Goal: Task Accomplishment & Management: Use online tool/utility

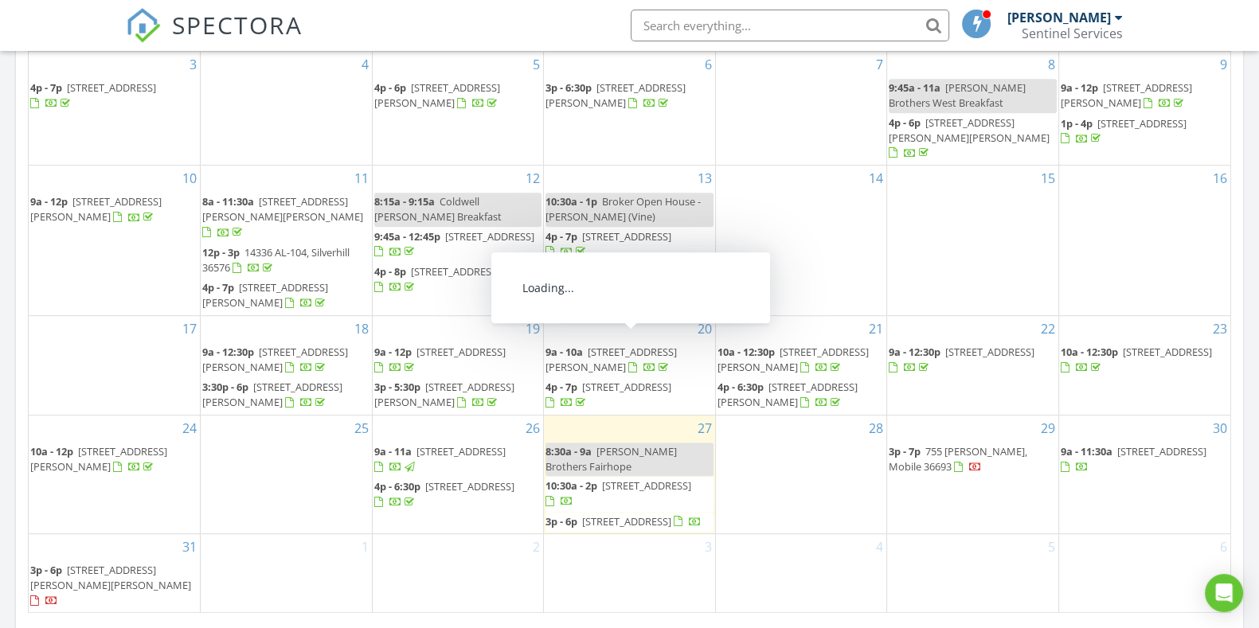
scroll to position [1095, 0]
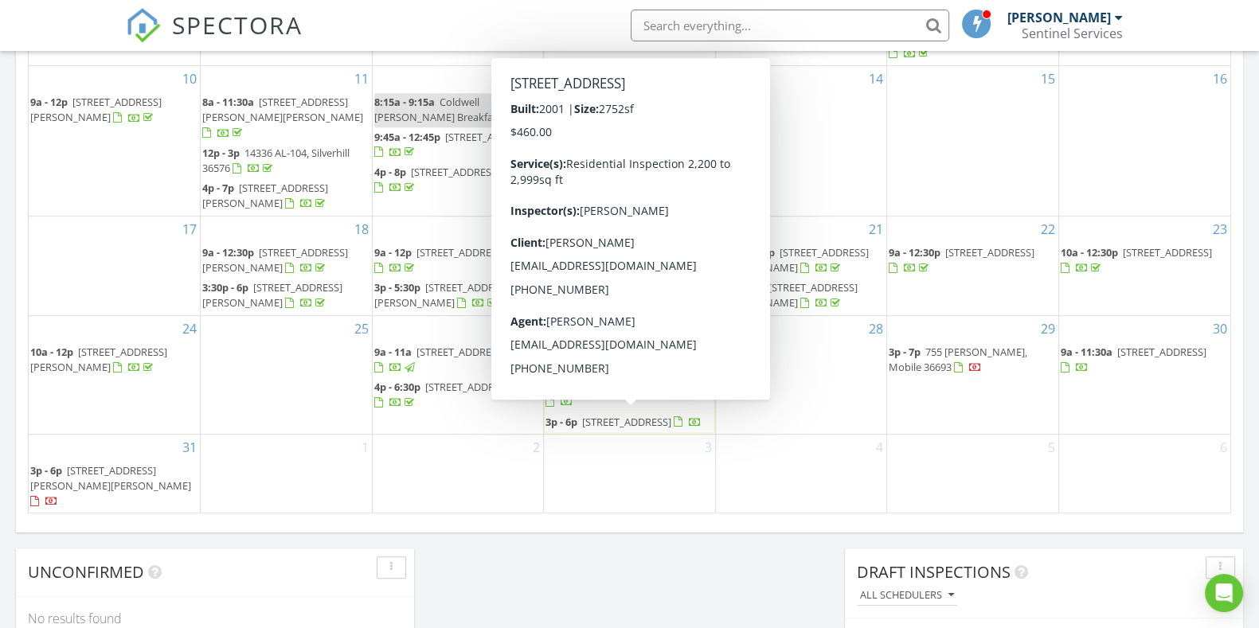
click at [632, 415] on span "9351 Savane Park, Gulf Shores 36542" at bounding box center [626, 422] width 89 height 14
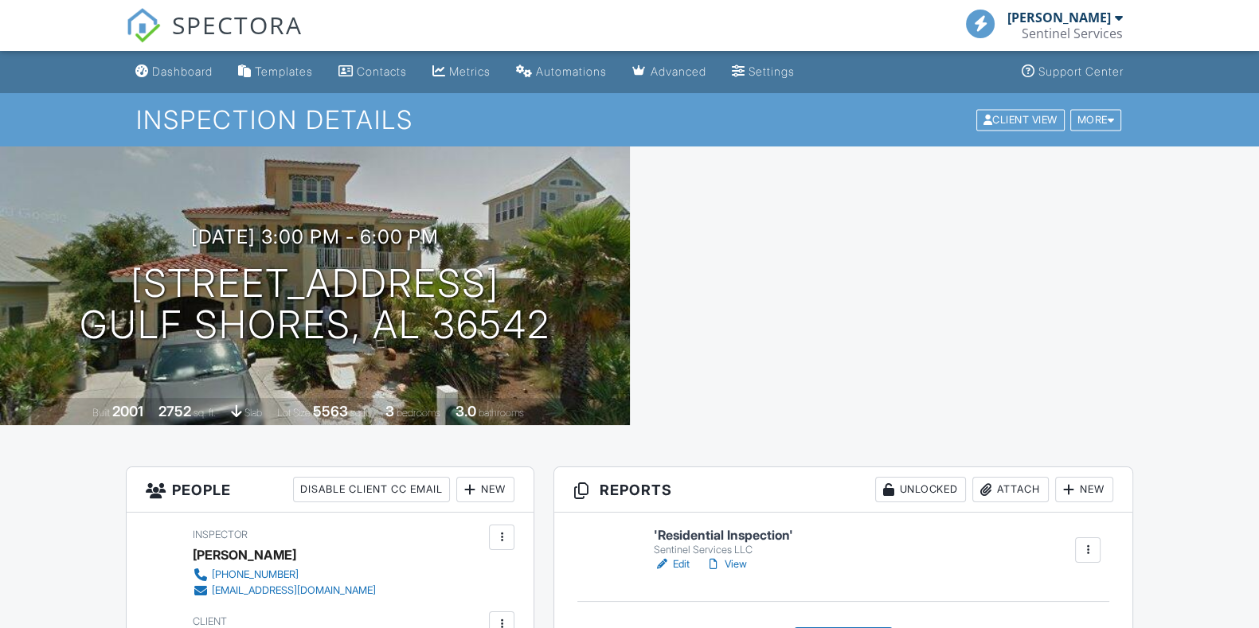
click at [752, 529] on h6 "'Residential Inspection'" at bounding box center [723, 536] width 139 height 14
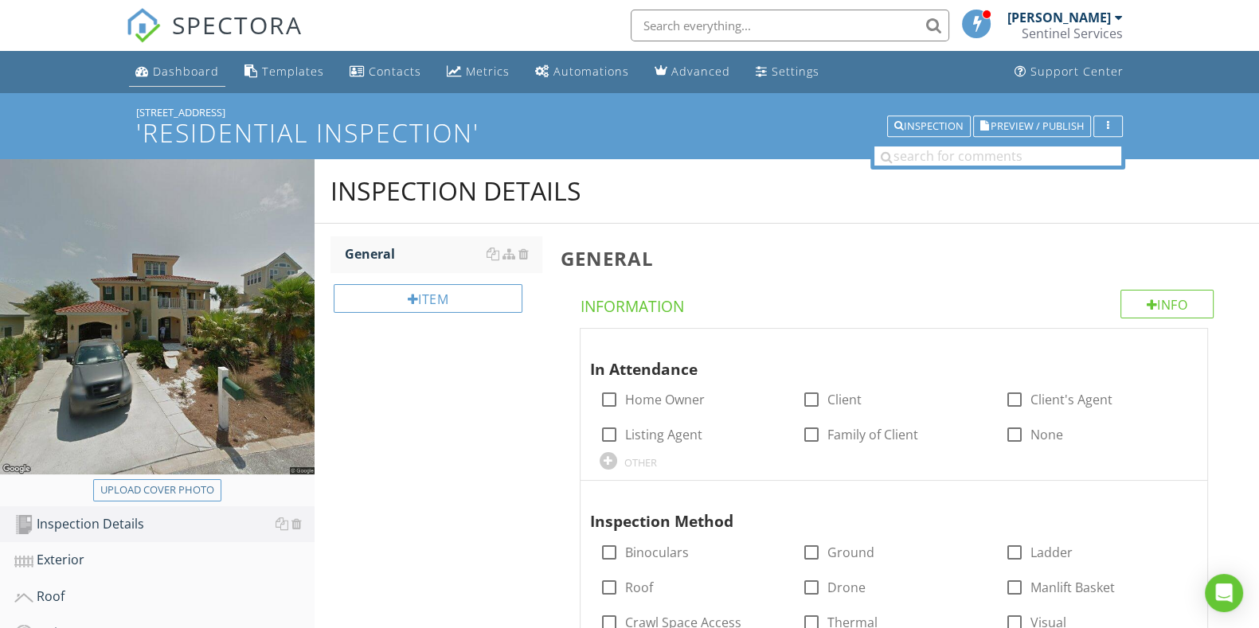
click at [178, 64] on div "Dashboard" at bounding box center [186, 71] width 66 height 15
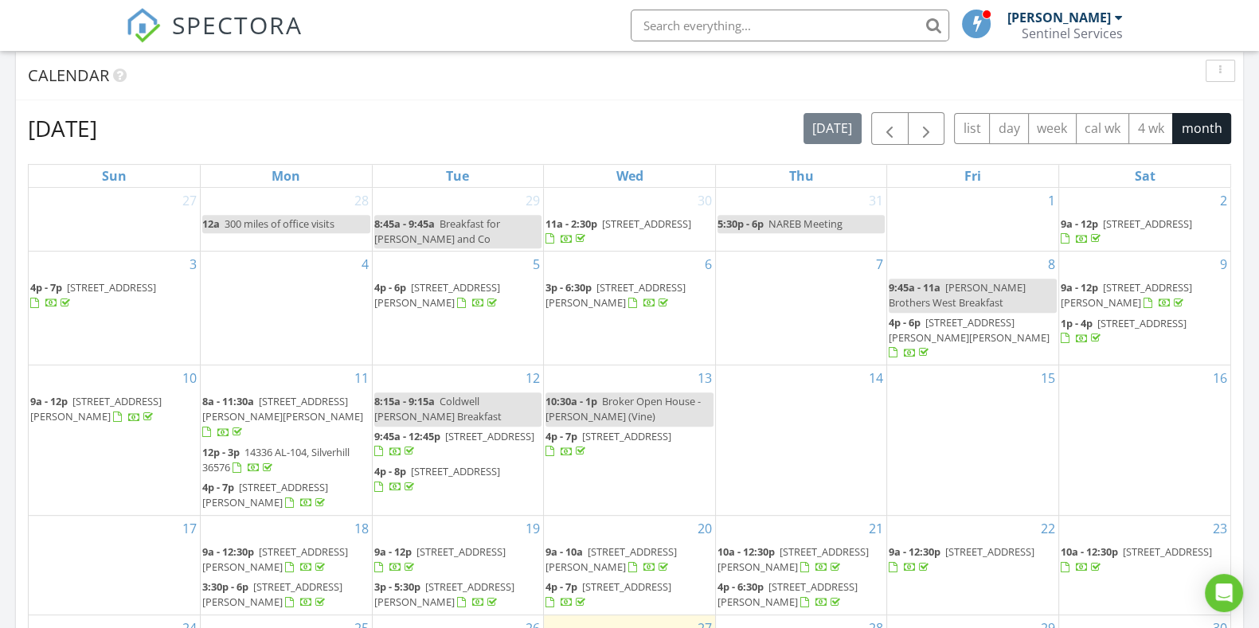
scroll to position [1095, 0]
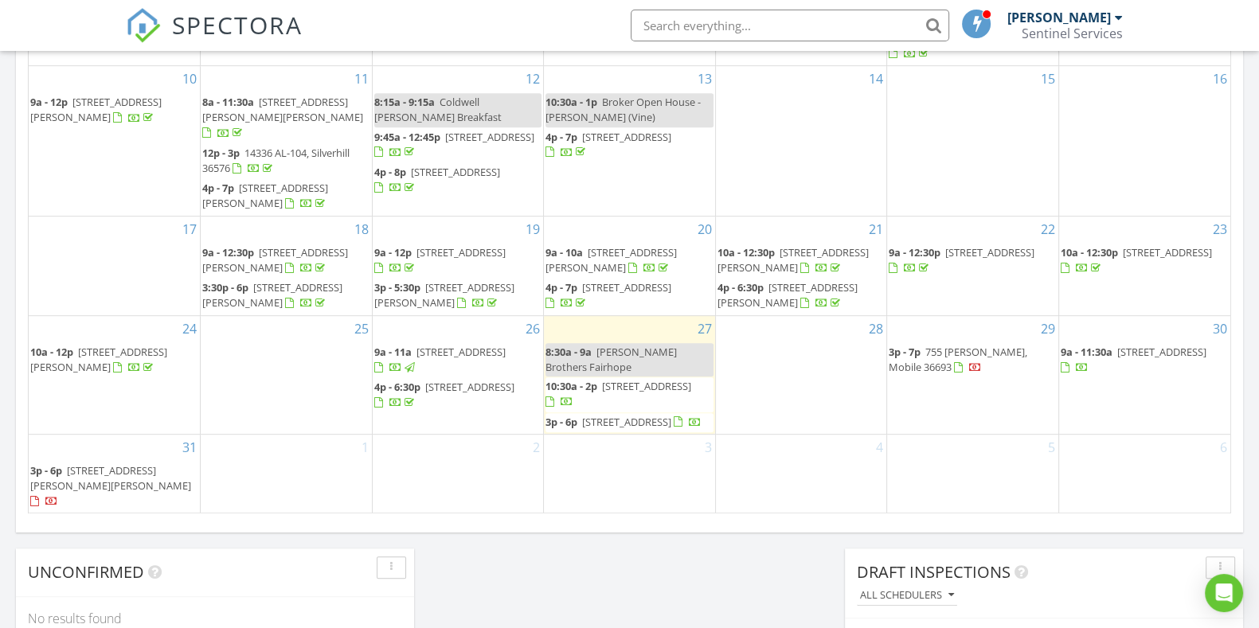
click at [471, 380] on span "4249 Grove St, Gulf Shores 36542" at bounding box center [469, 387] width 89 height 14
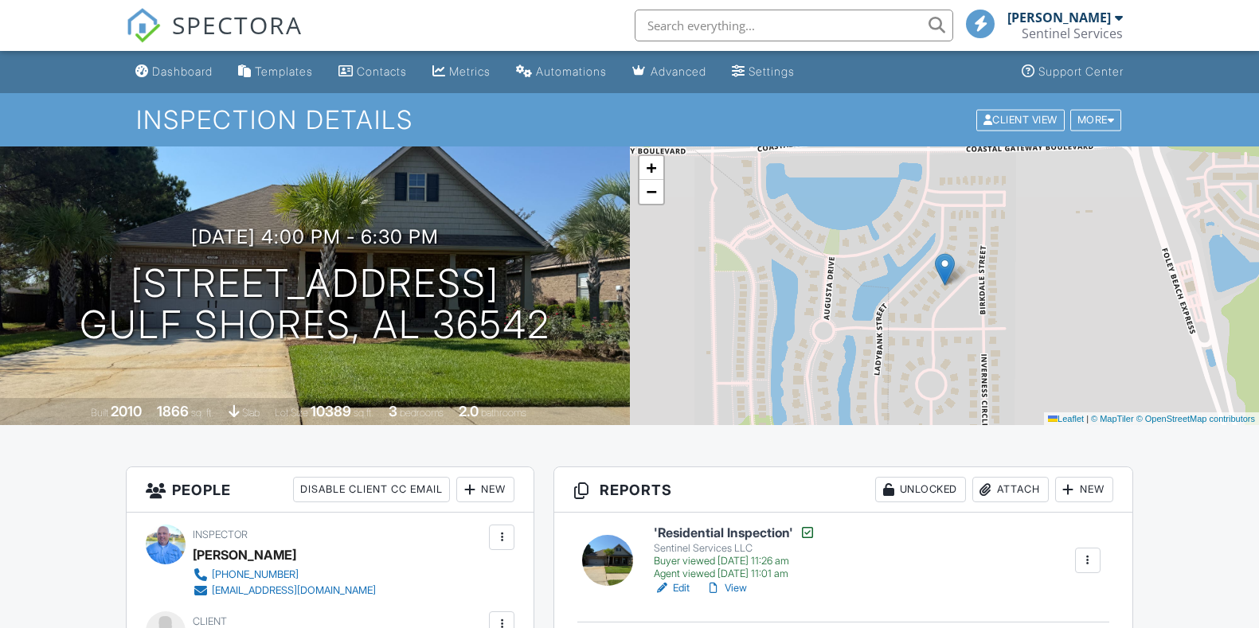
click at [750, 525] on h6 "'Residential Inspection'" at bounding box center [735, 533] width 162 height 16
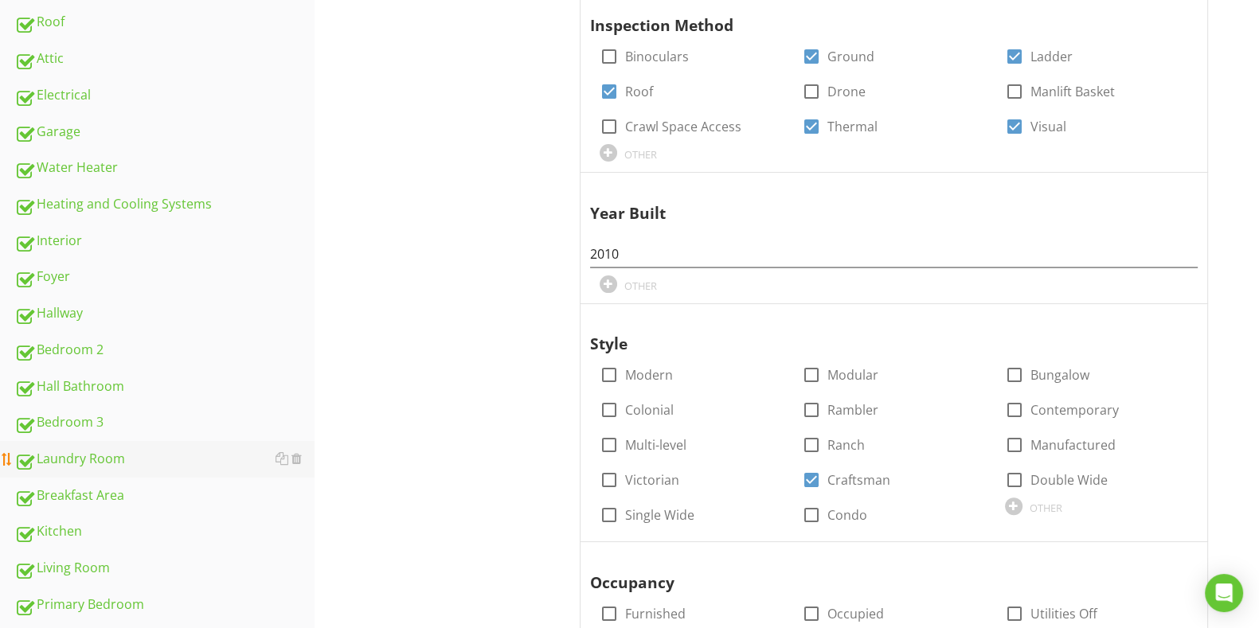
scroll to position [498, 0]
click at [68, 520] on div "Kitchen" at bounding box center [164, 530] width 300 height 21
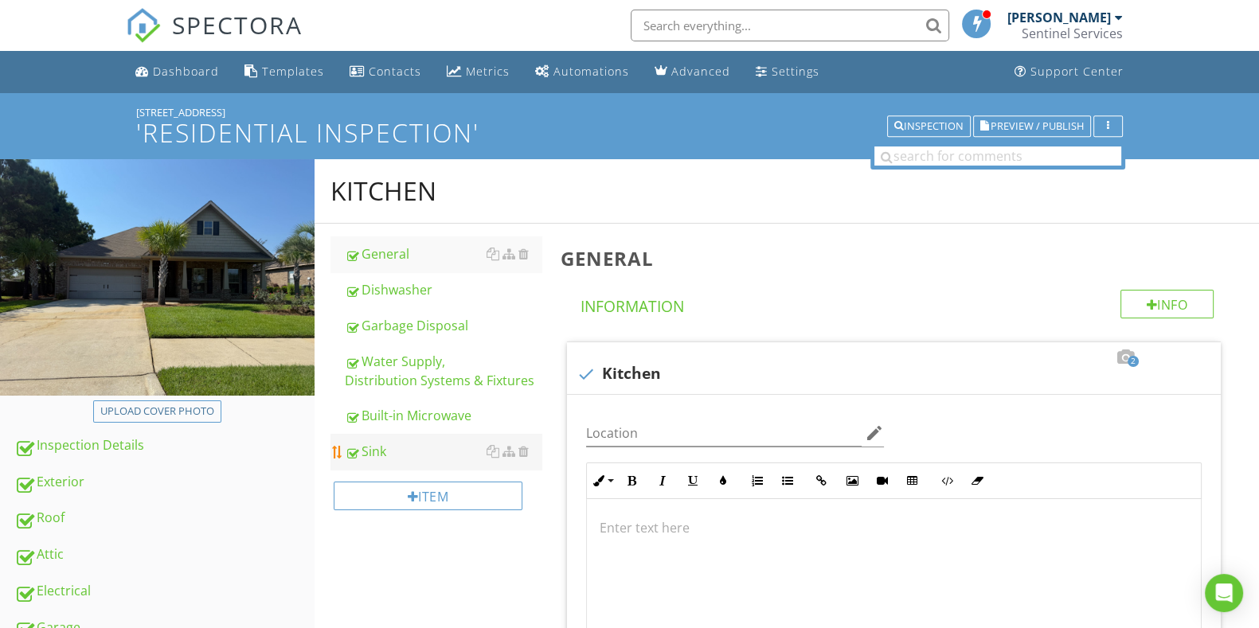
click at [374, 436] on link "Sink" at bounding box center [443, 451] width 196 height 35
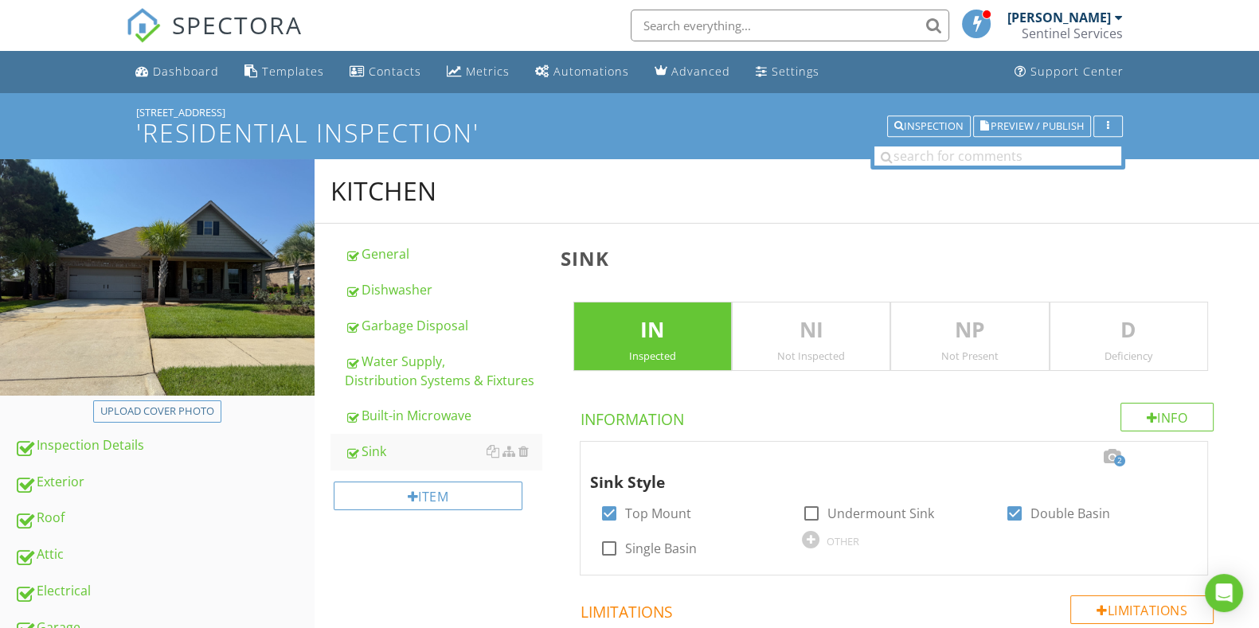
click at [1162, 315] on p "D" at bounding box center [1128, 331] width 157 height 32
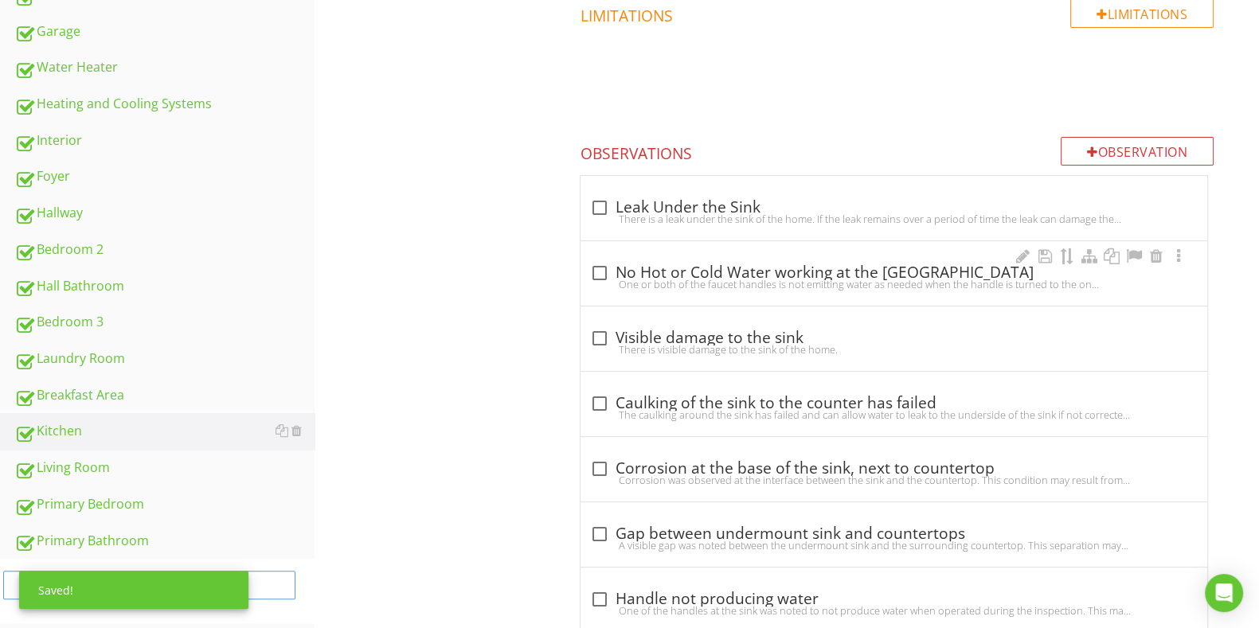
scroll to position [597, 0]
click at [1113, 143] on div "Observation" at bounding box center [1137, 150] width 153 height 29
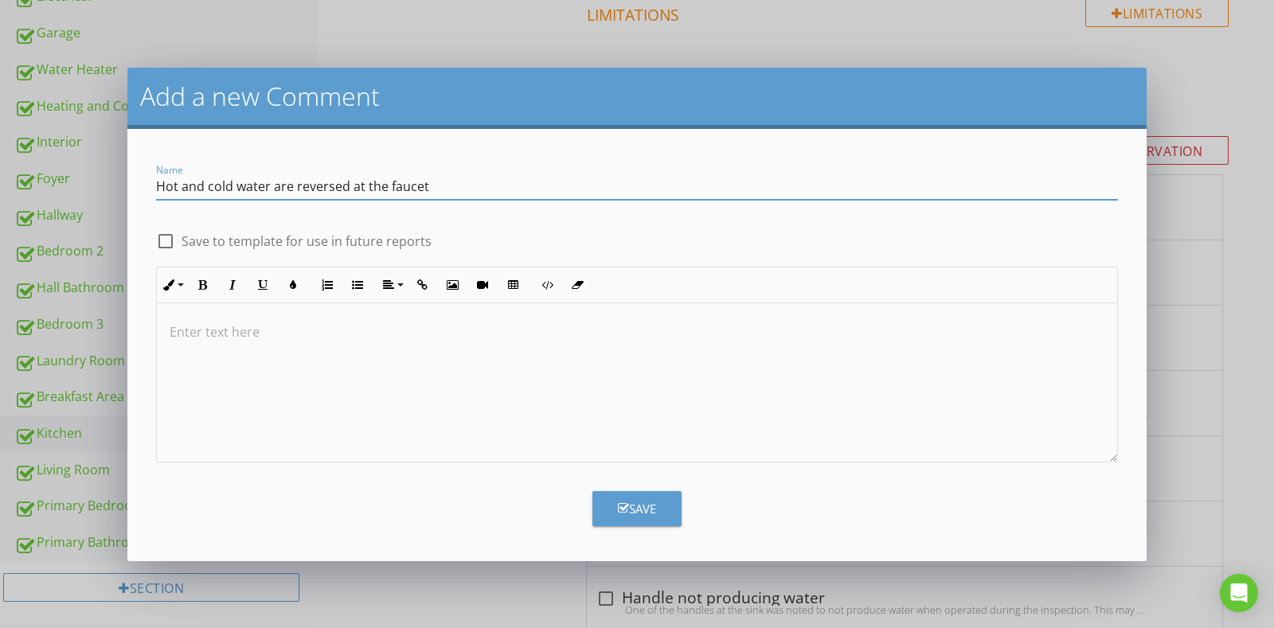
type input "Hot and cold water are reversed at the faucet"
click at [677, 346] on div at bounding box center [637, 382] width 960 height 159
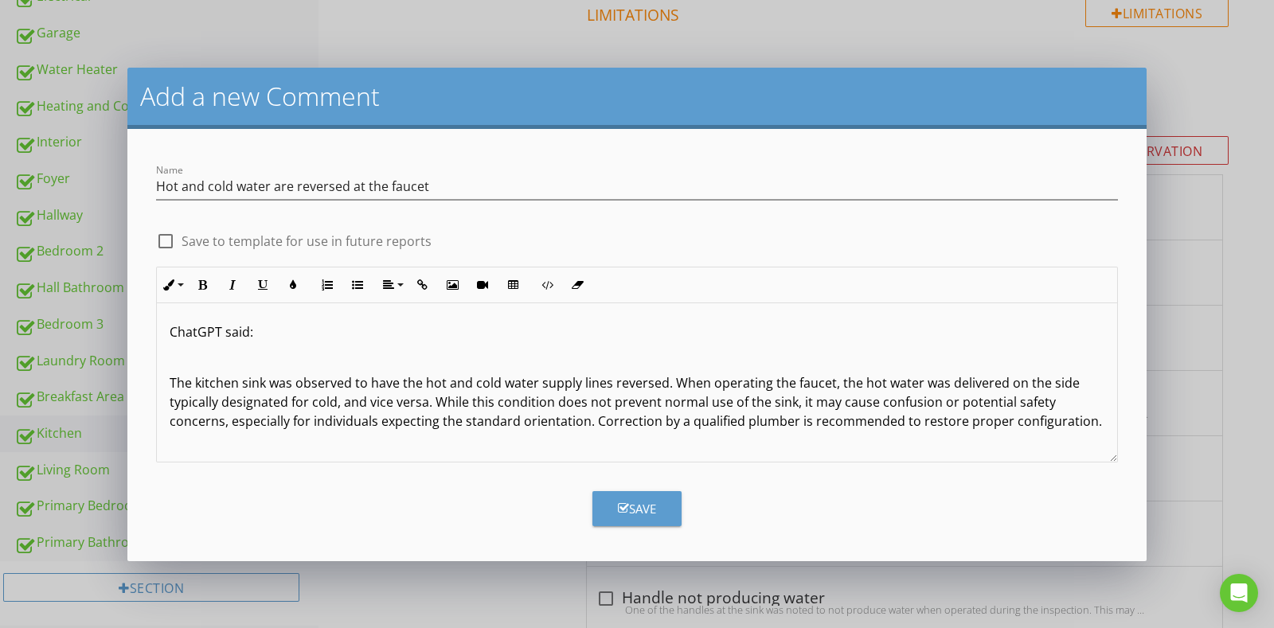
click at [168, 381] on div "ChatGPT said: The kitchen sink was observed to have the hot and cold water supp…" at bounding box center [637, 389] width 960 height 172
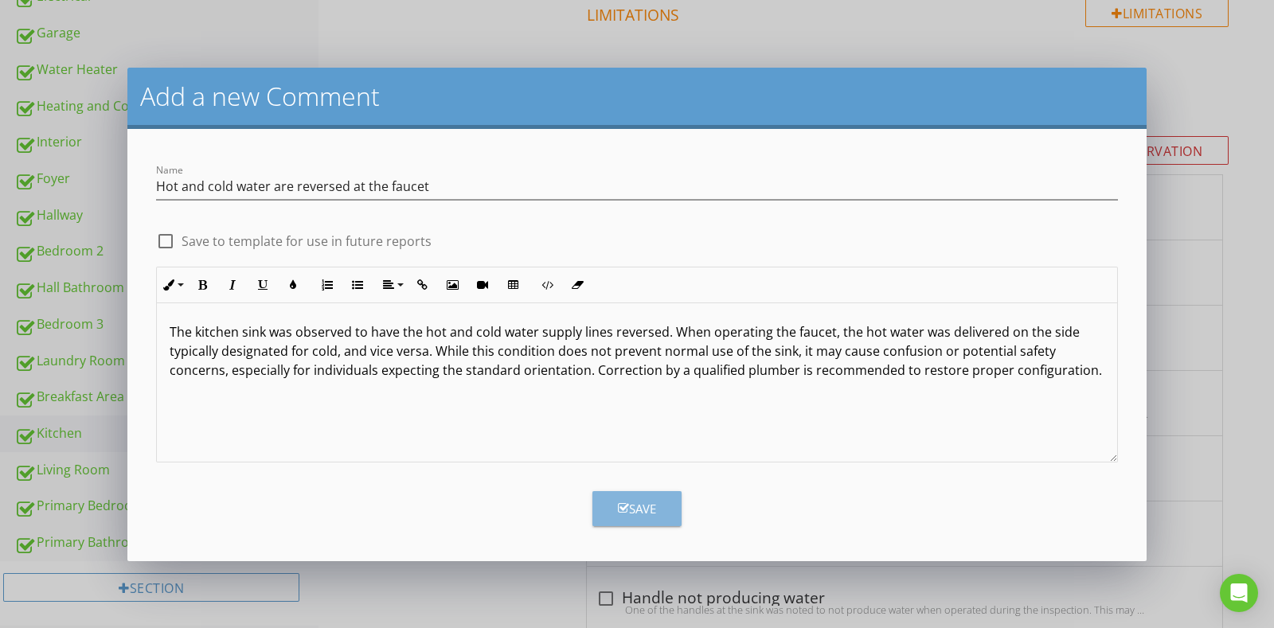
click at [631, 511] on div "Save" at bounding box center [637, 509] width 38 height 18
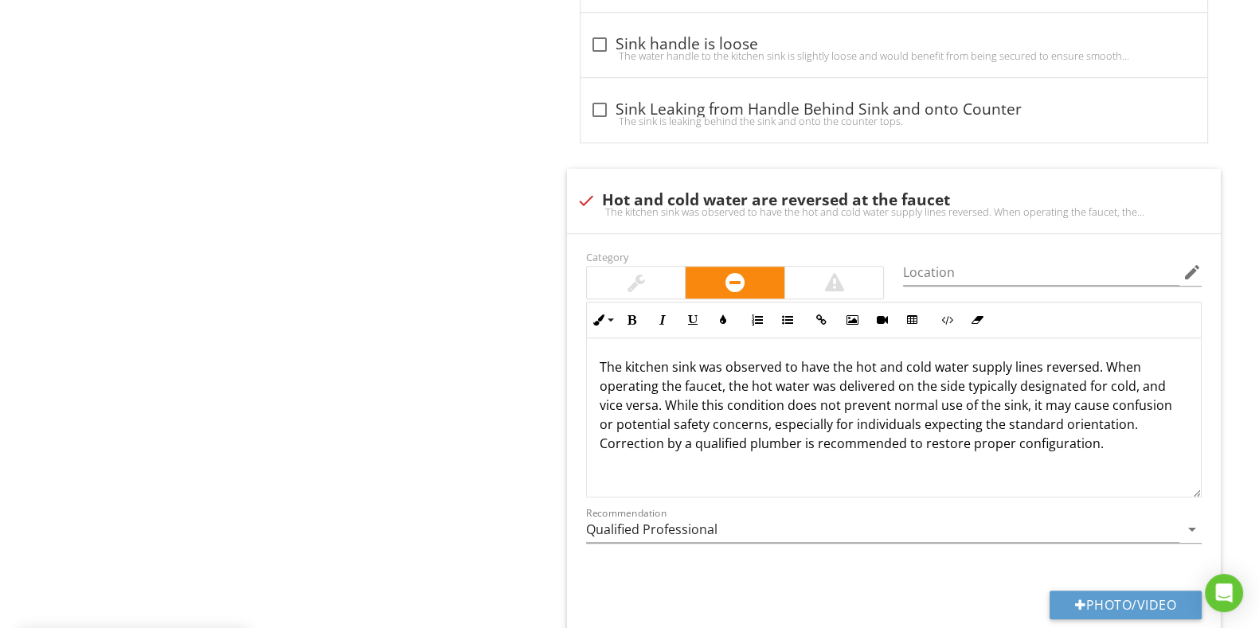
scroll to position [1440, 0]
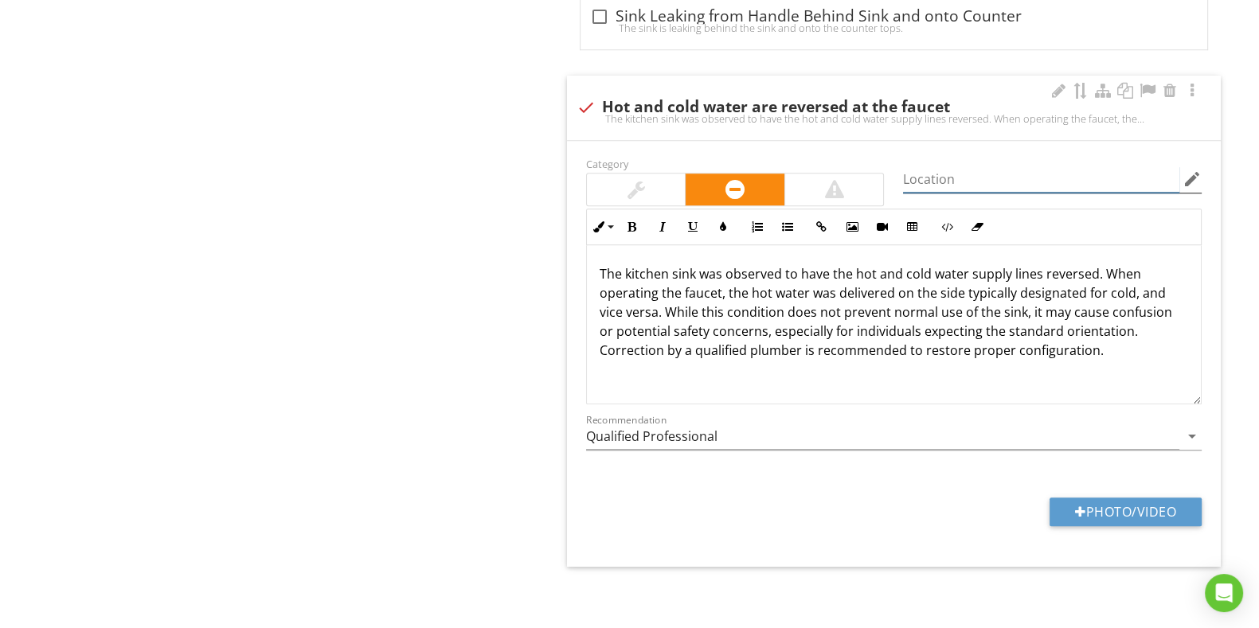
click at [994, 181] on input "Location" at bounding box center [1041, 179] width 276 height 26
type input "Kitchen sink"
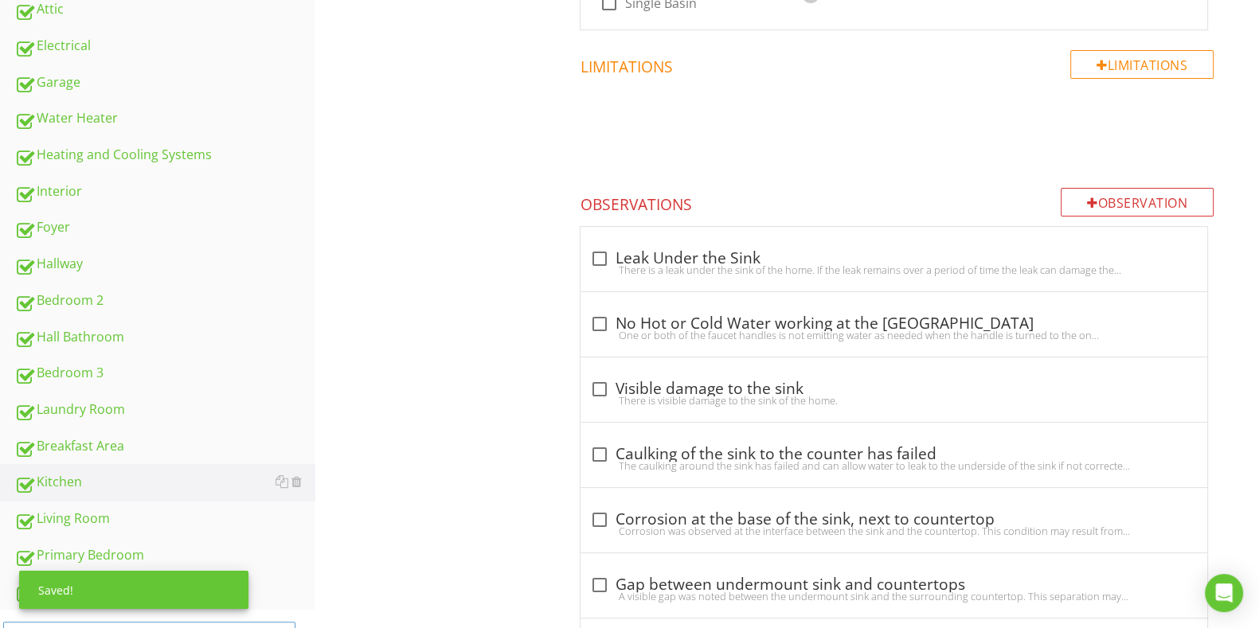
scroll to position [446, 0]
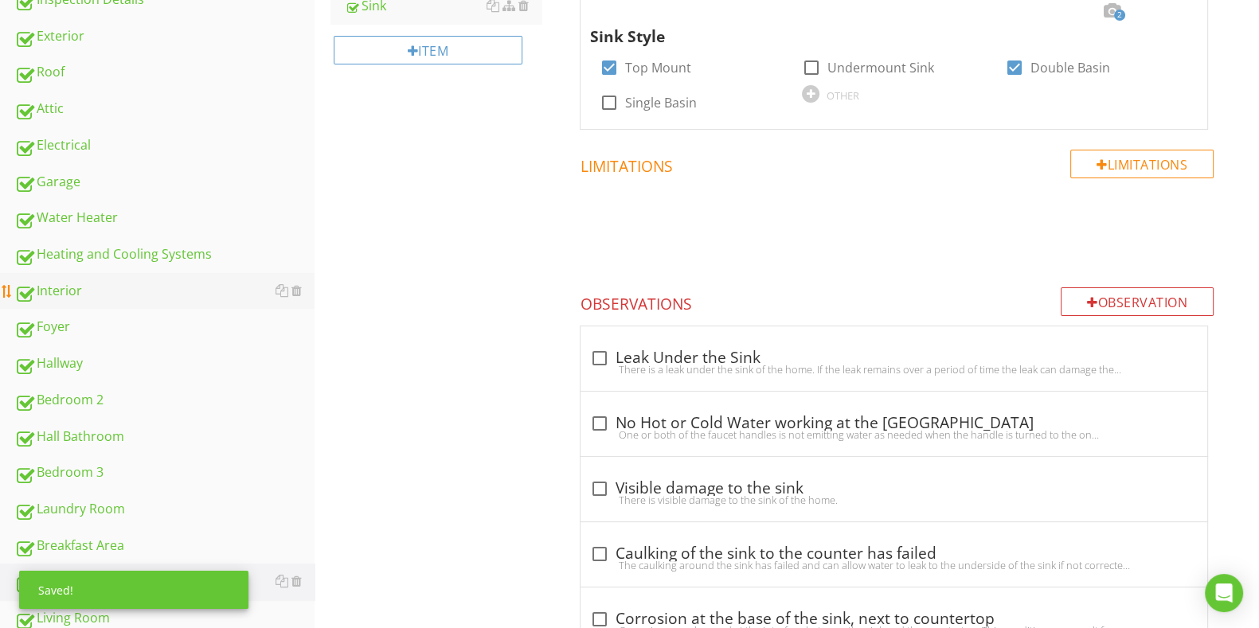
click at [86, 295] on div "Interior" at bounding box center [164, 291] width 300 height 21
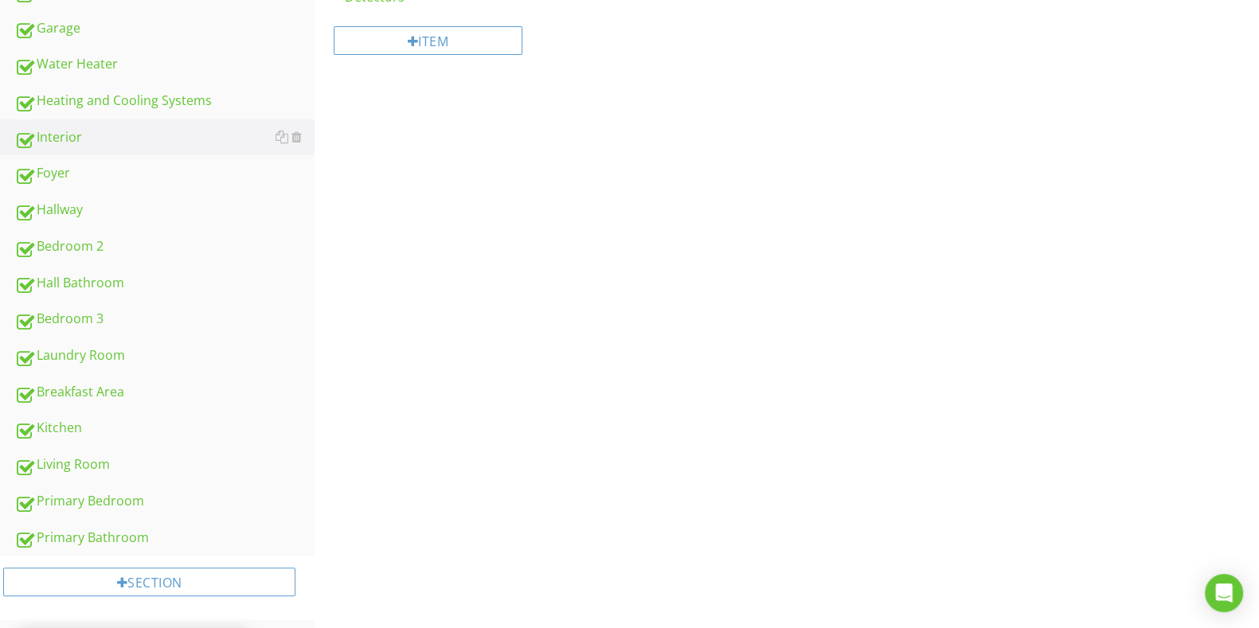
scroll to position [2, 0]
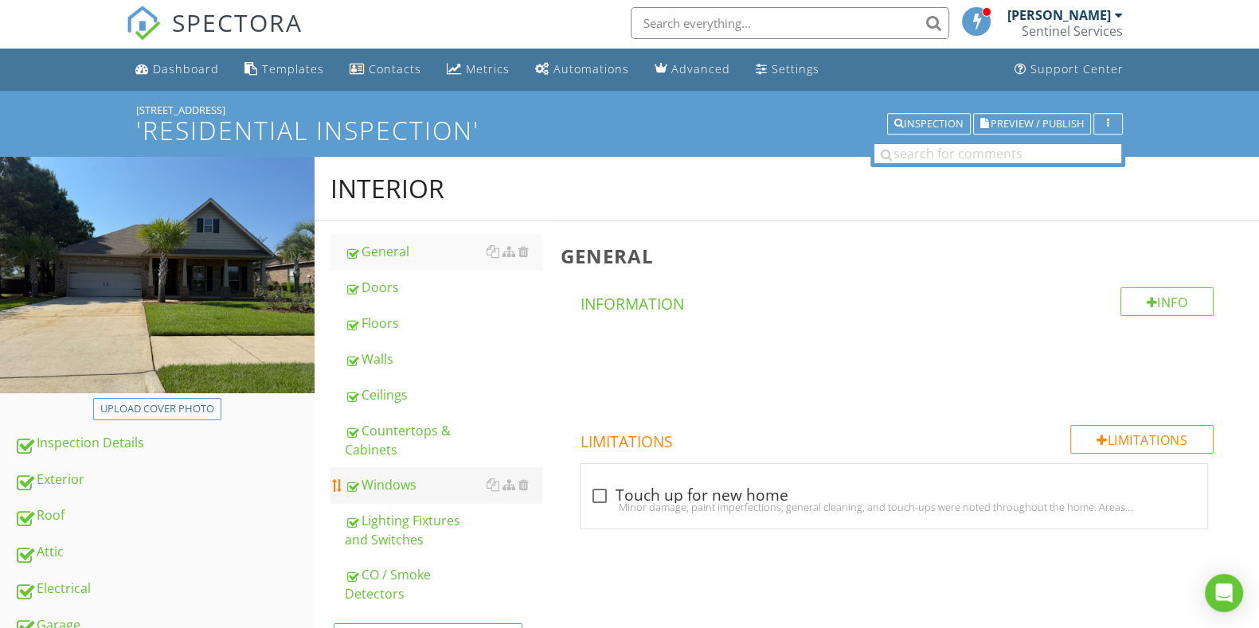
click at [397, 483] on div "Windows" at bounding box center [443, 484] width 196 height 19
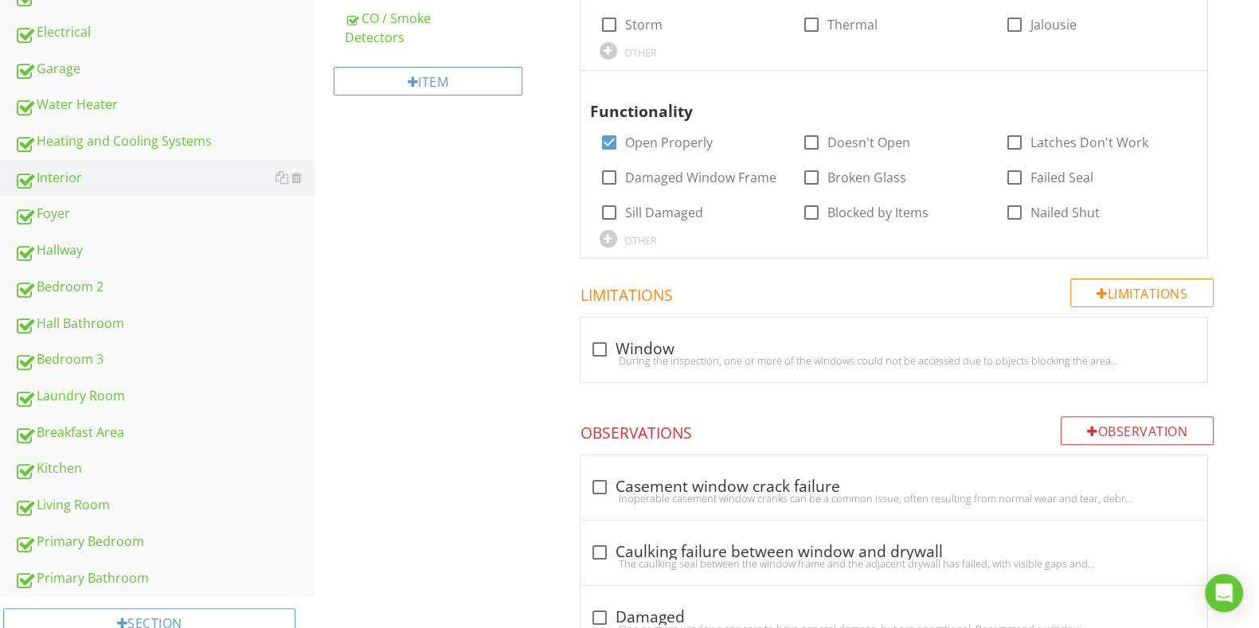
scroll to position [600, 0]
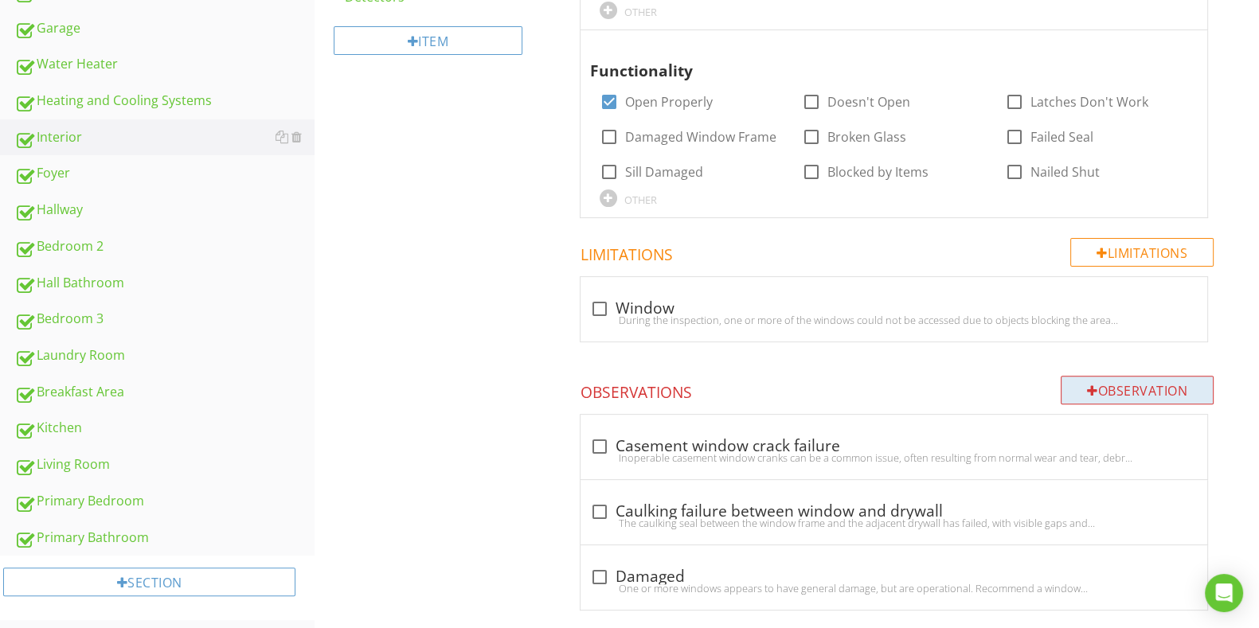
click at [1136, 381] on div "Observation" at bounding box center [1137, 390] width 153 height 29
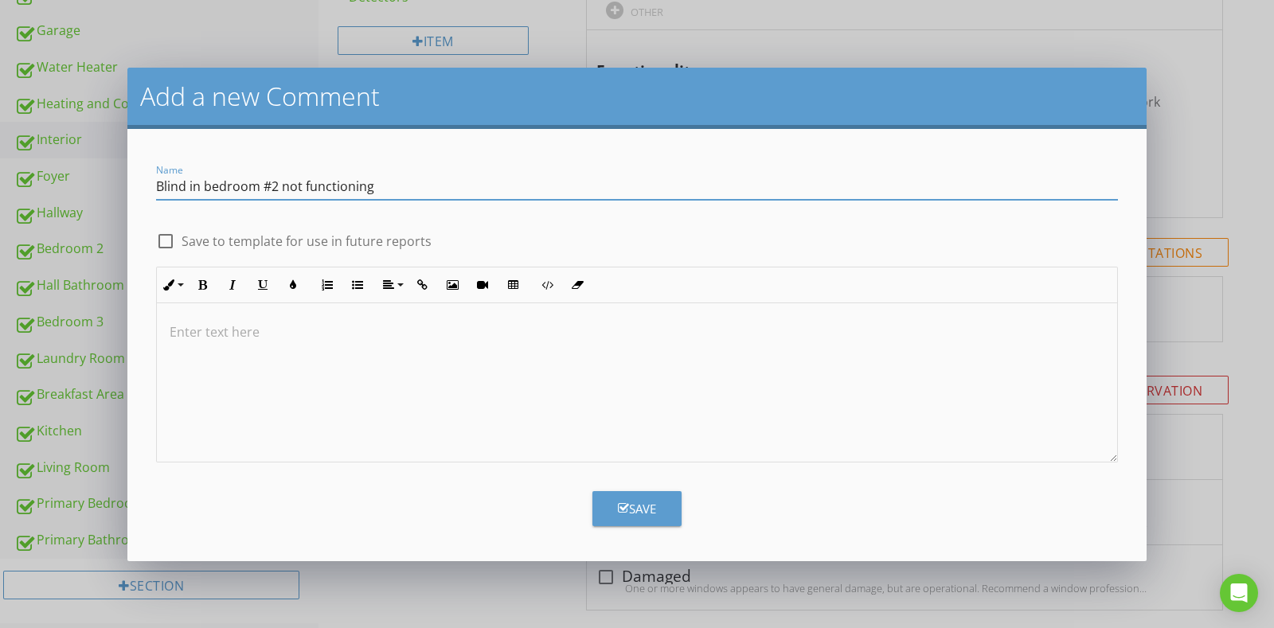
type input "Blind in bedroom #2 not functioning"
click at [581, 338] on p at bounding box center [637, 331] width 935 height 19
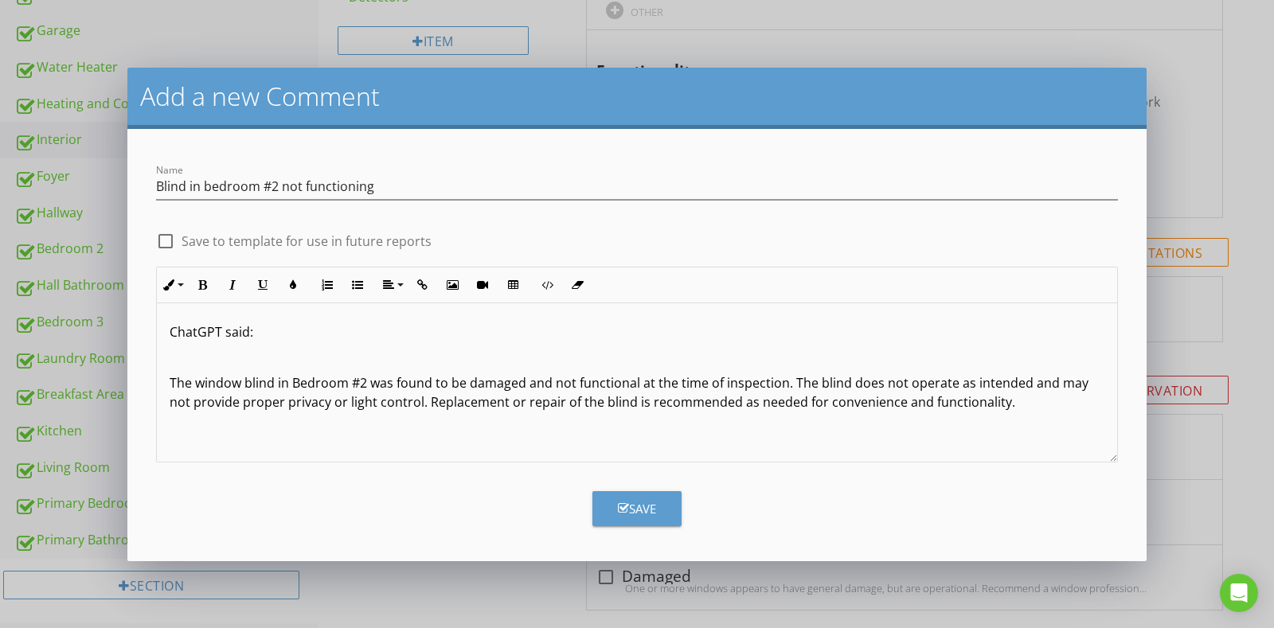
click at [170, 383] on p "The window blind in Bedroom #2 was found to be damaged and not functional at th…" at bounding box center [637, 392] width 935 height 38
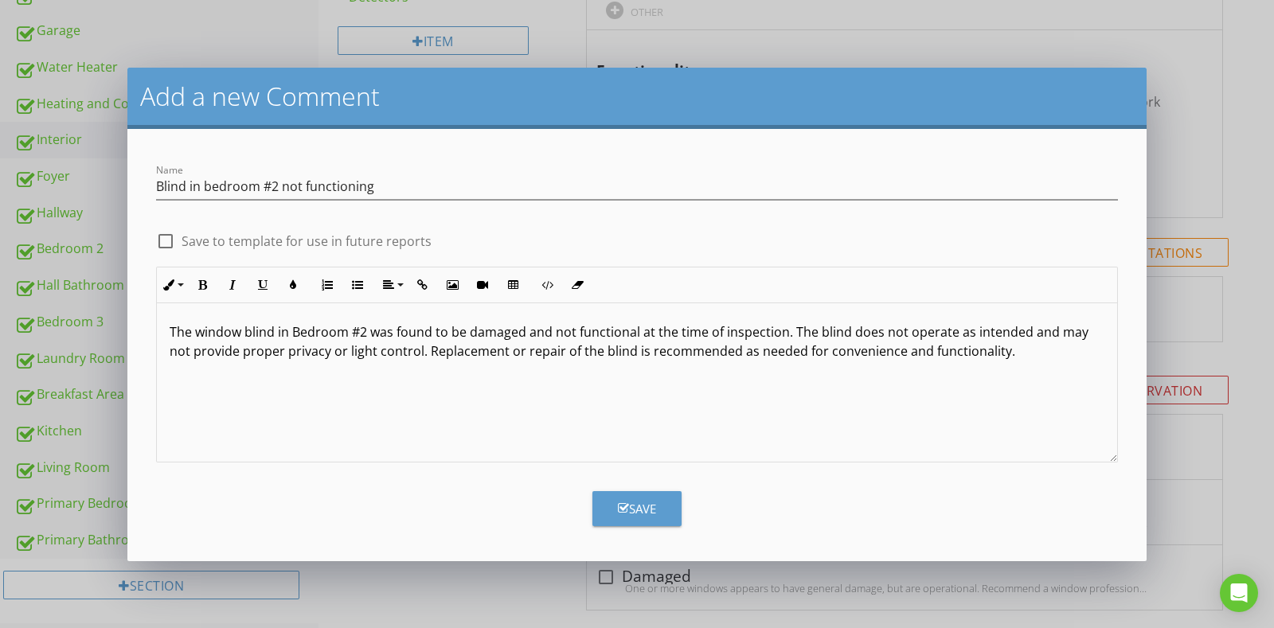
click at [625, 514] on icon "button" at bounding box center [623, 508] width 11 height 12
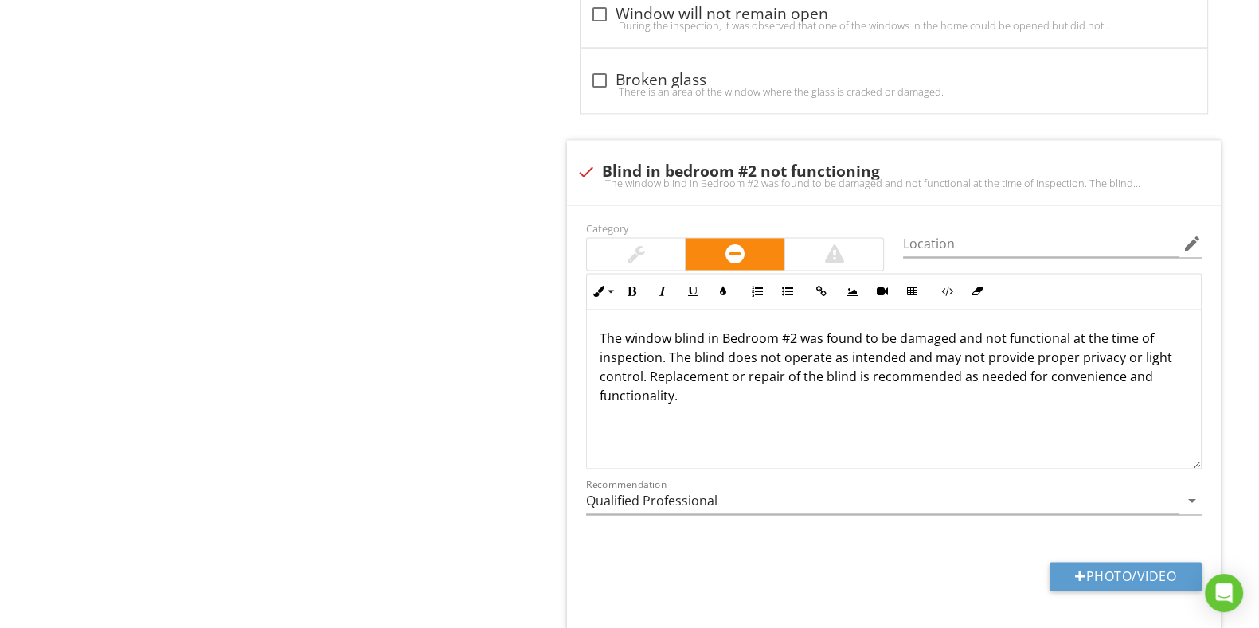
scroll to position [2960, 0]
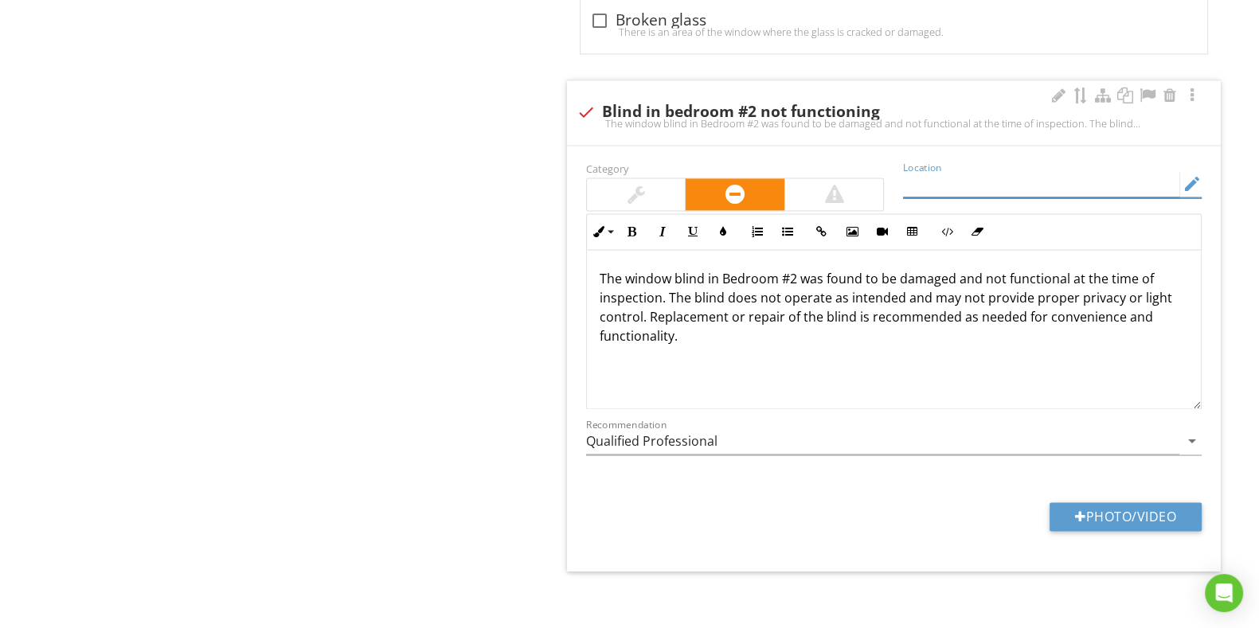
click at [964, 174] on input "Location" at bounding box center [1041, 184] width 276 height 26
type input "Bedroom #2"
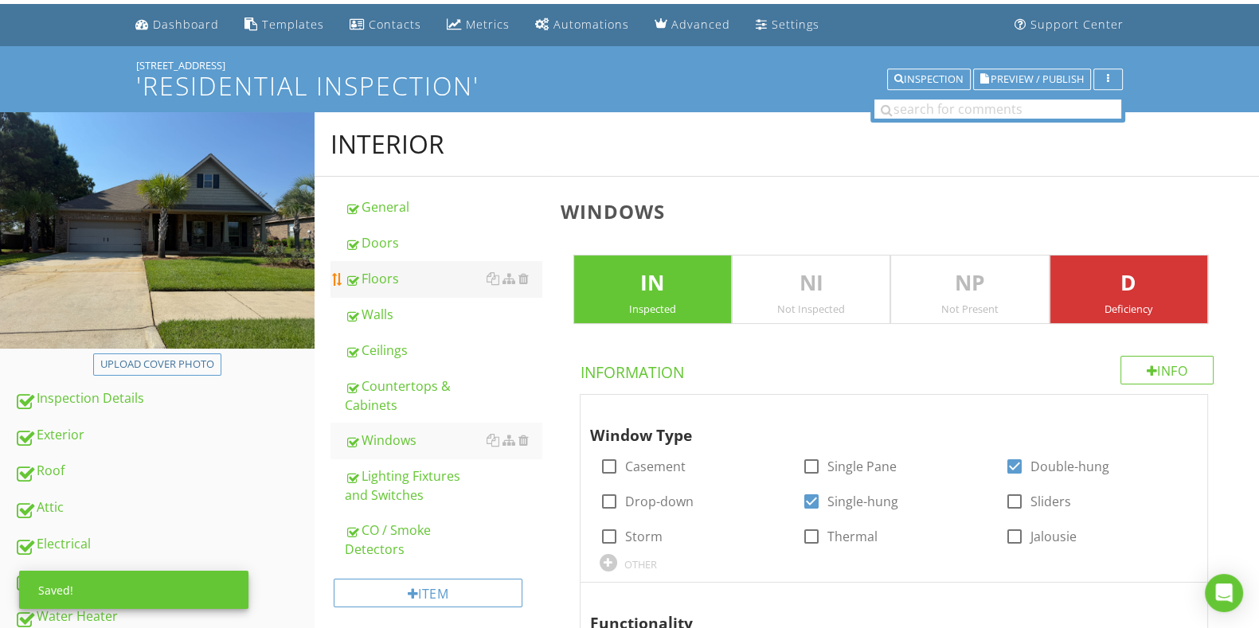
scroll to position [0, 0]
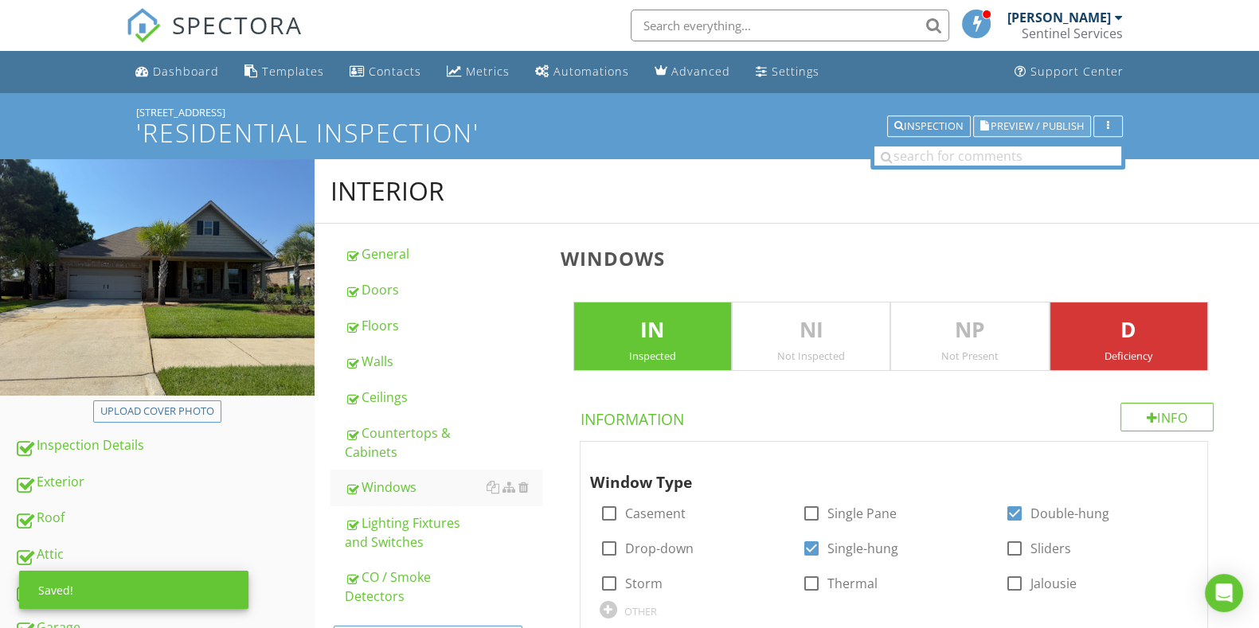
click at [1067, 117] on button "Preview / Publish" at bounding box center [1032, 126] width 118 height 22
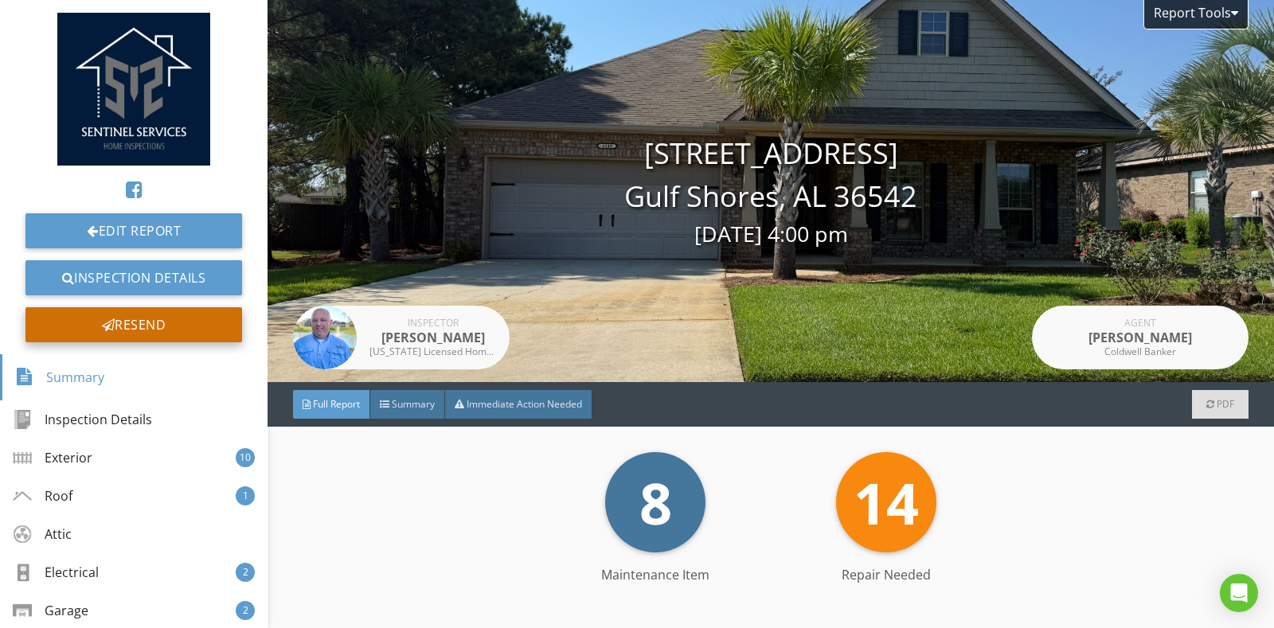
click at [134, 323] on div "Resend" at bounding box center [133, 324] width 217 height 35
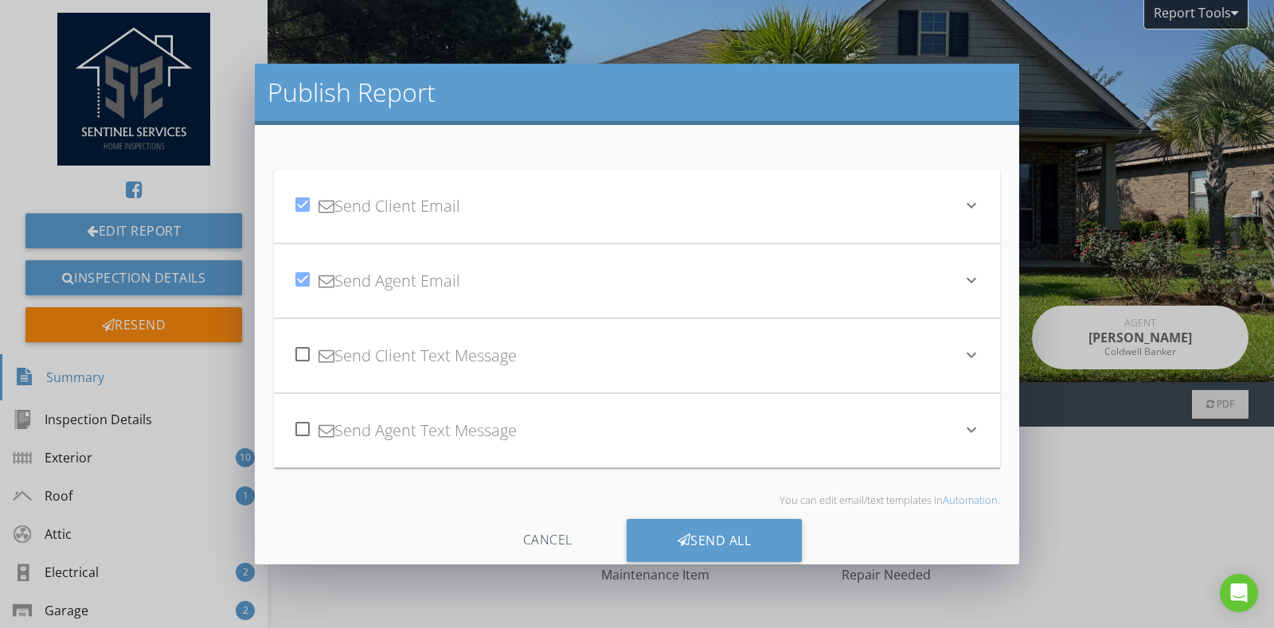
drag, startPoint x: 729, startPoint y: 529, endPoint x: 727, endPoint y: 515, distance: 14.5
click at [729, 528] on div "Send All" at bounding box center [715, 540] width 176 height 43
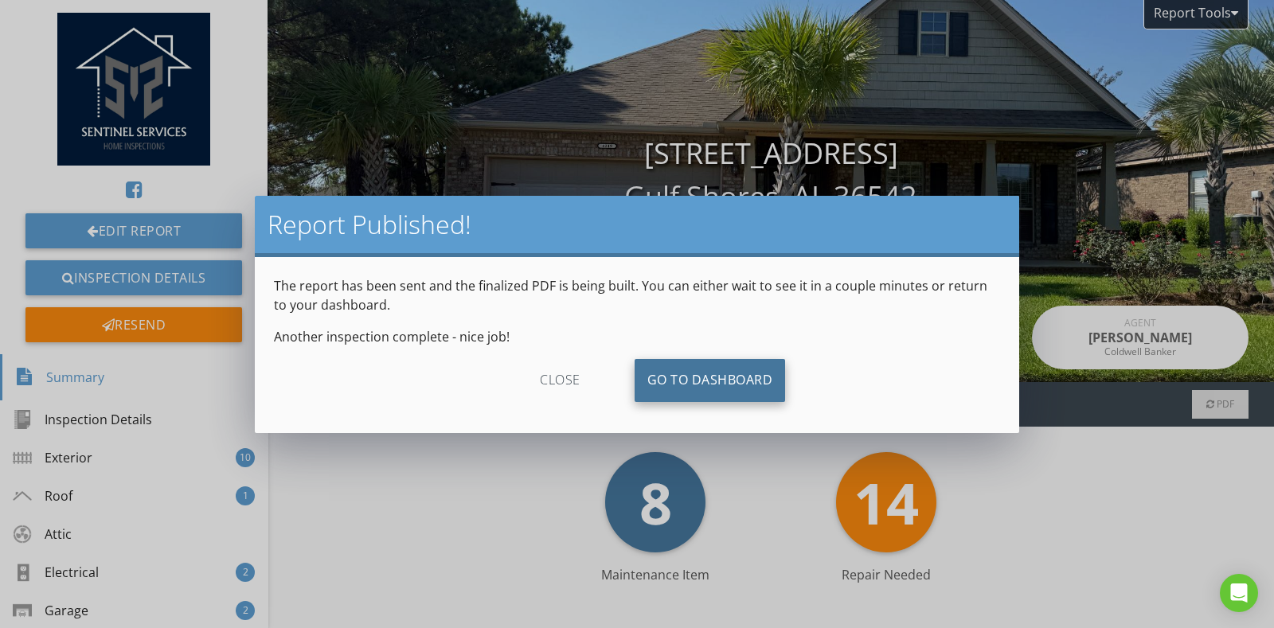
click at [745, 377] on link "Go To Dashboard" at bounding box center [710, 380] width 151 height 43
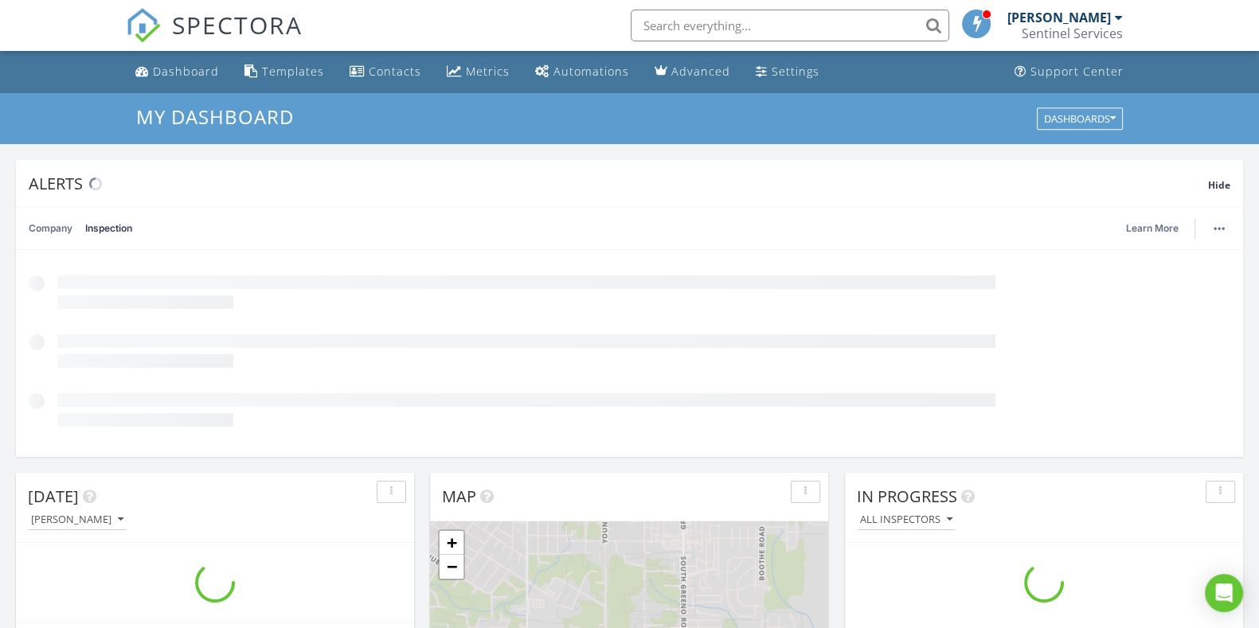
scroll to position [1480, 1289]
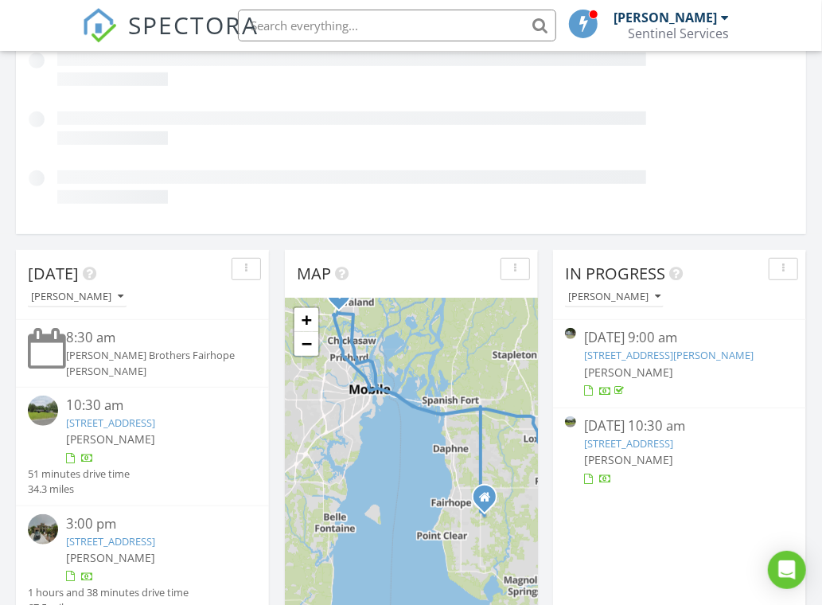
scroll to position [397, 0]
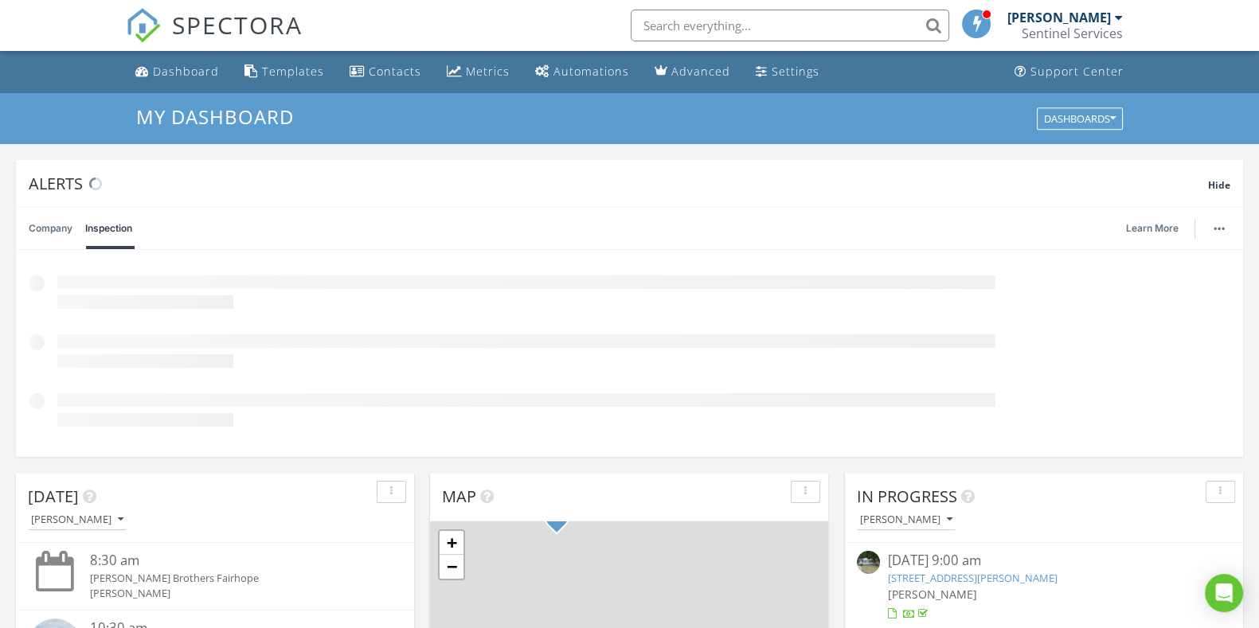
scroll to position [135, 0]
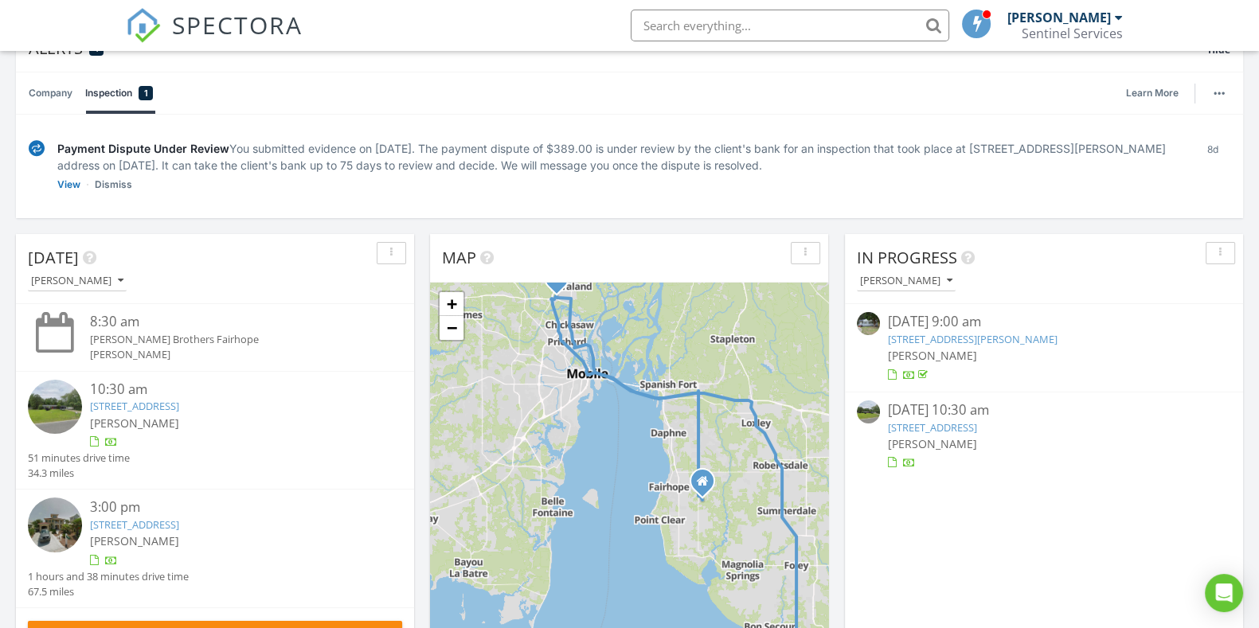
click at [970, 428] on link "[STREET_ADDRESS]" at bounding box center [932, 427] width 89 height 14
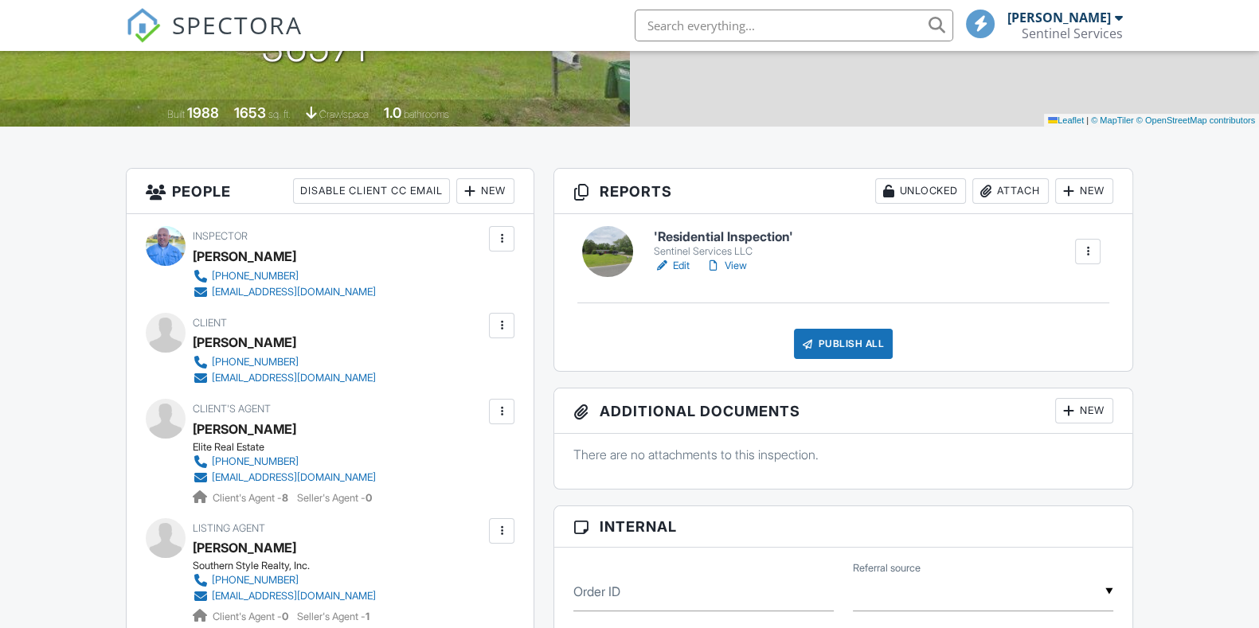
scroll to position [299, 0]
click at [725, 232] on h6 "'Residential Inspection'" at bounding box center [723, 237] width 139 height 14
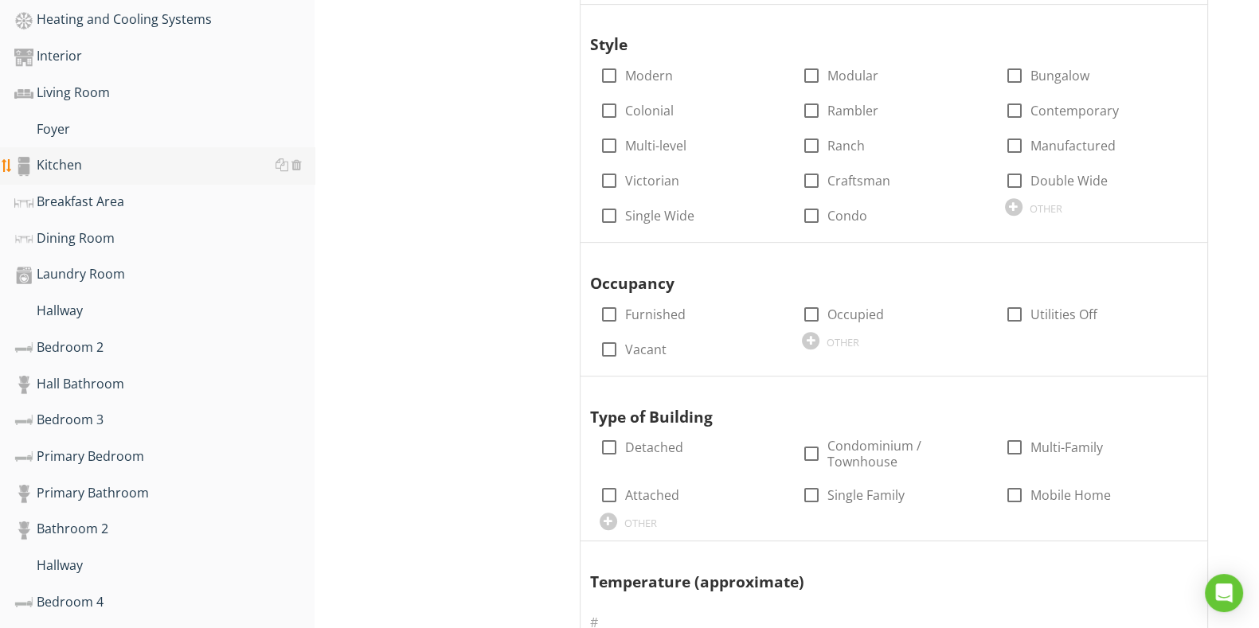
scroll to position [828, 0]
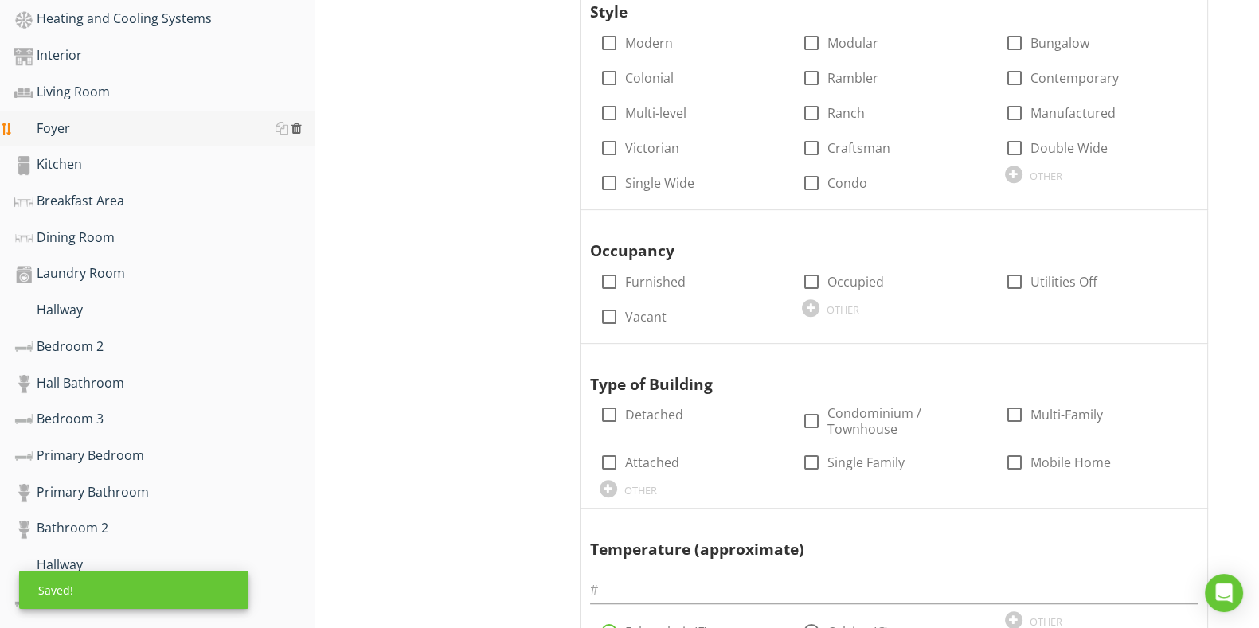
click at [294, 122] on div at bounding box center [296, 128] width 10 height 13
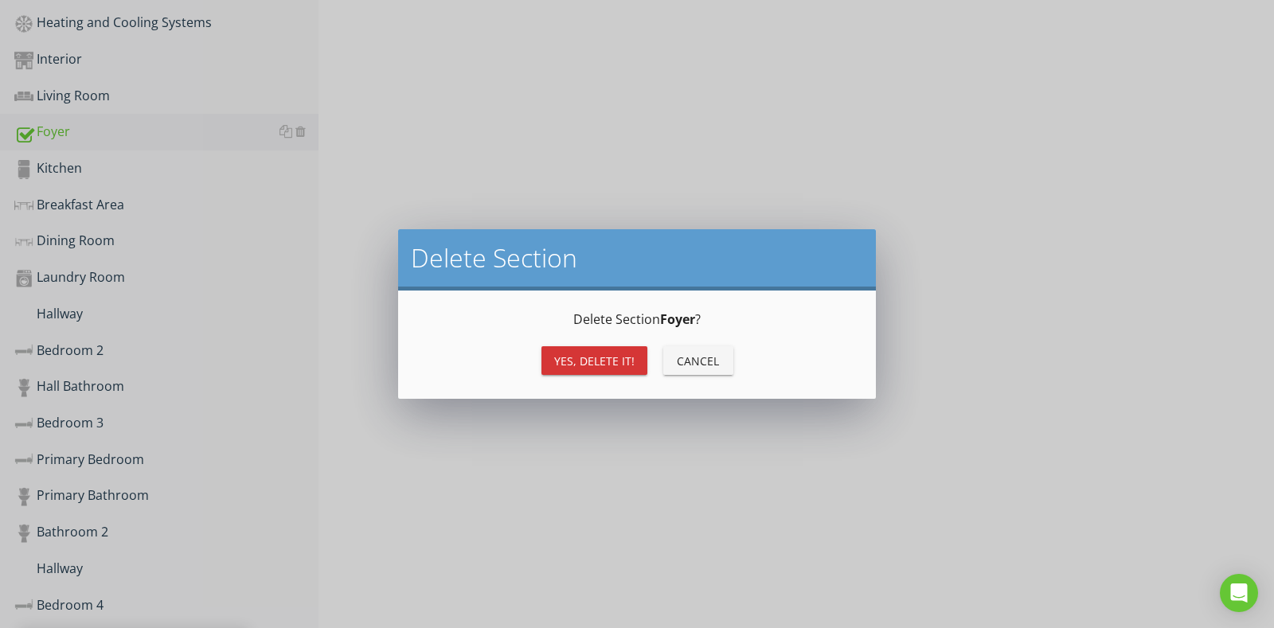
click at [591, 356] on div "Yes, Delete it!" at bounding box center [594, 361] width 80 height 17
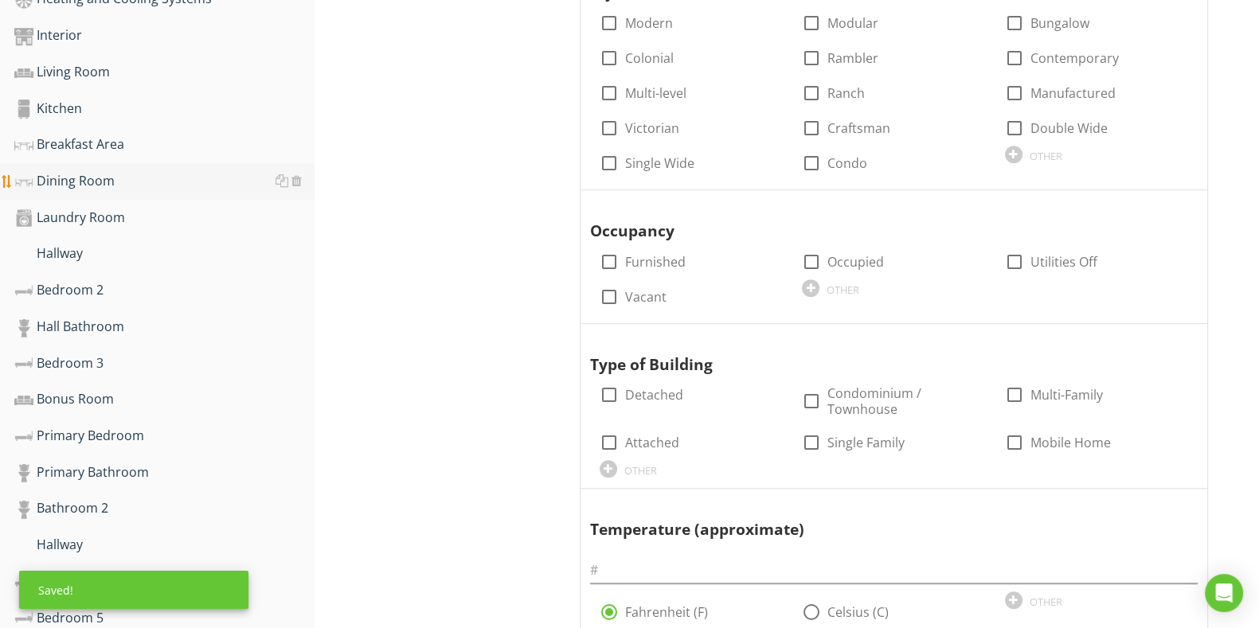
scroll to position [817, 0]
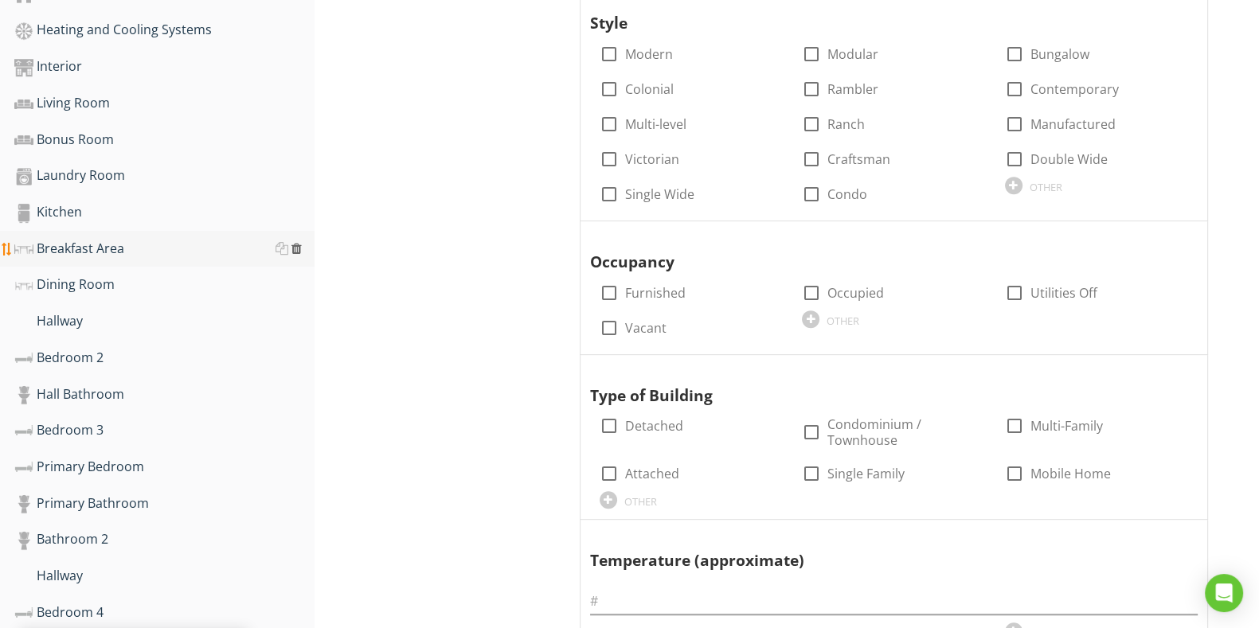
click at [300, 244] on div at bounding box center [296, 248] width 10 height 13
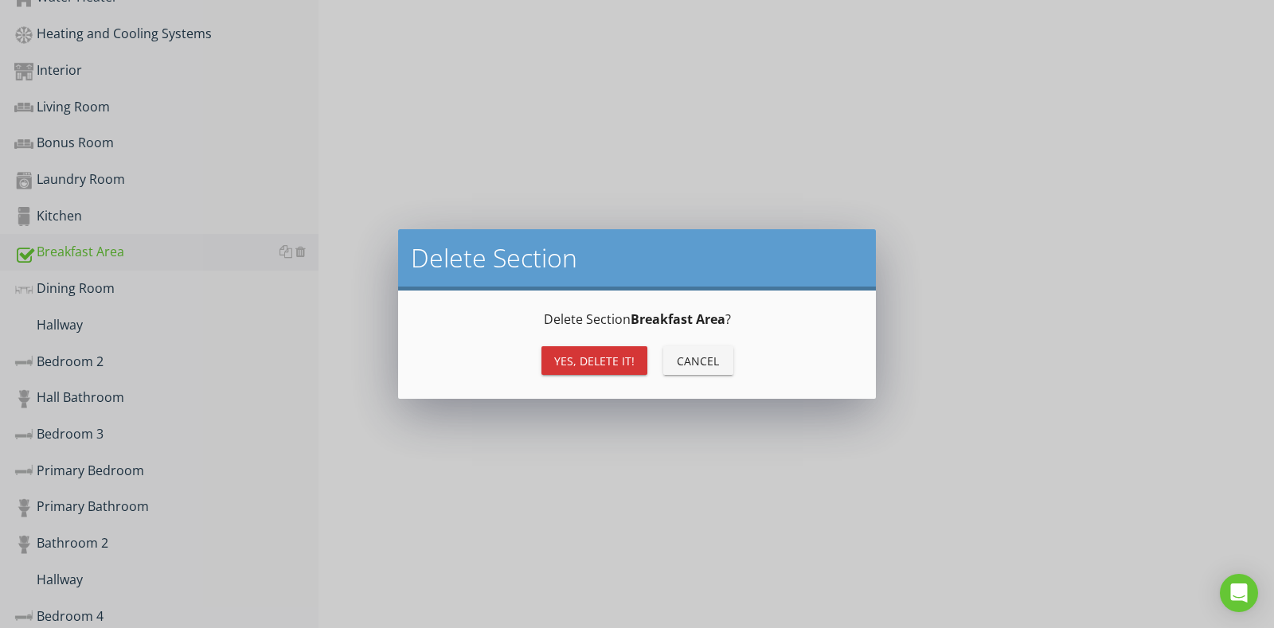
click at [625, 361] on div "Yes, Delete it!" at bounding box center [594, 361] width 80 height 17
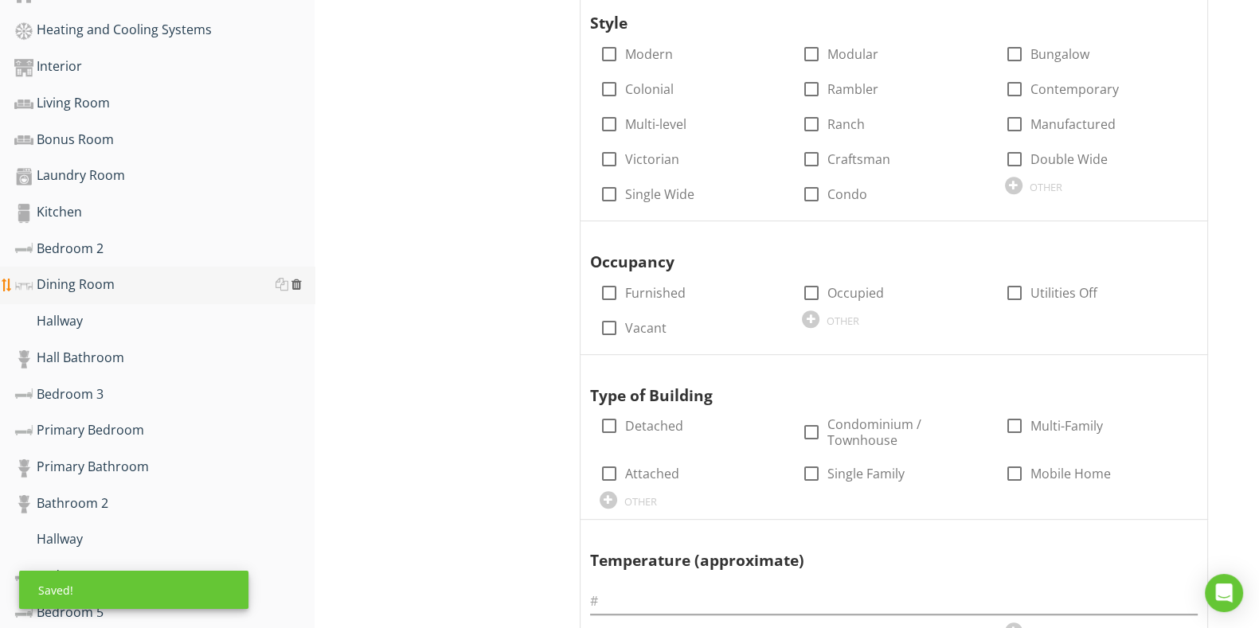
click at [295, 278] on div at bounding box center [296, 284] width 10 height 13
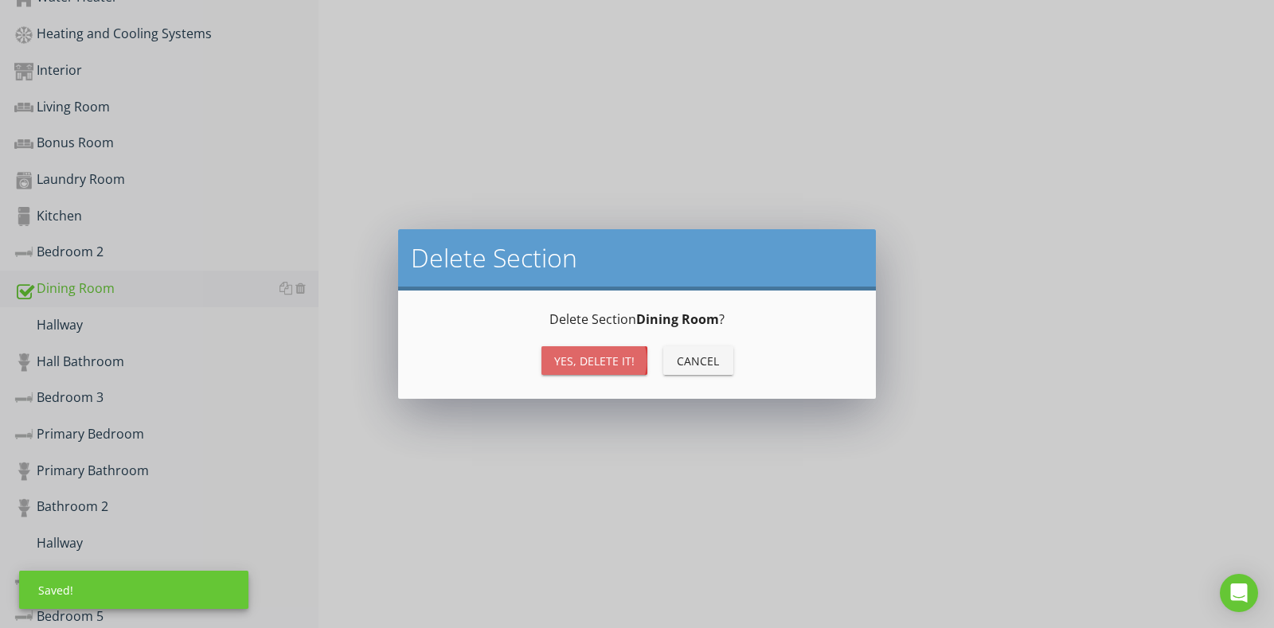
click at [573, 364] on div "Yes, Delete it!" at bounding box center [594, 361] width 80 height 17
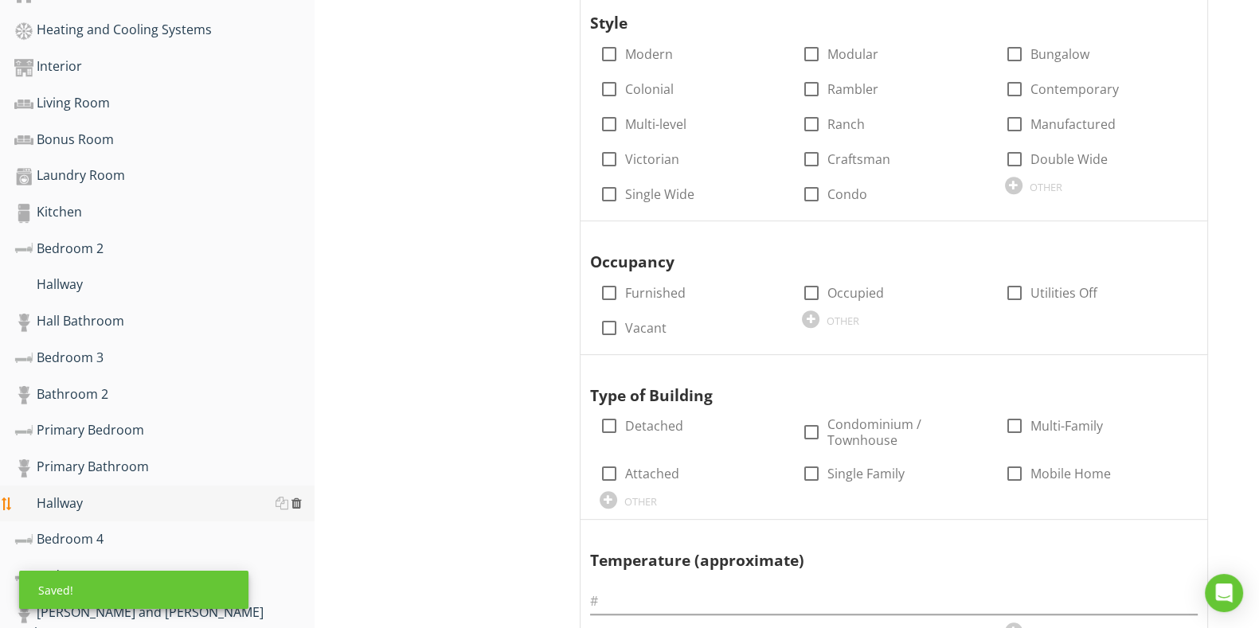
click at [296, 497] on div at bounding box center [296, 503] width 10 height 13
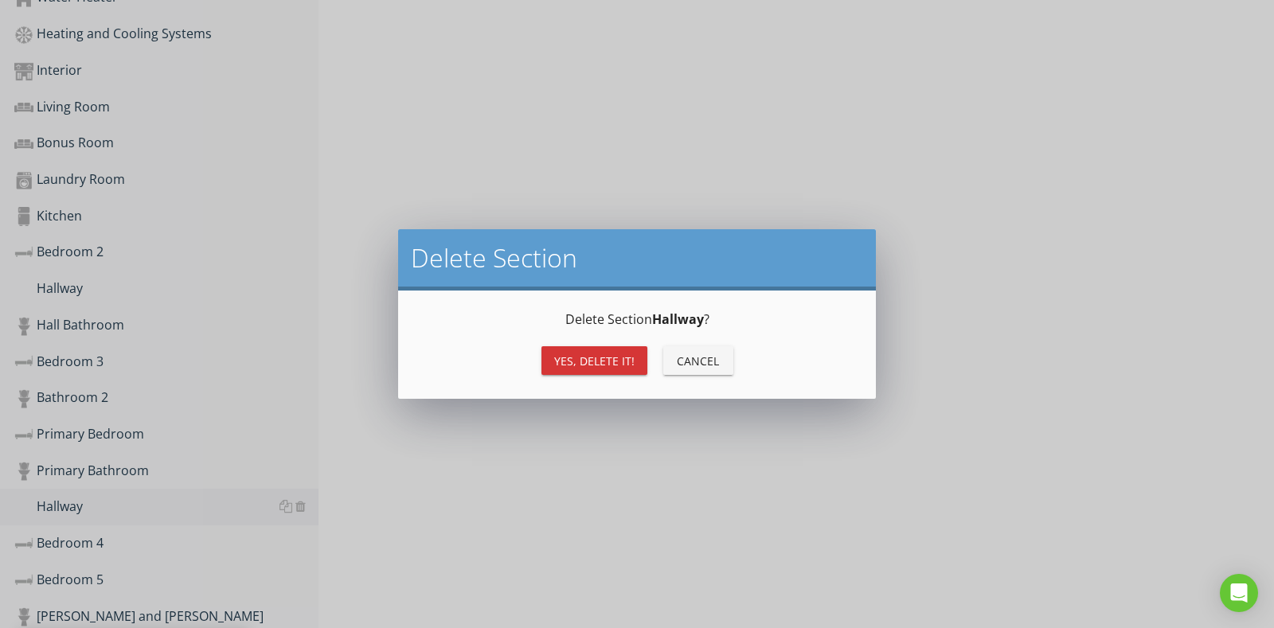
click at [609, 361] on div "Yes, Delete it!" at bounding box center [594, 361] width 80 height 17
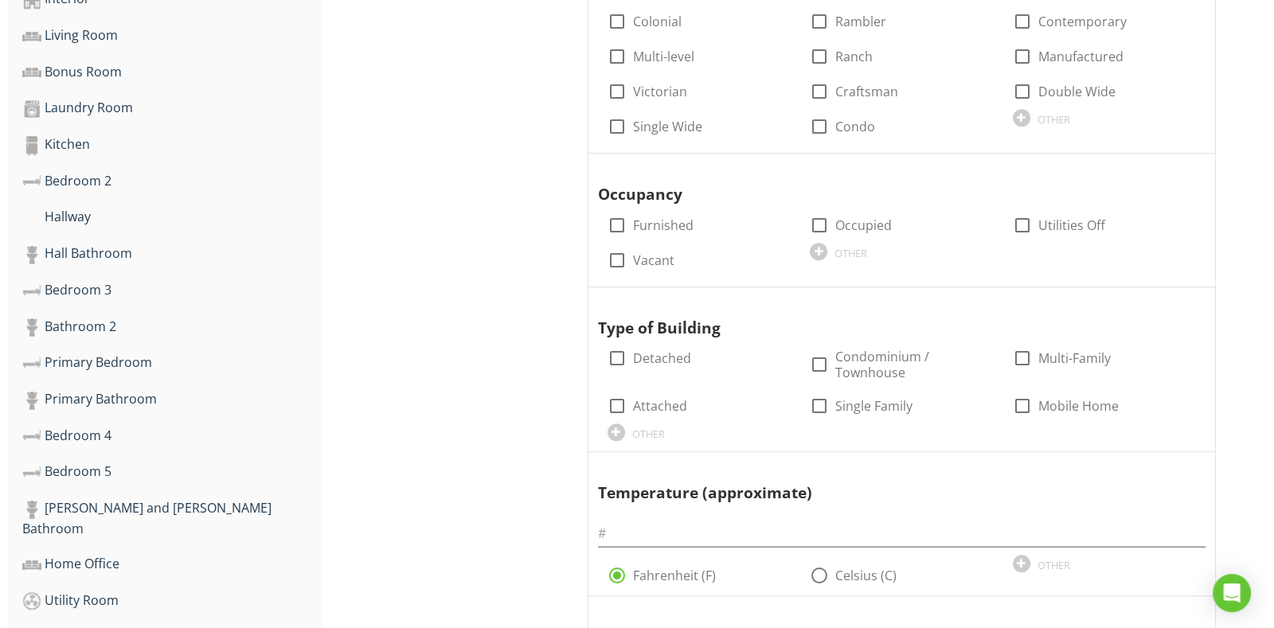
scroll to position [916, 0]
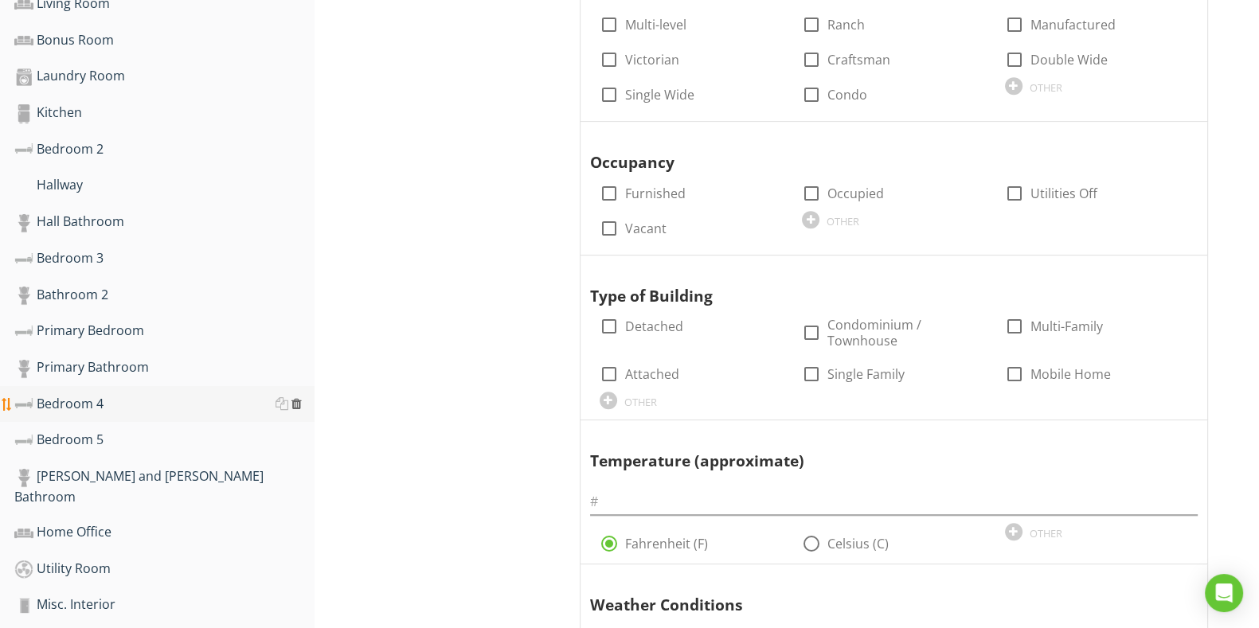
click at [300, 397] on div at bounding box center [296, 403] width 10 height 13
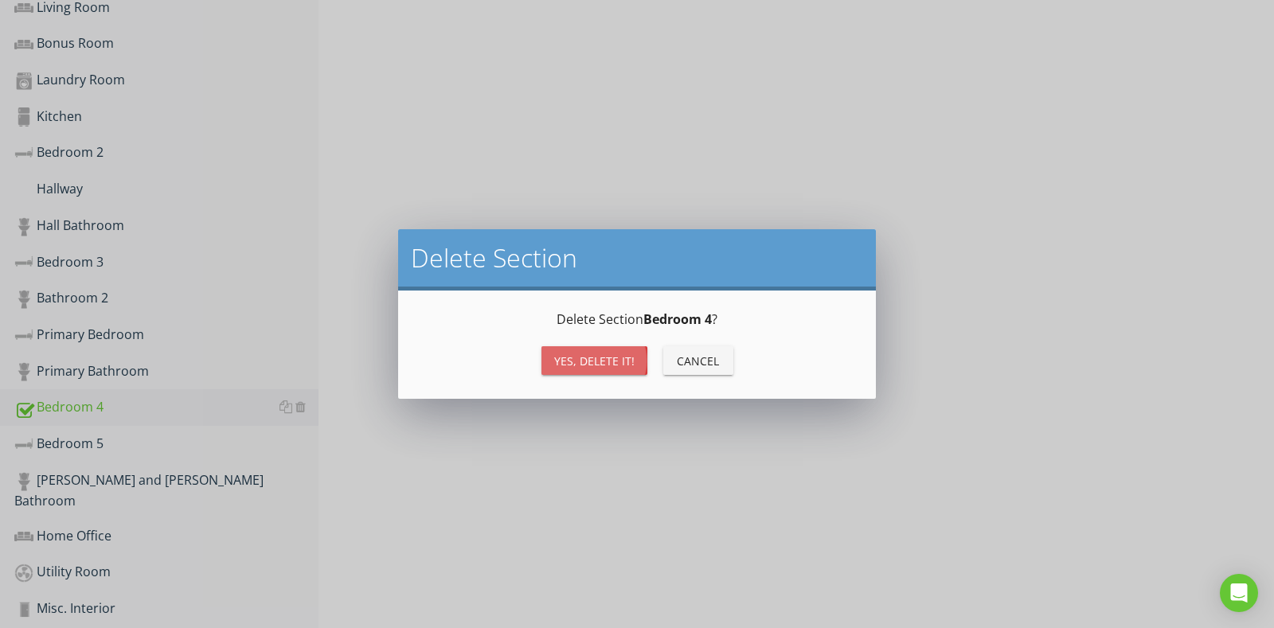
click at [572, 372] on button "Yes, Delete it!" at bounding box center [594, 360] width 106 height 29
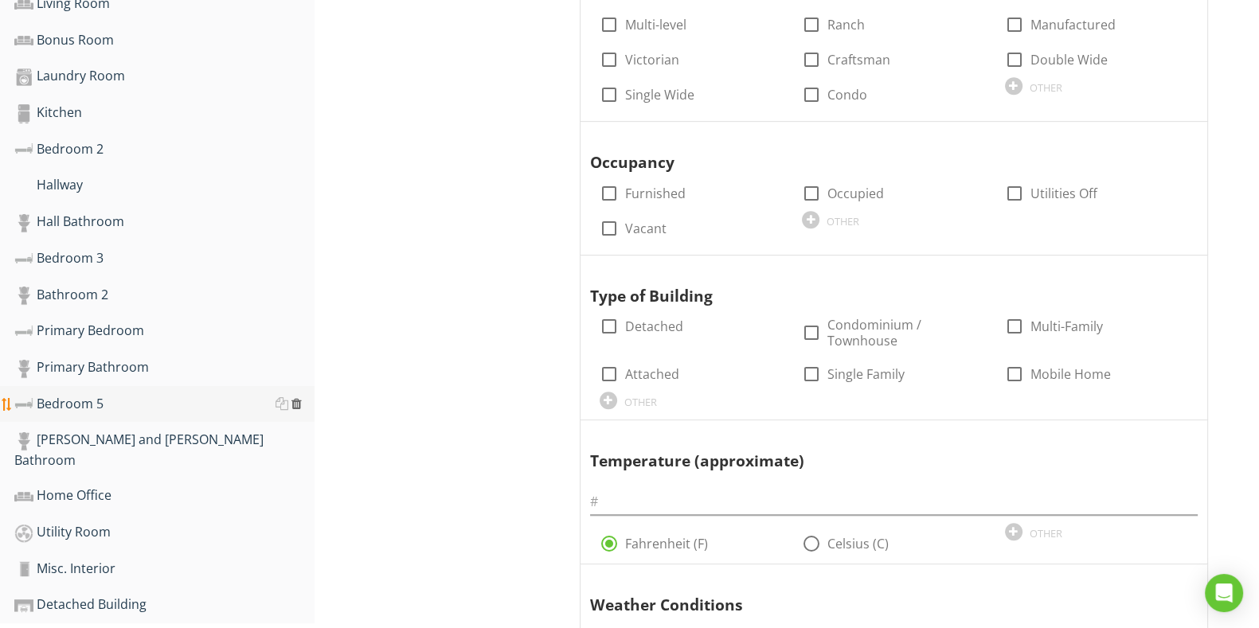
click at [295, 397] on div at bounding box center [296, 403] width 10 height 13
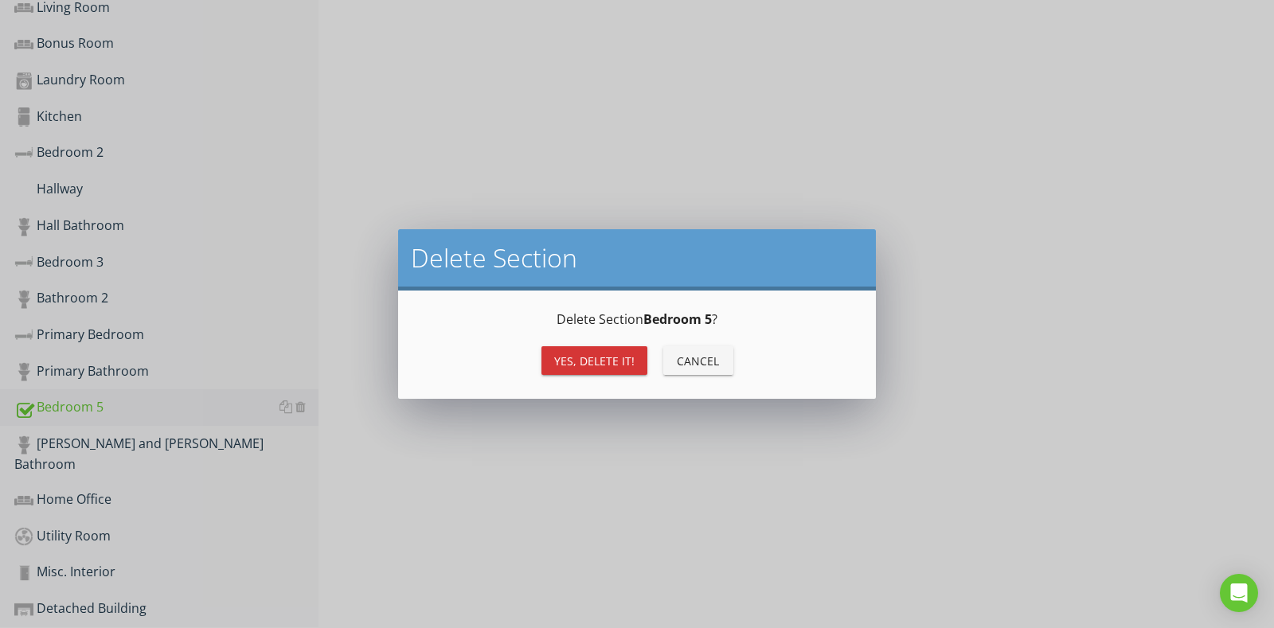
click at [576, 360] on div "Yes, Delete it!" at bounding box center [594, 361] width 80 height 17
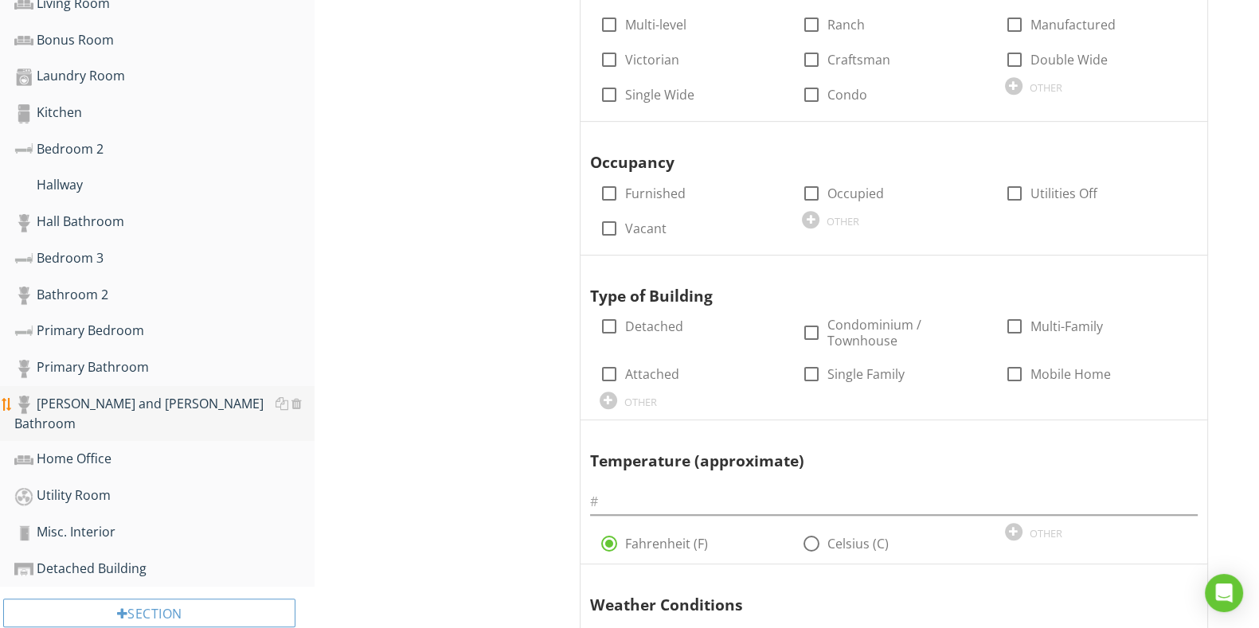
click at [304, 394] on div "[PERSON_NAME] and [PERSON_NAME] Bathroom" at bounding box center [164, 414] width 300 height 40
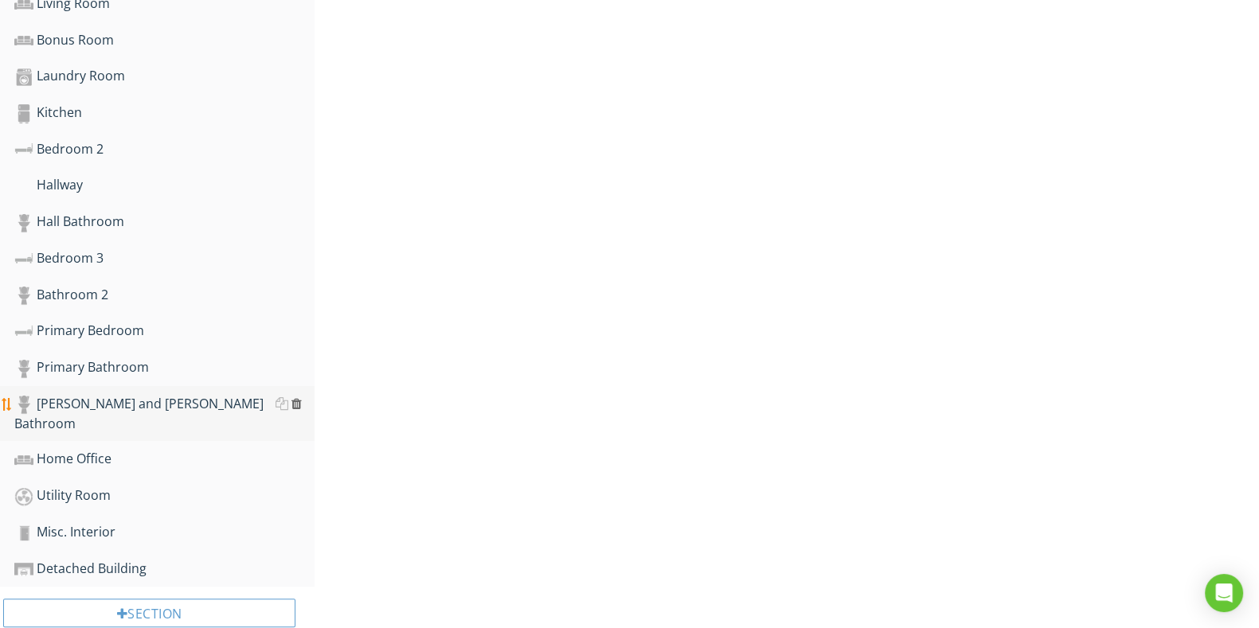
click at [297, 397] on div at bounding box center [296, 403] width 10 height 13
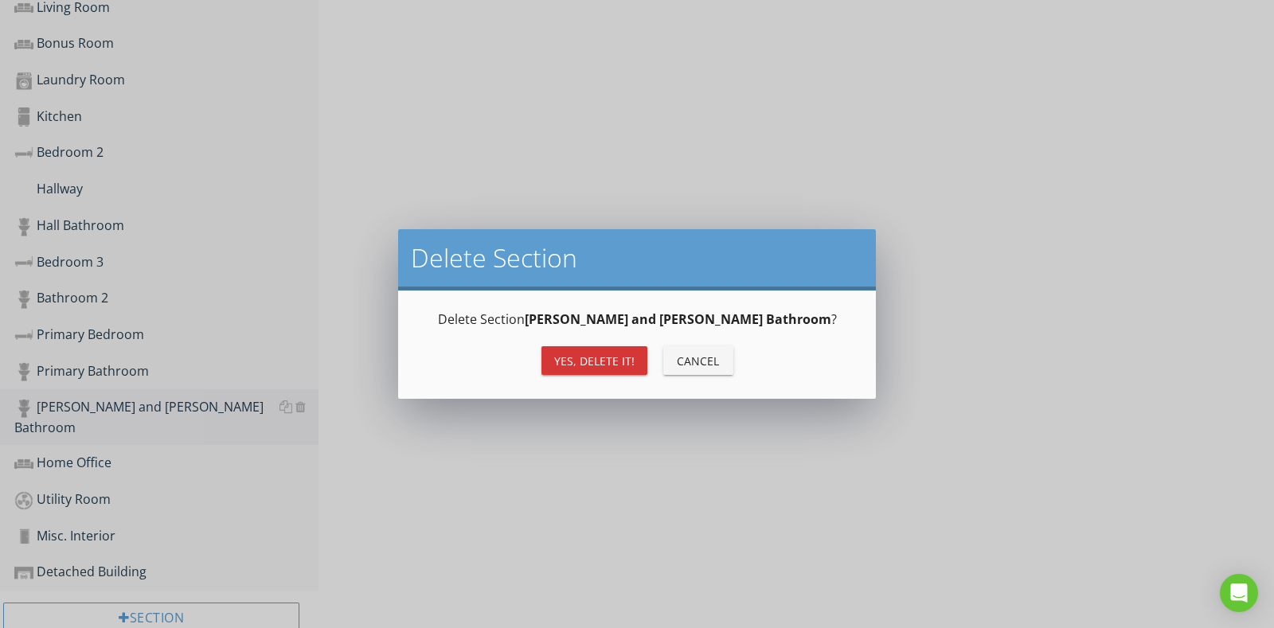
click at [579, 354] on div "Yes, Delete it!" at bounding box center [594, 361] width 80 height 17
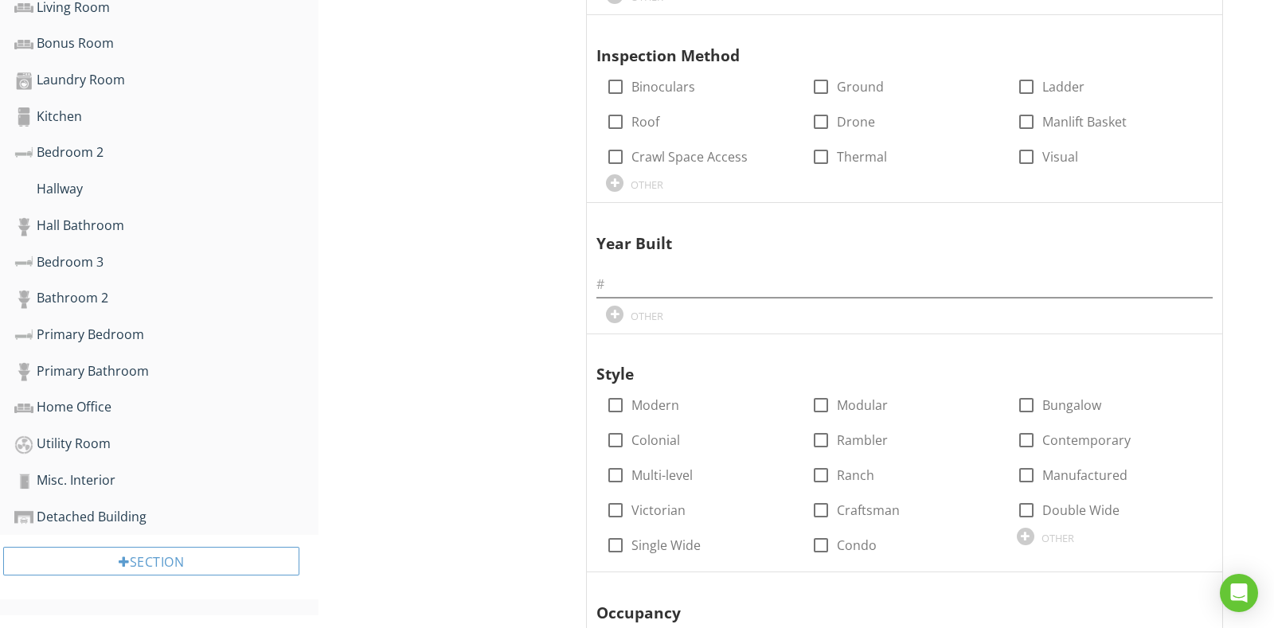
scroll to position [889, 0]
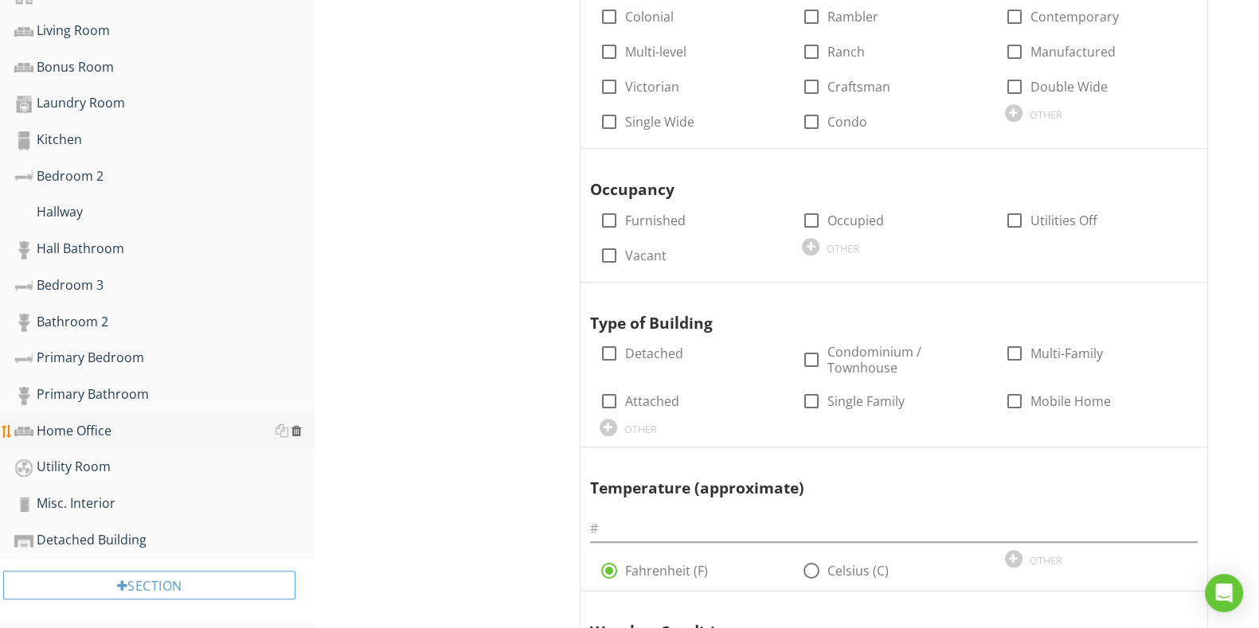
click at [295, 424] on div at bounding box center [296, 430] width 10 height 13
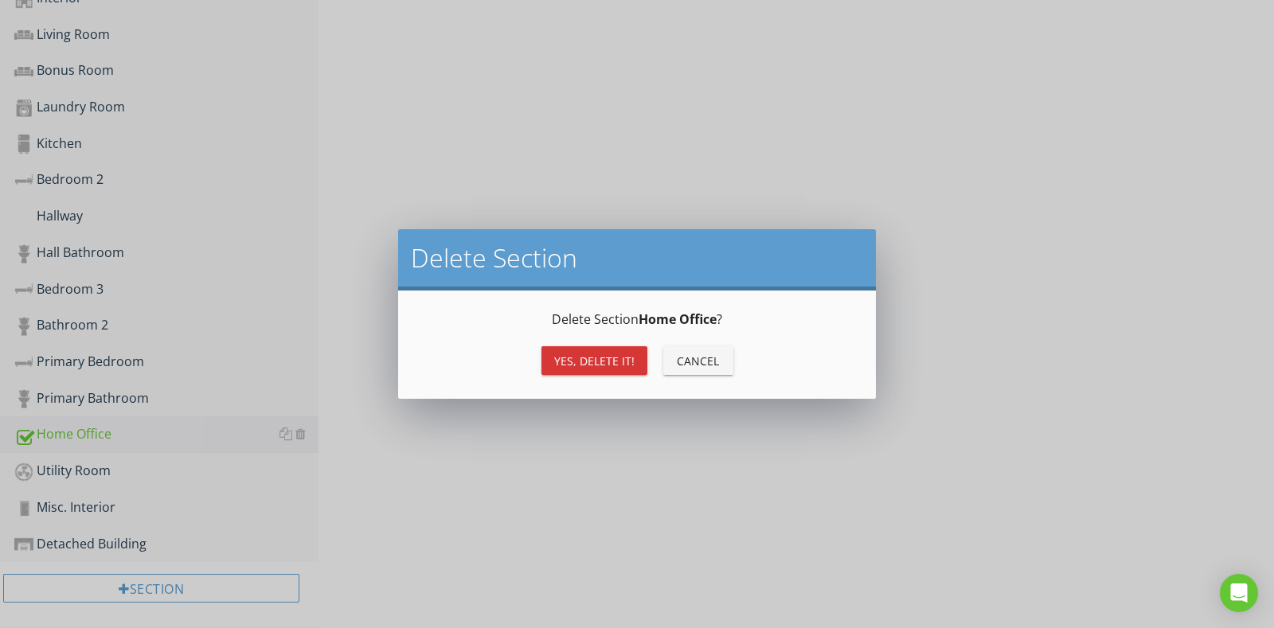
click at [561, 358] on div "Yes, Delete it!" at bounding box center [594, 361] width 80 height 17
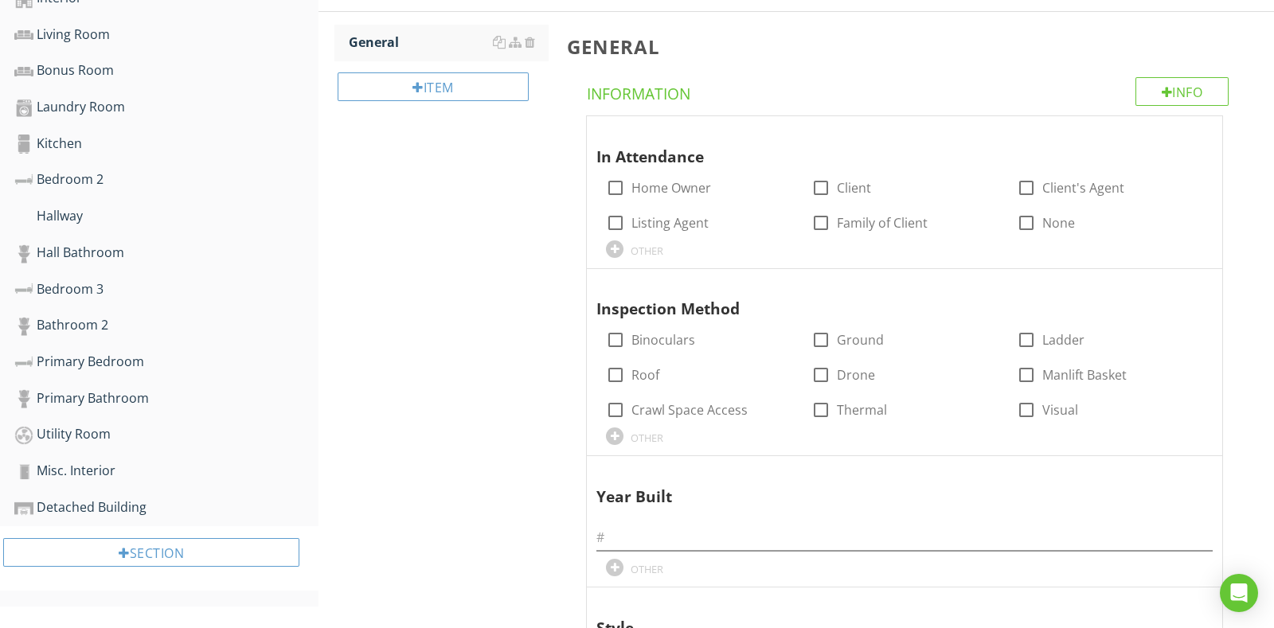
scroll to position [854, 0]
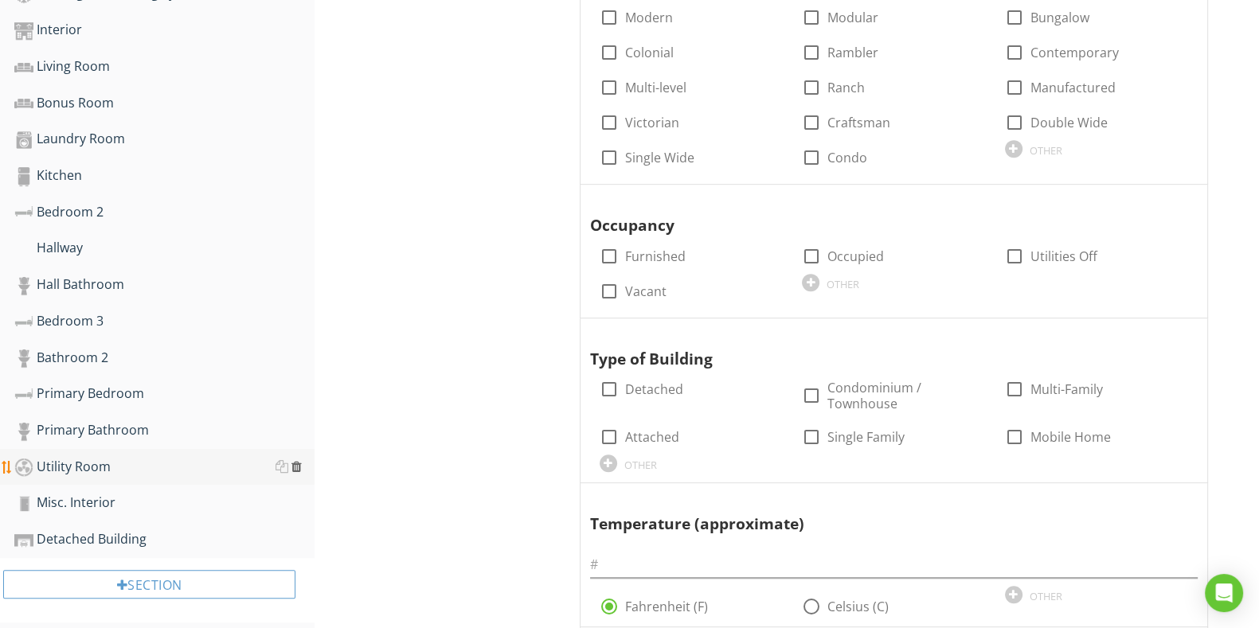
click at [296, 460] on div at bounding box center [296, 466] width 10 height 13
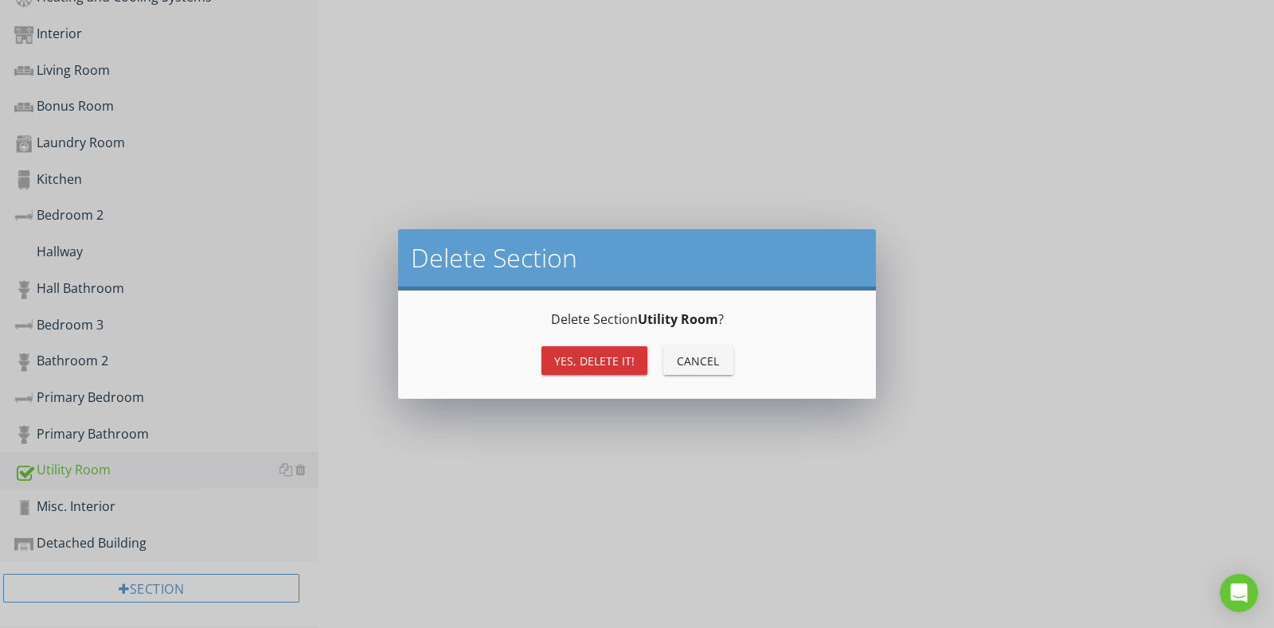
click at [569, 353] on div "Yes, Delete it!" at bounding box center [594, 361] width 80 height 17
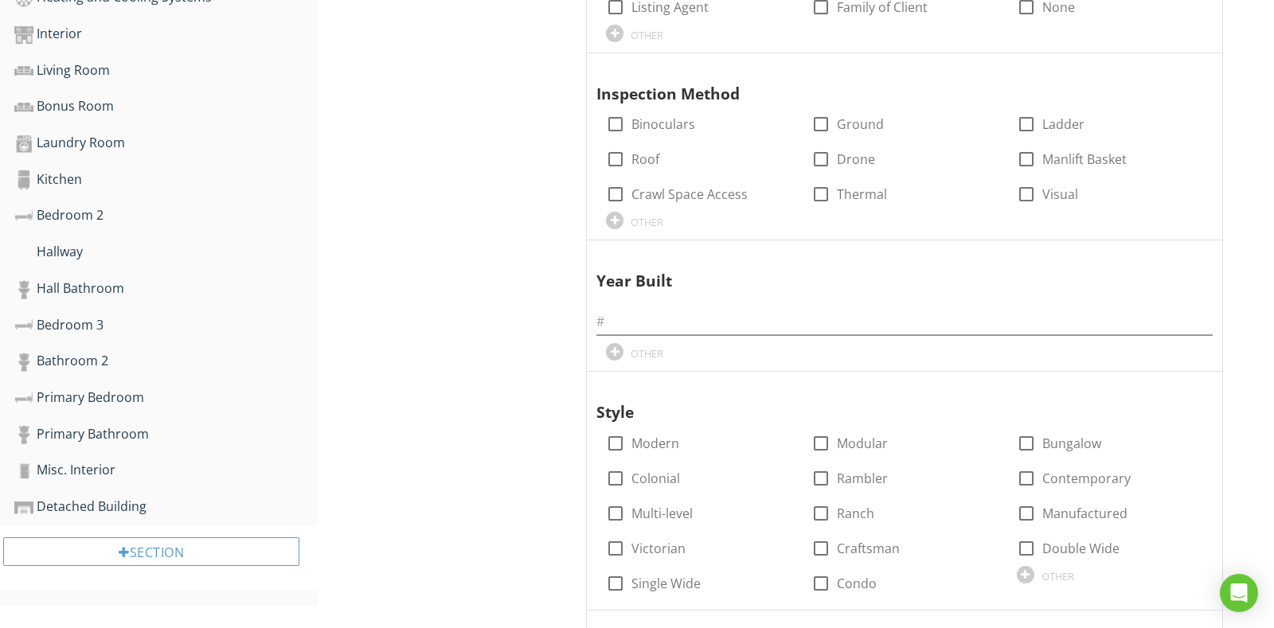
scroll to position [818, 0]
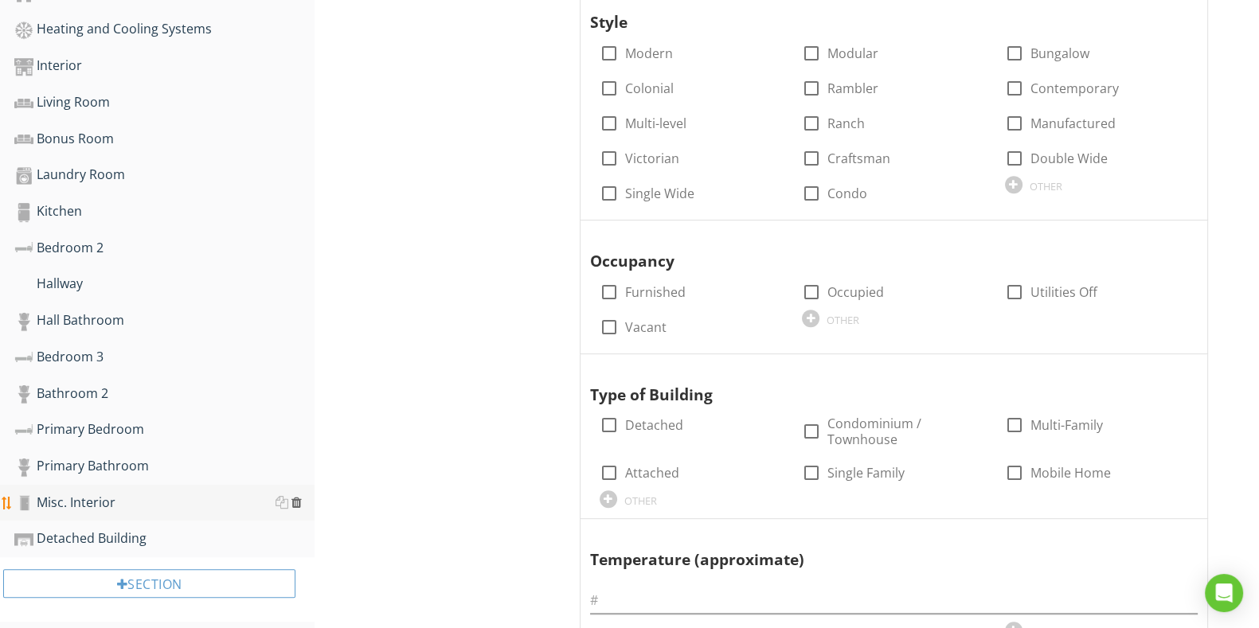
click at [293, 496] on div at bounding box center [296, 502] width 10 height 13
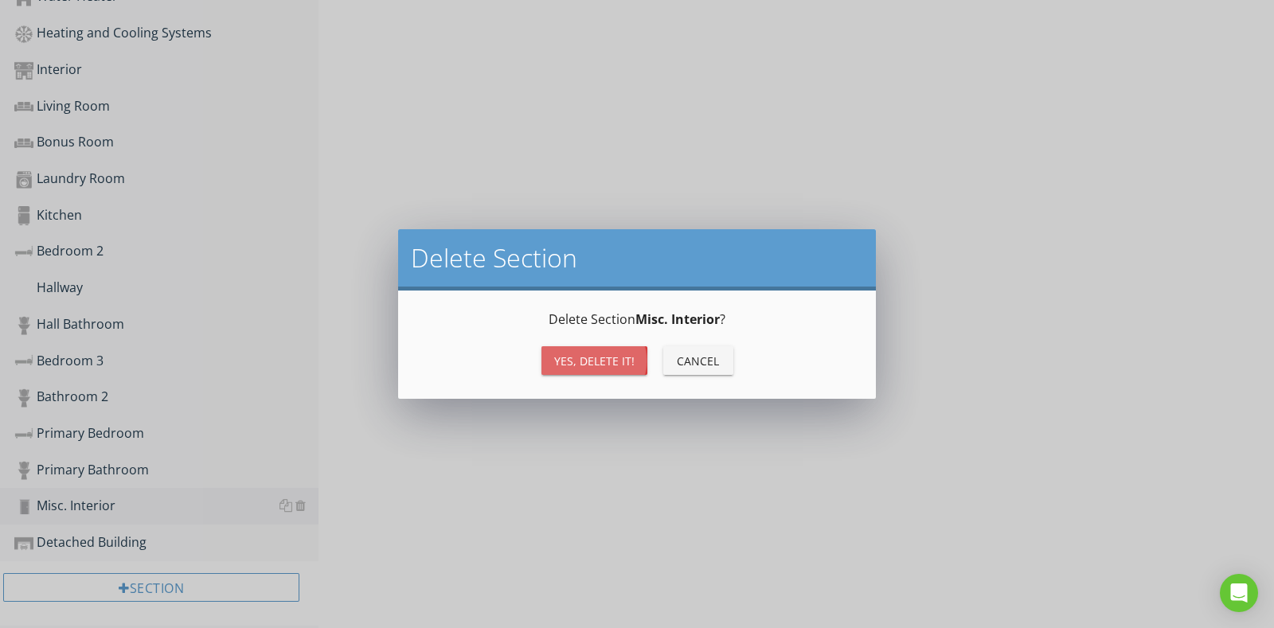
click at [620, 354] on div "Yes, Delete it!" at bounding box center [594, 361] width 80 height 17
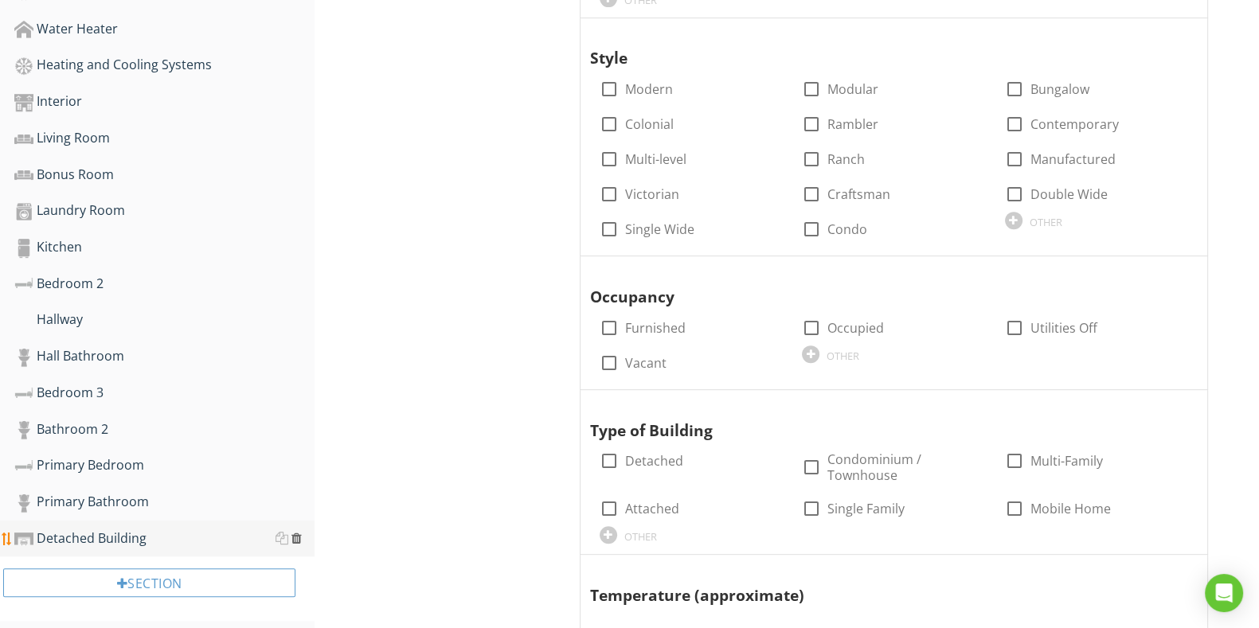
click at [298, 532] on div at bounding box center [296, 538] width 10 height 13
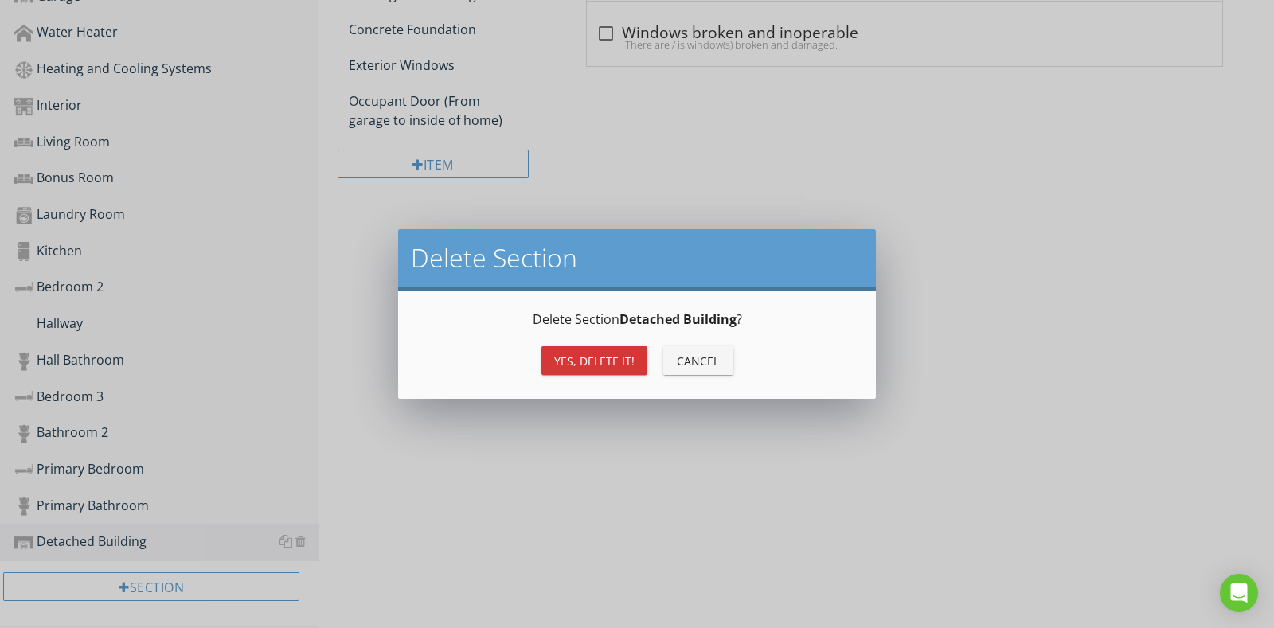
click at [599, 328] on p "Delete Section Detached Building ?" at bounding box center [637, 319] width 440 height 19
click at [596, 350] on button "Yes, Delete it!" at bounding box center [594, 360] width 106 height 29
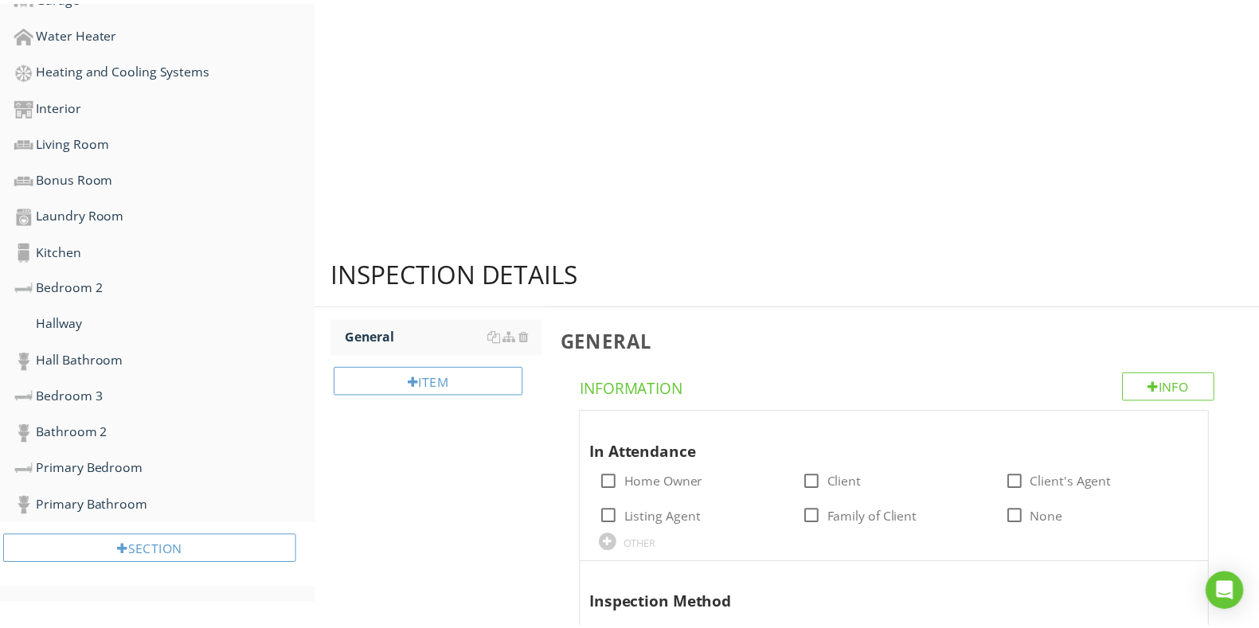
scroll to position [745, 0]
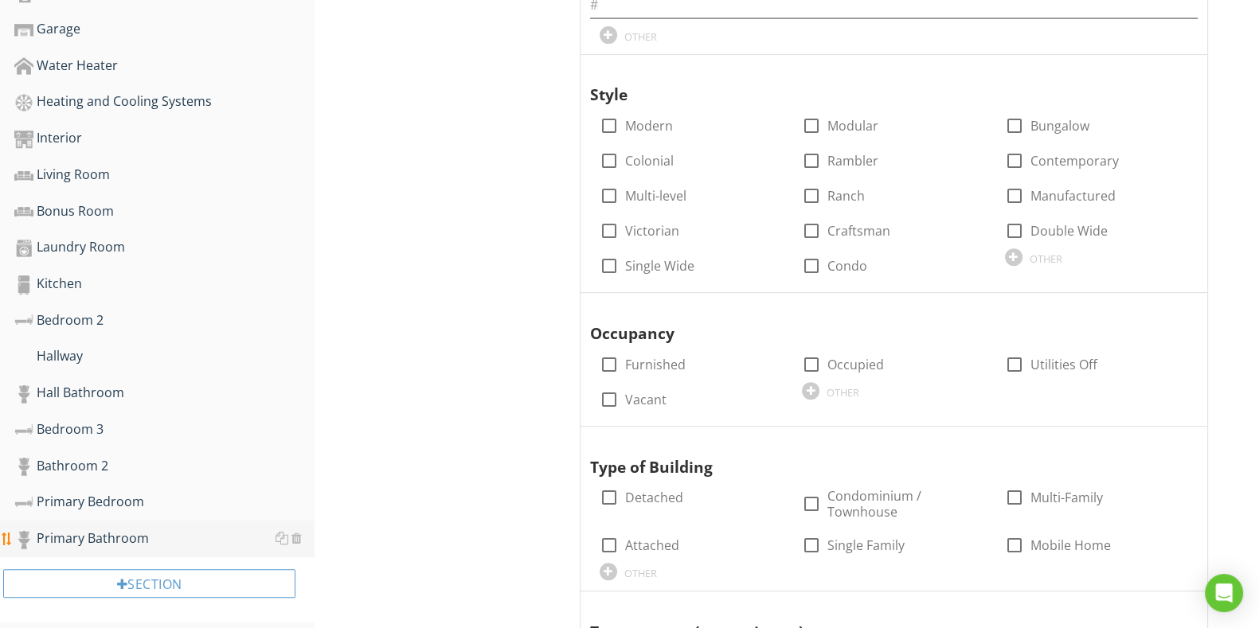
click at [147, 535] on div "Primary Bathroom" at bounding box center [164, 539] width 300 height 21
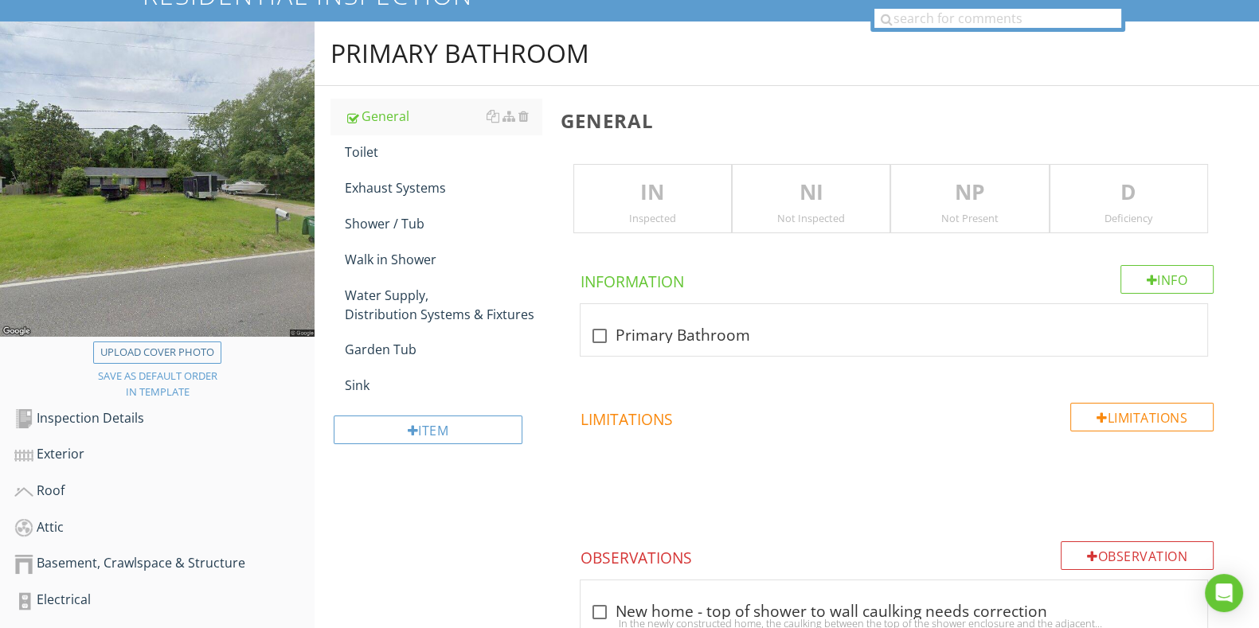
scroll to position [49, 0]
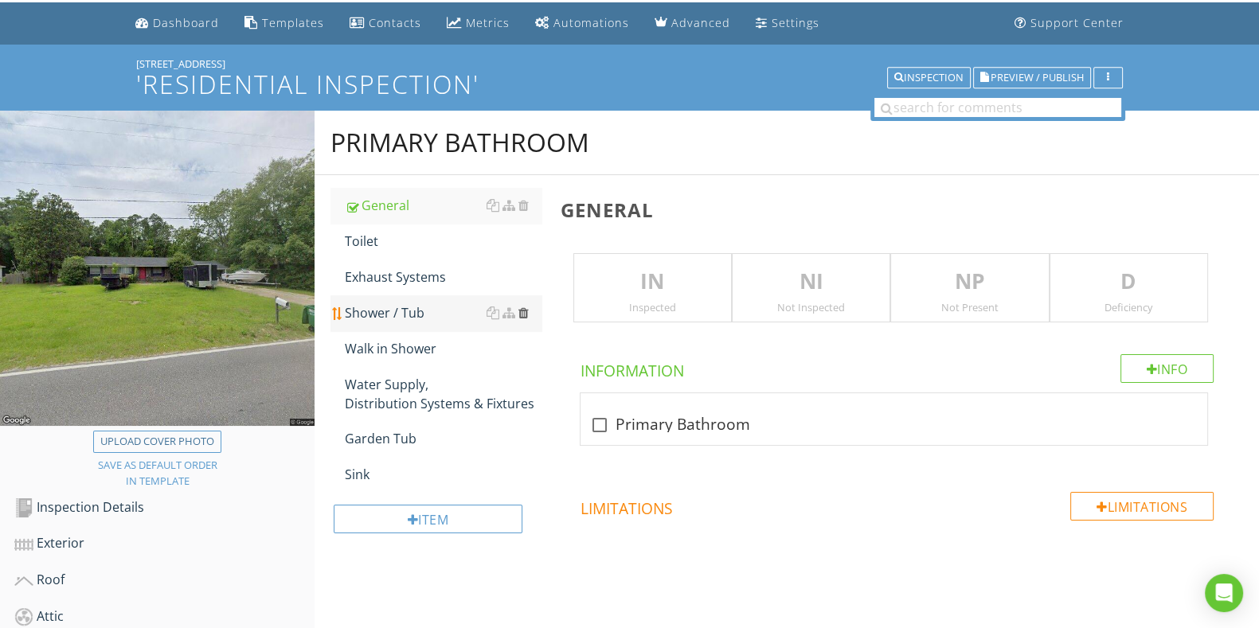
click at [522, 308] on div at bounding box center [523, 313] width 10 height 13
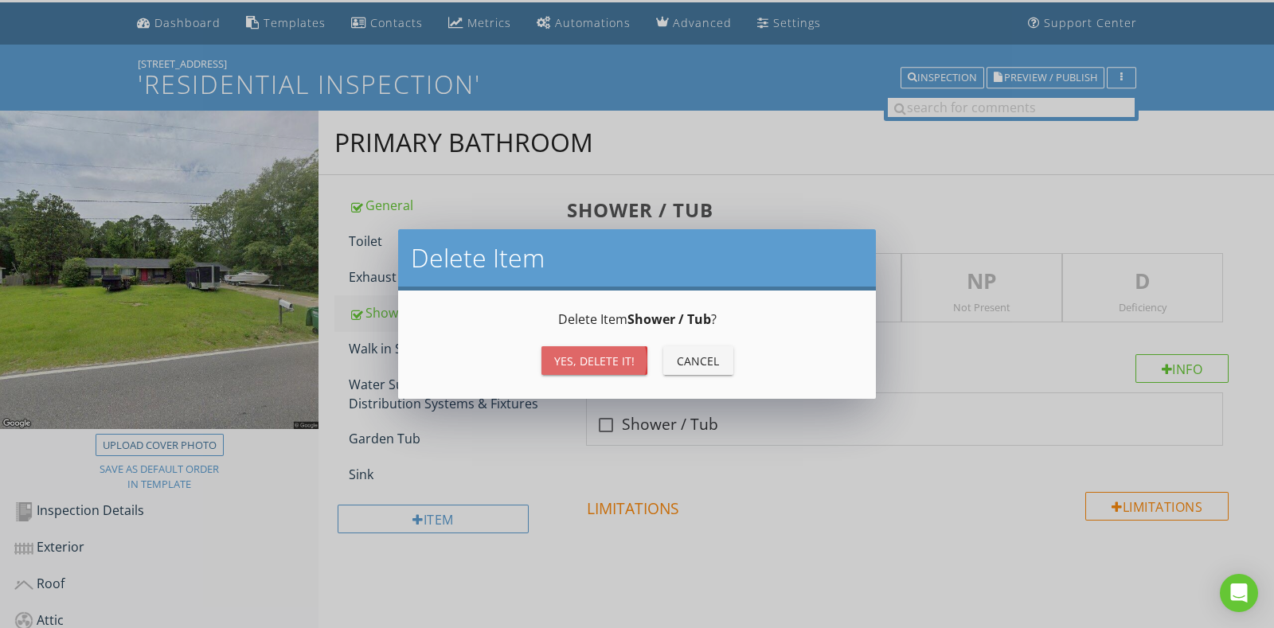
click at [572, 365] on div "Yes, Delete it!" at bounding box center [594, 361] width 80 height 17
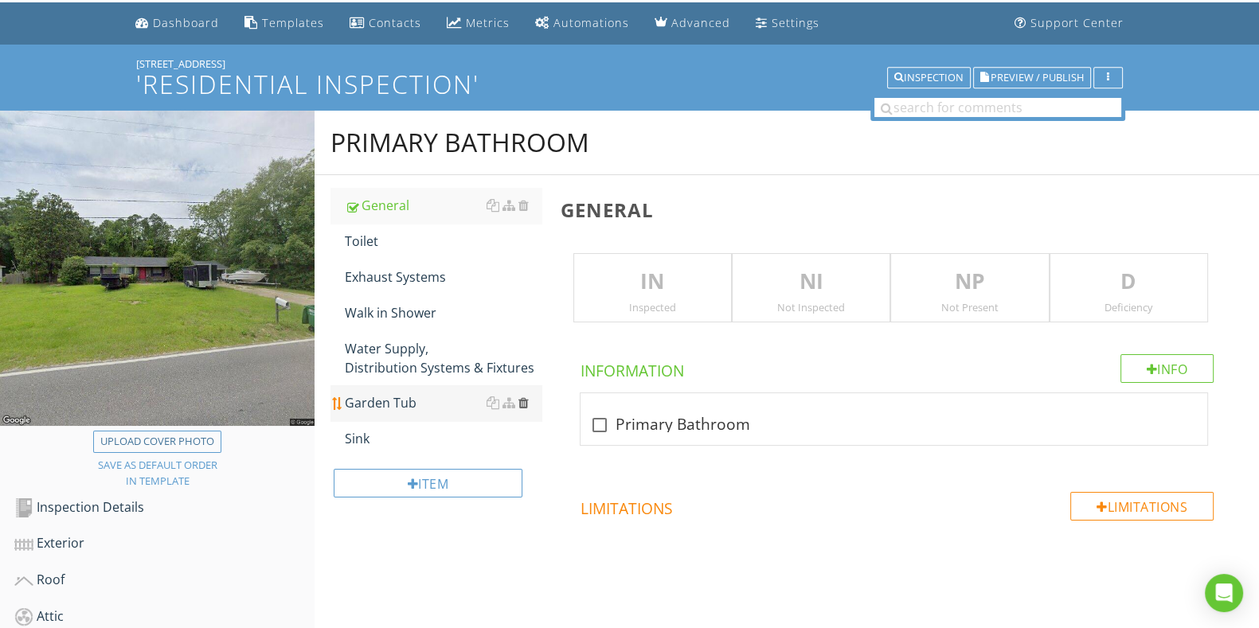
click at [526, 408] on div at bounding box center [523, 403] width 10 height 13
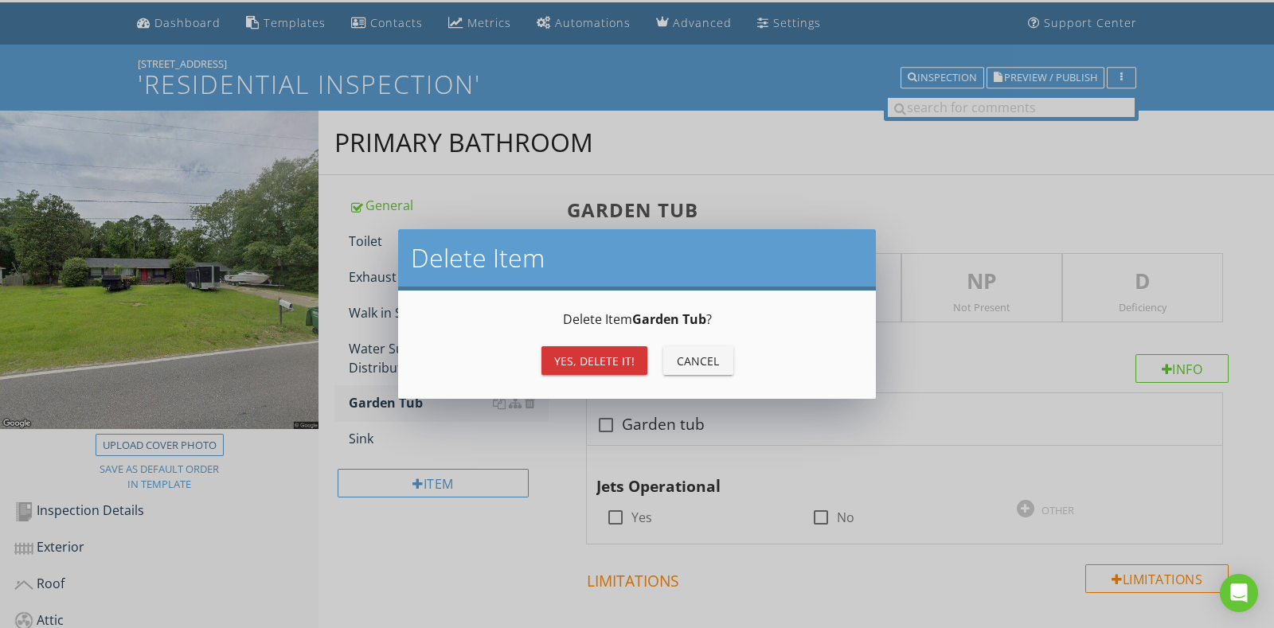
click at [602, 358] on div "Yes, Delete it!" at bounding box center [594, 361] width 80 height 17
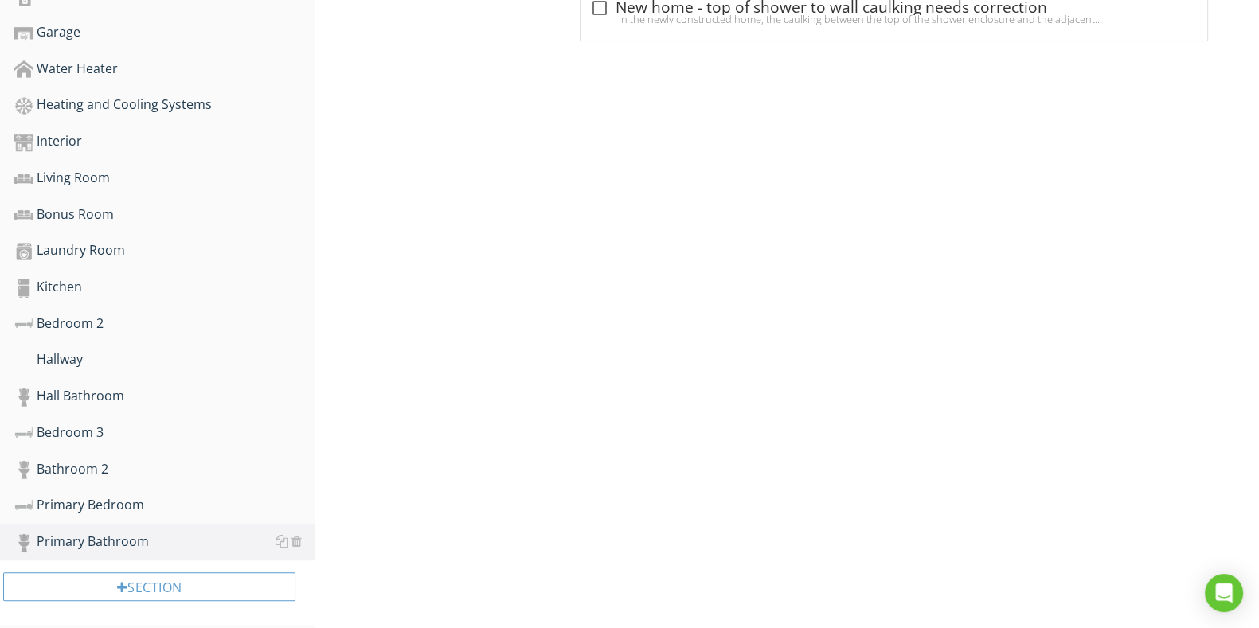
scroll to position [745, 0]
click at [145, 456] on div "Bathroom 2" at bounding box center [164, 466] width 300 height 21
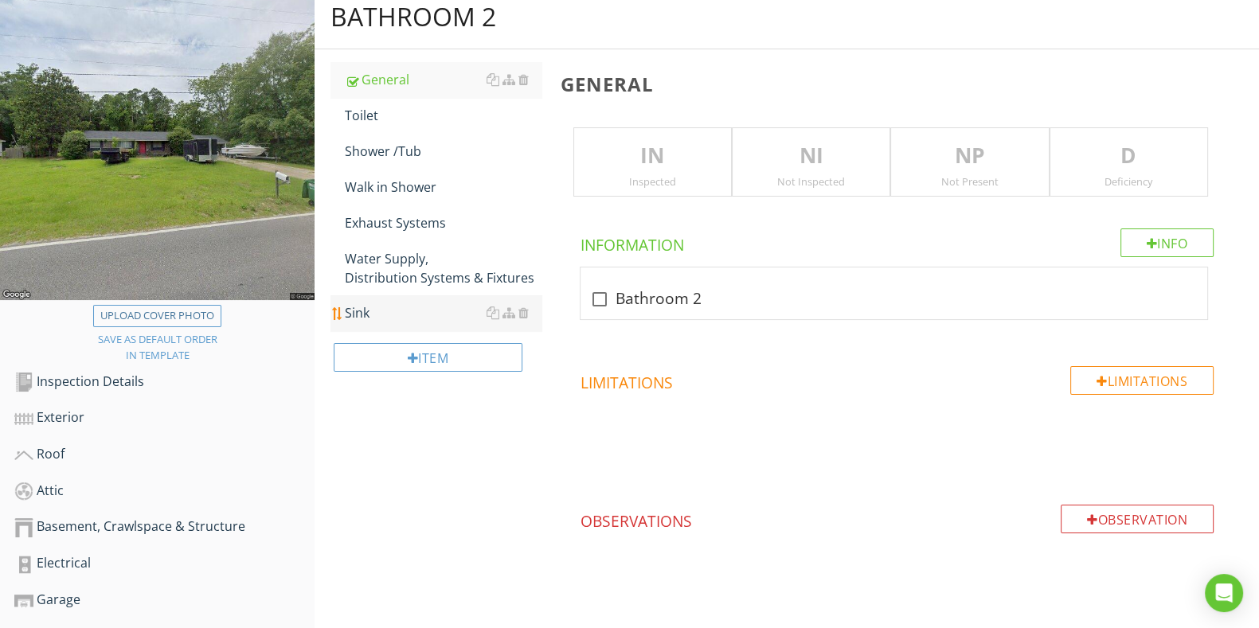
scroll to position [148, 0]
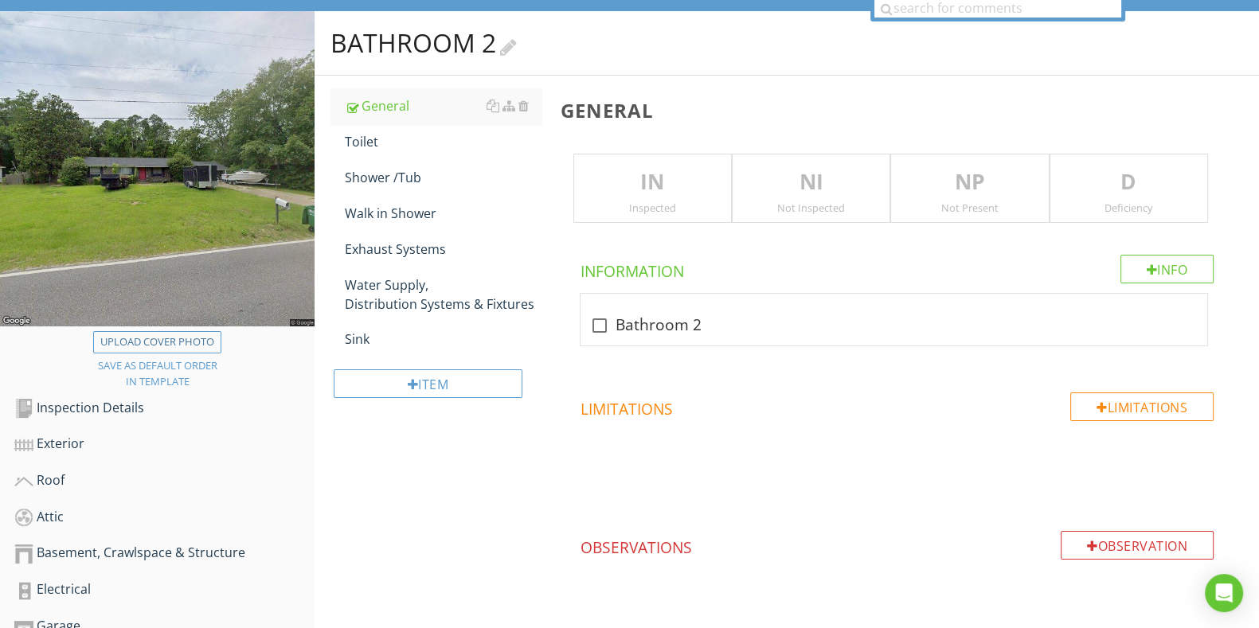
click at [516, 50] on div at bounding box center [508, 45] width 17 height 21
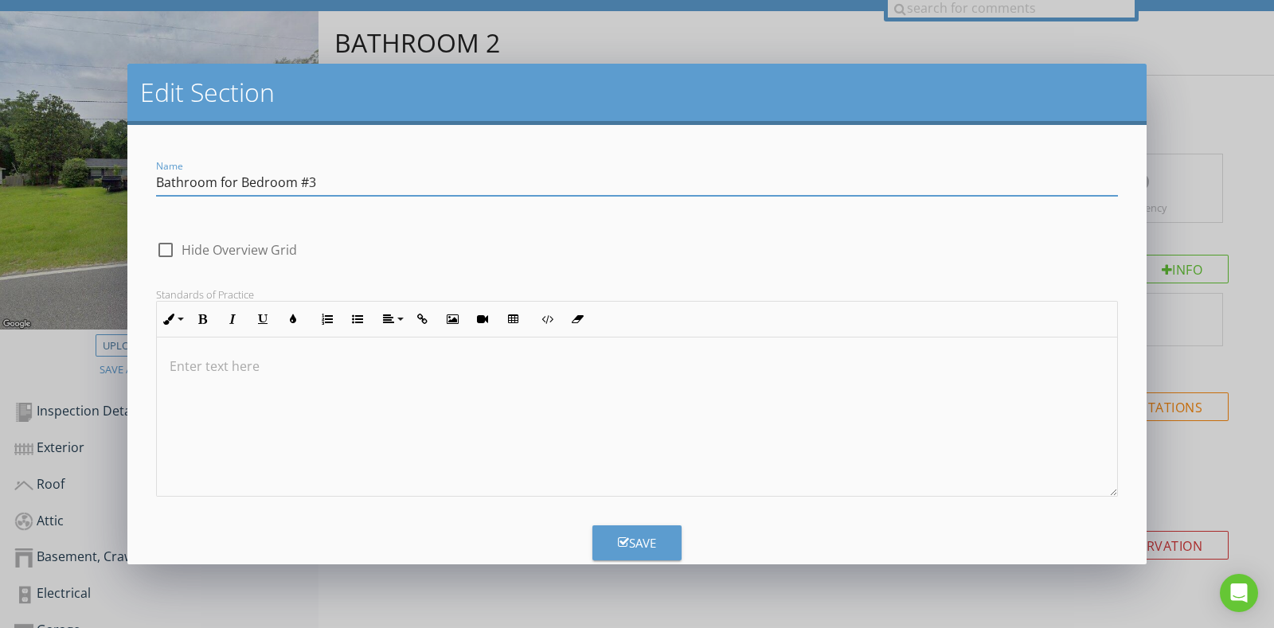
drag, startPoint x: 383, startPoint y: 173, endPoint x: 115, endPoint y: 212, distance: 270.4
click at [117, 213] on div "Edit Section Name Bathroom for Bedroom #3 check_box_outline_blank Hide Overview…" at bounding box center [637, 314] width 1274 height 628
type input "Bathroom for Bedroom #3"
click at [607, 547] on button "Save" at bounding box center [636, 543] width 89 height 35
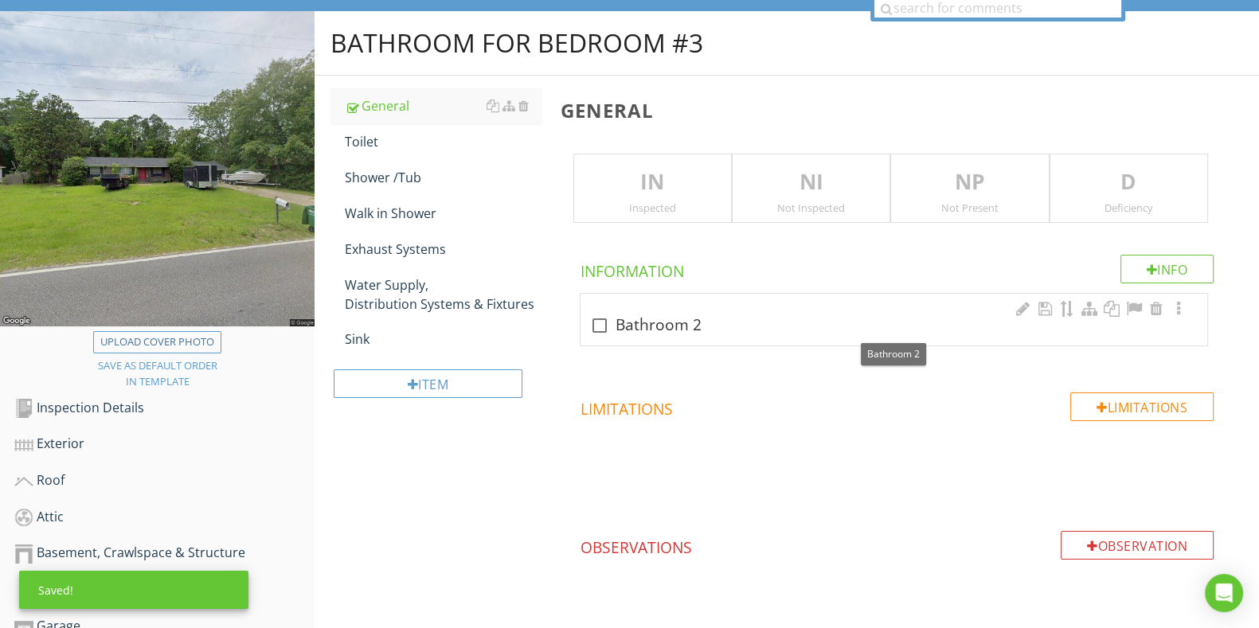
click at [1006, 313] on div "check_box_outline_blank Bathroom 2" at bounding box center [894, 324] width 608 height 22
checkbox input "true"
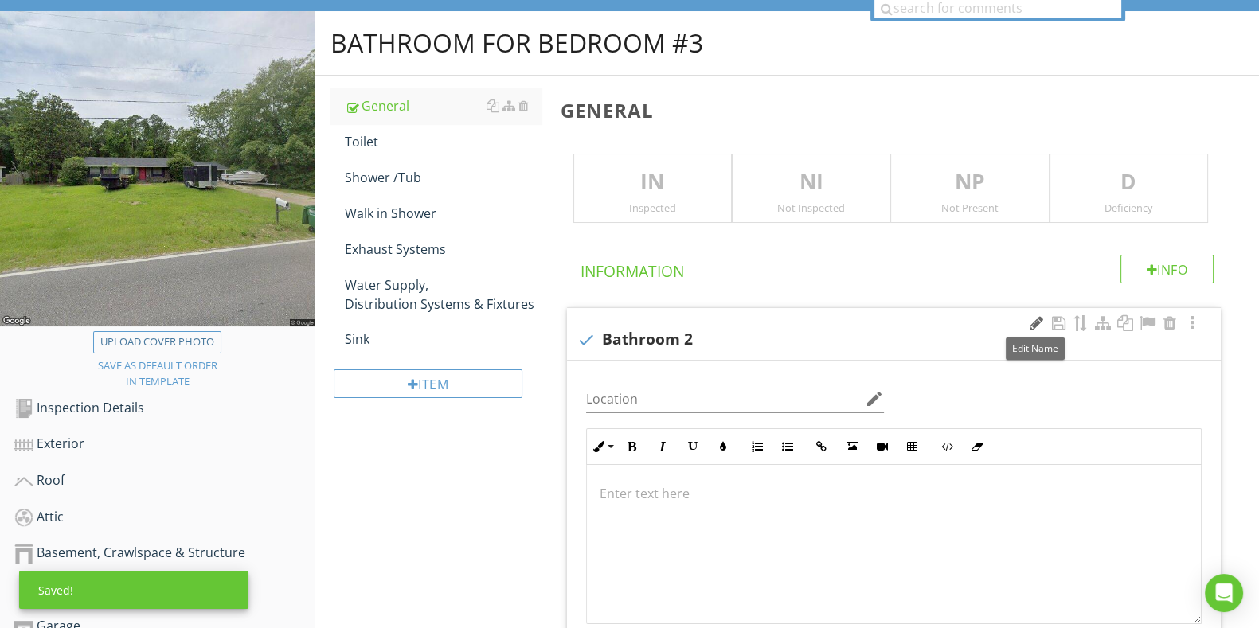
click at [1027, 315] on div at bounding box center [1035, 323] width 19 height 16
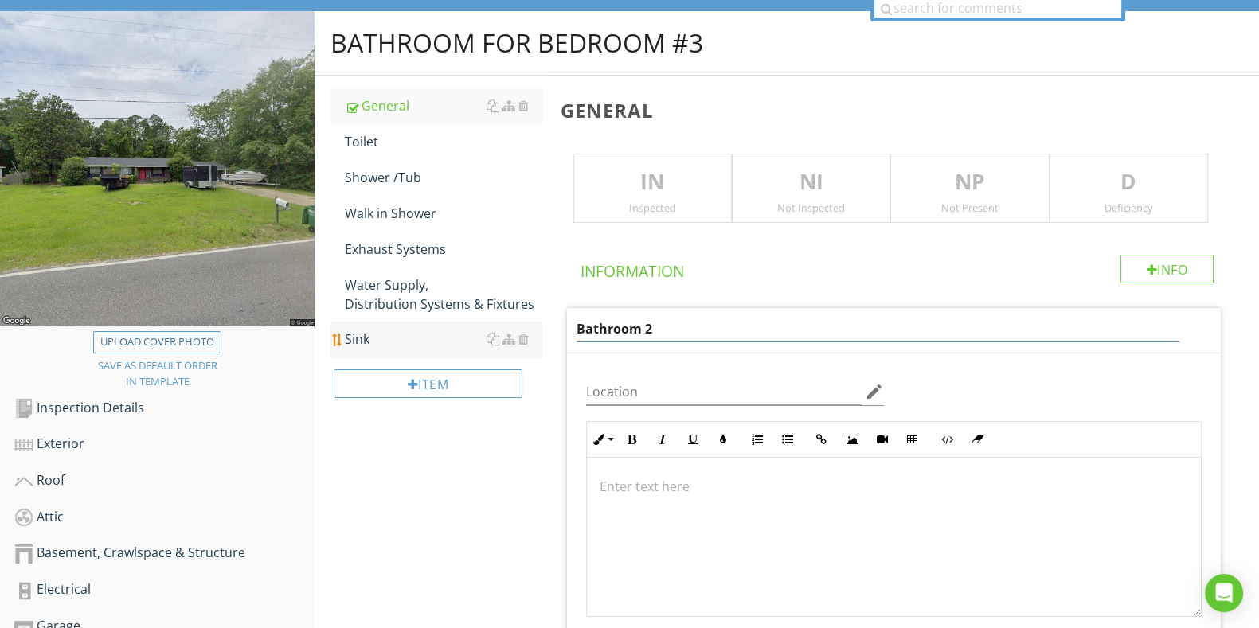
drag, startPoint x: 665, startPoint y: 326, endPoint x: 473, endPoint y: 342, distance: 192.6
click at [473, 342] on div "Bathroom for Bedroom #3 General Toilet Shower /Tub Walk in Shower Exhaust Syste…" at bounding box center [787, 525] width 944 height 1028
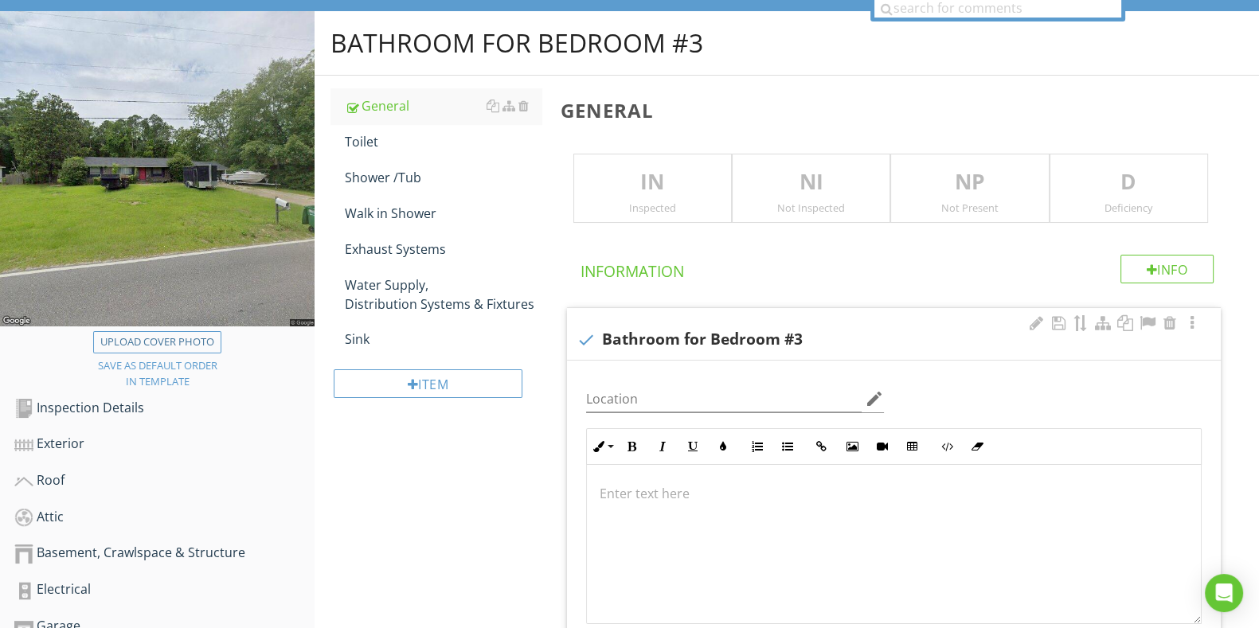
drag, startPoint x: 625, startPoint y: 464, endPoint x: 808, endPoint y: 507, distance: 188.1
click at [698, 511] on div at bounding box center [894, 544] width 614 height 159
click at [904, 261] on h4 "Information" at bounding box center [896, 268] width 633 height 27
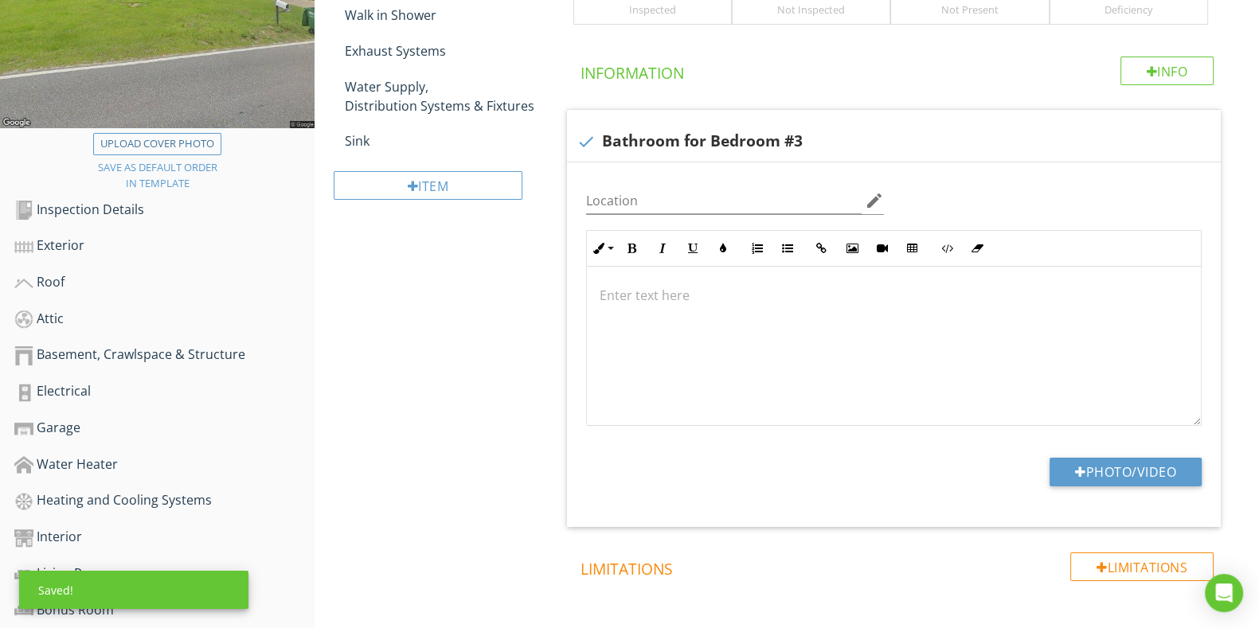
scroll to position [546, 0]
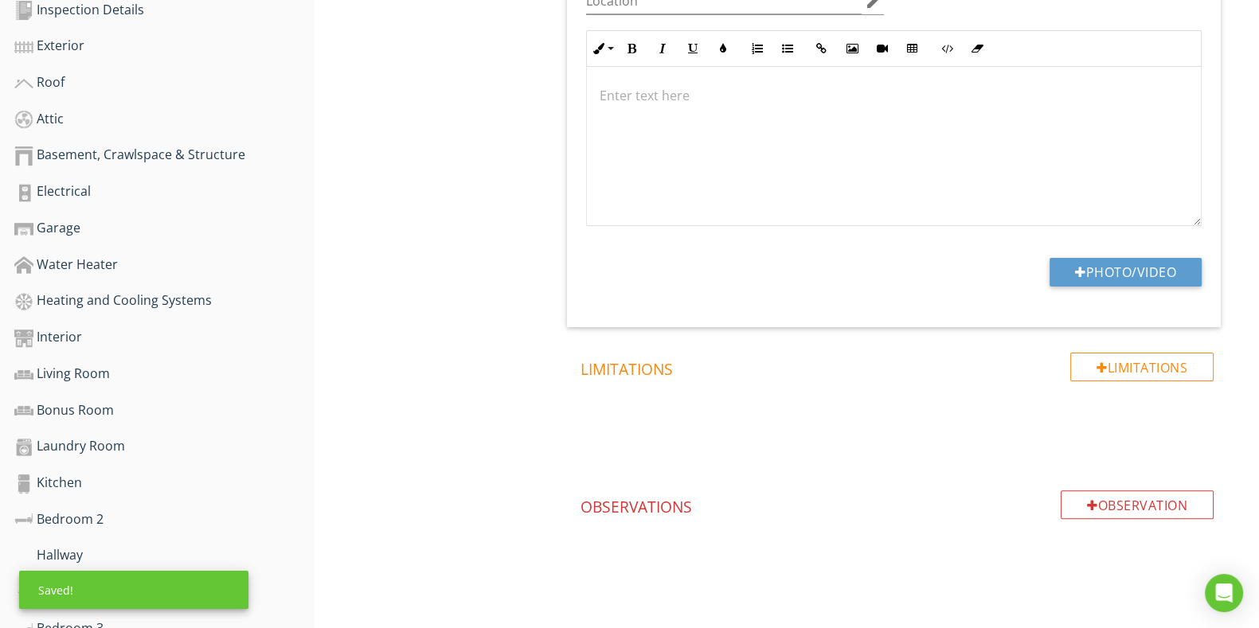
click at [514, 292] on div "Bathroom for Bedroom #3 General Toilet Shower /Tub Walk in Shower Exhaust Syste…" at bounding box center [787, 130] width 944 height 1035
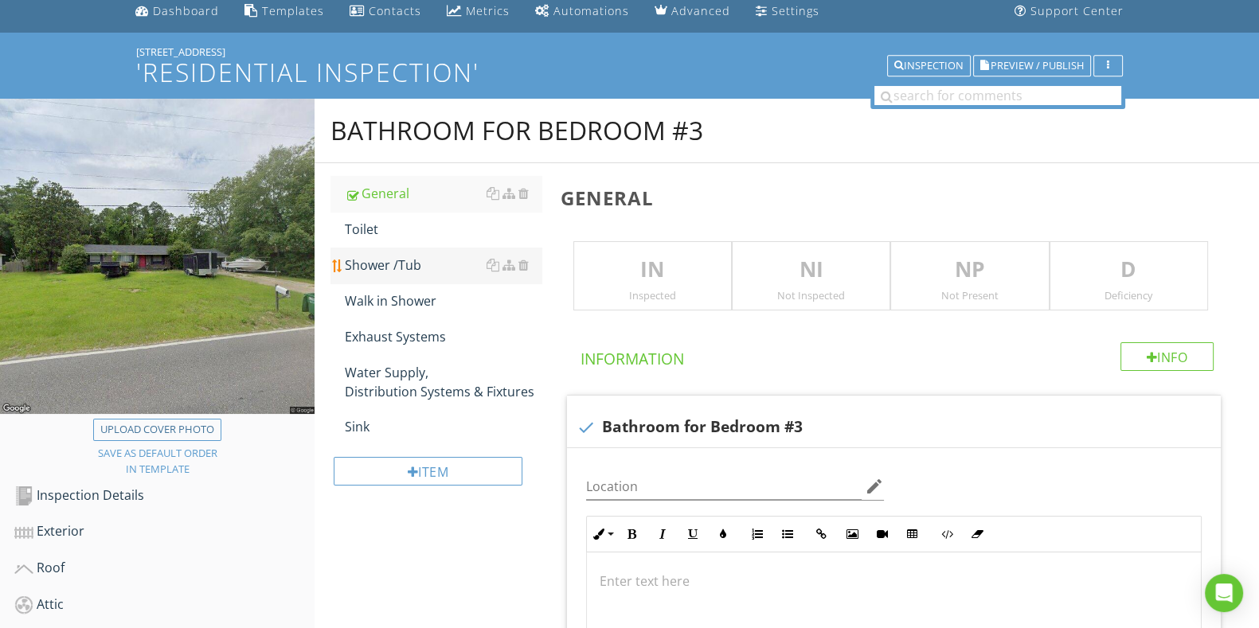
scroll to position [0, 0]
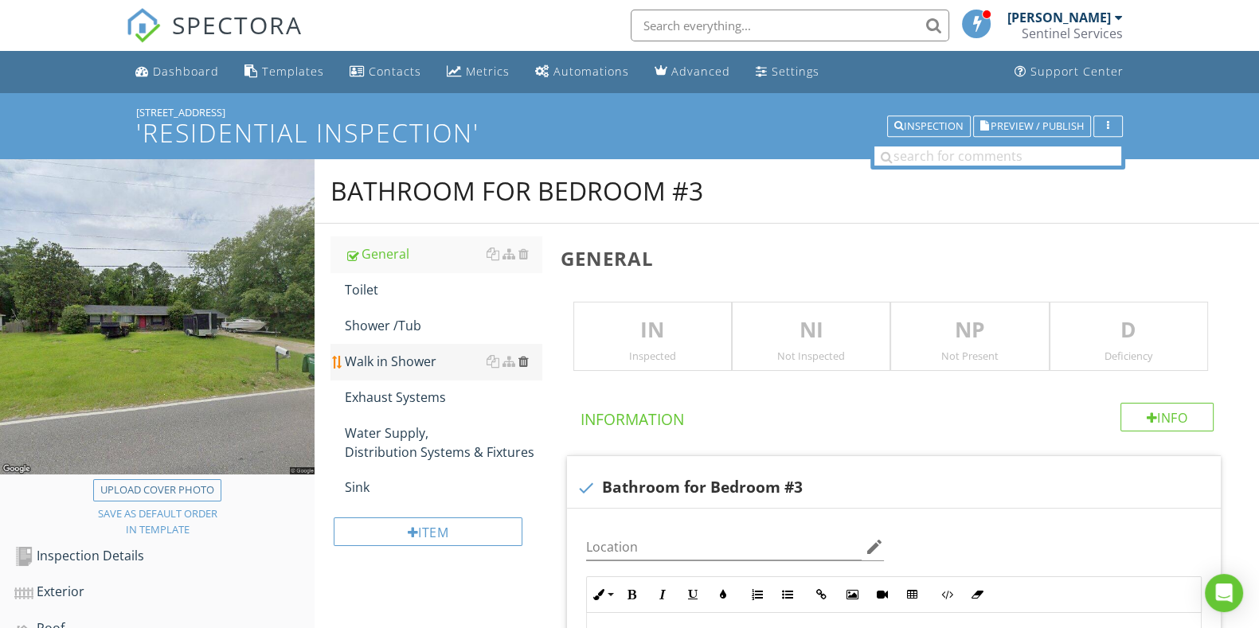
click at [522, 362] on div at bounding box center [523, 361] width 10 height 13
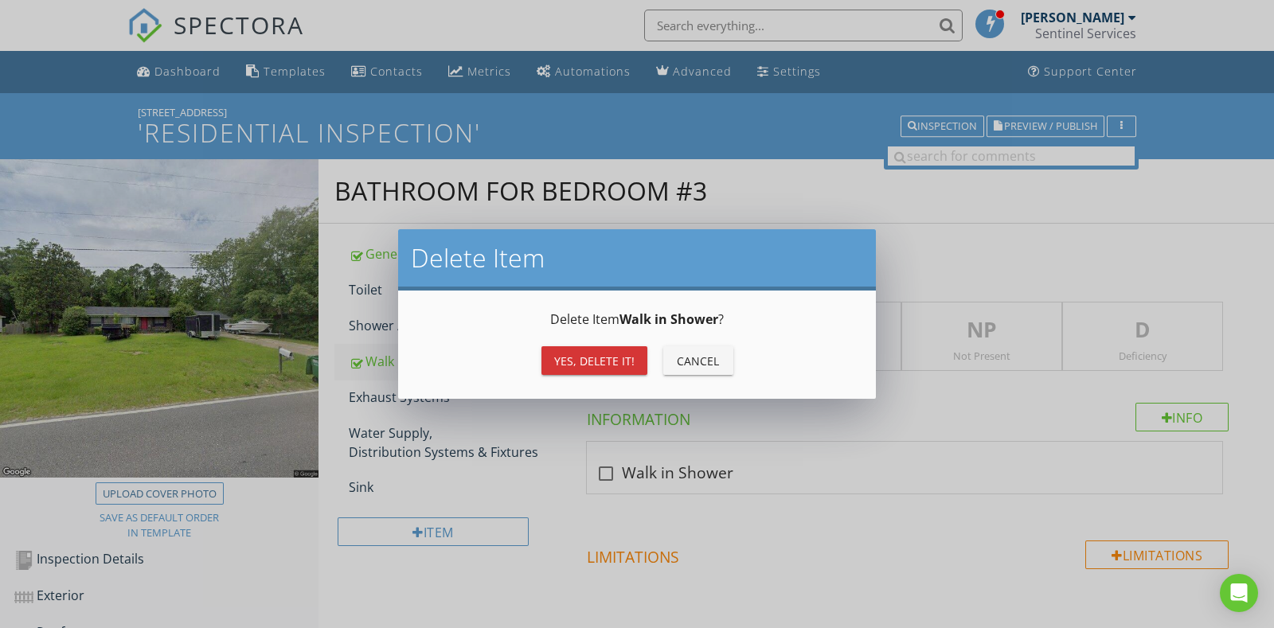
click at [598, 361] on div "Yes, Delete it!" at bounding box center [594, 361] width 80 height 17
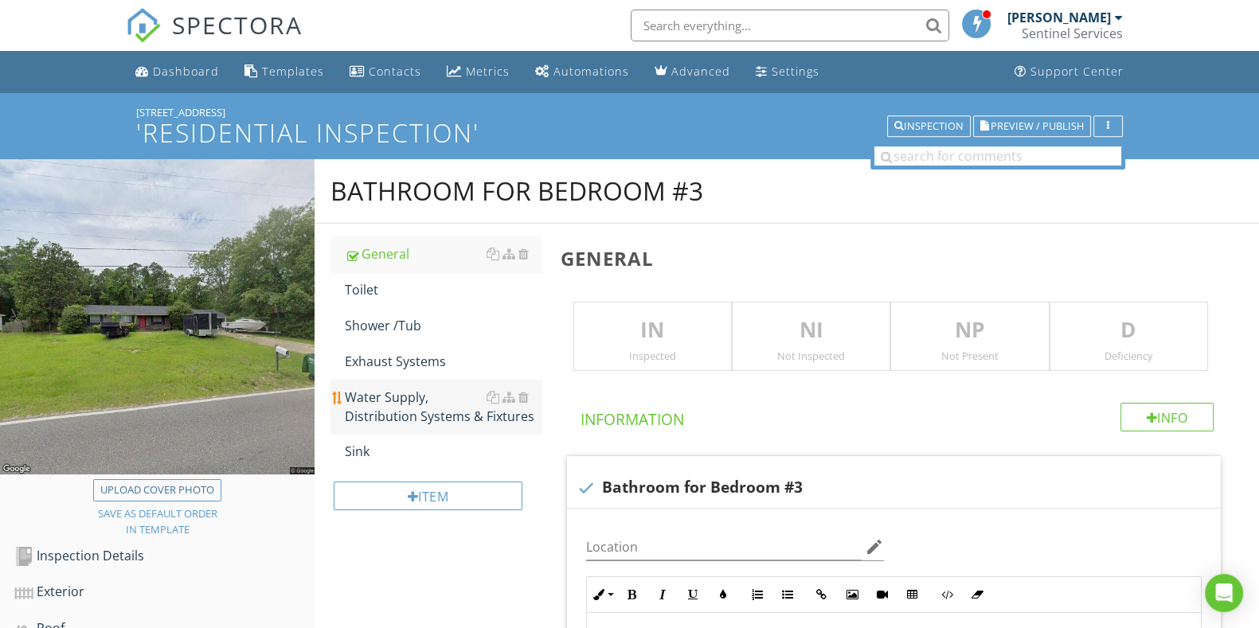
click at [401, 416] on div "Water Supply, Distribution Systems & Fixtures" at bounding box center [443, 407] width 196 height 38
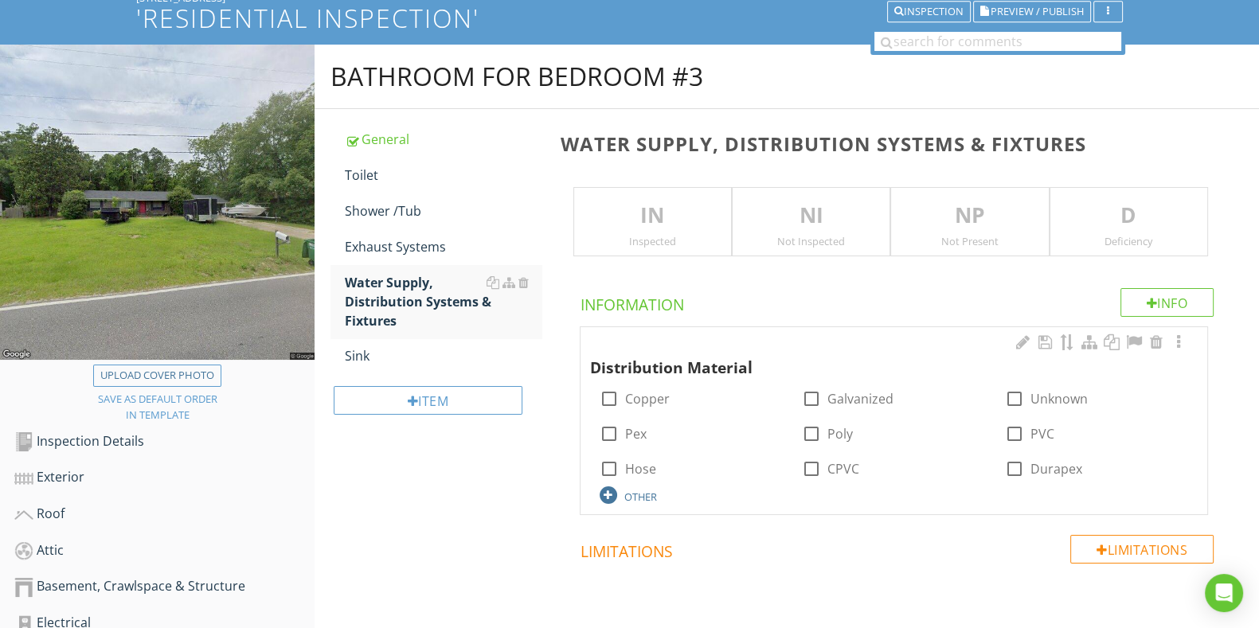
scroll to position [198, 0]
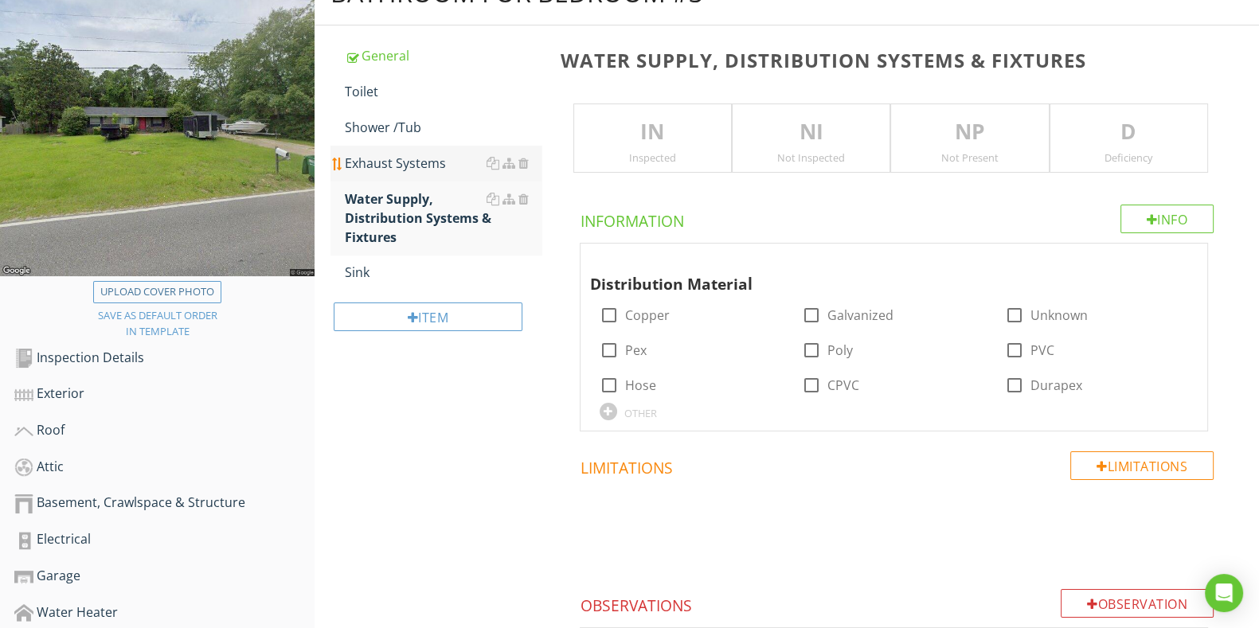
click at [412, 146] on link "Exhaust Systems" at bounding box center [443, 163] width 196 height 35
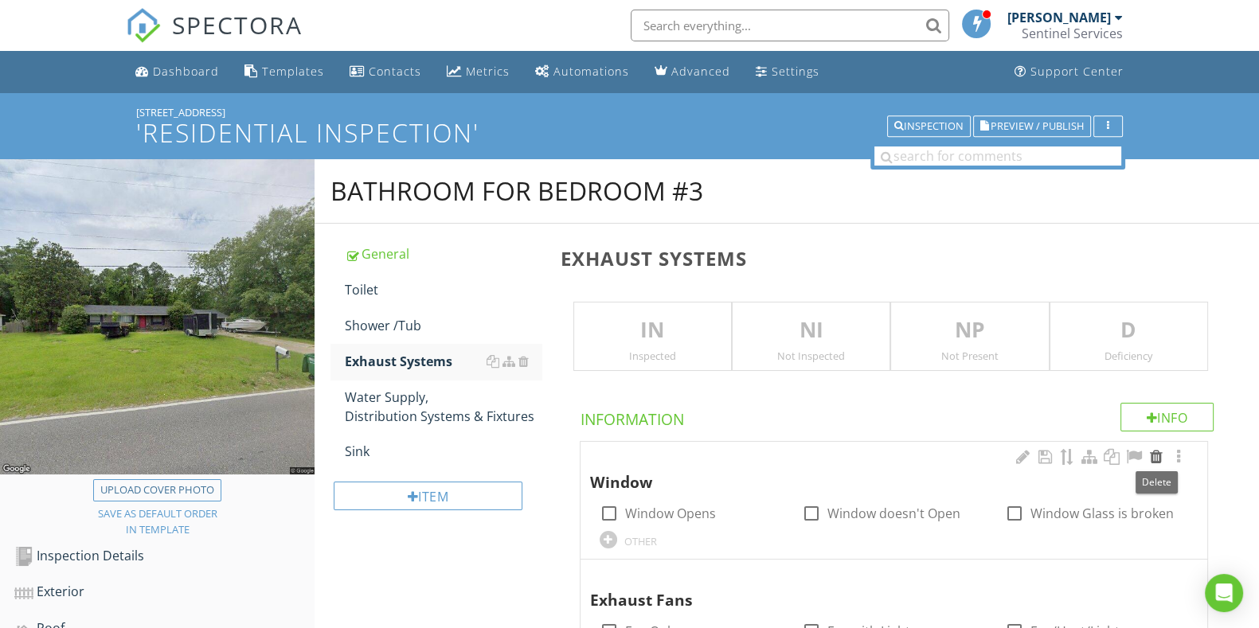
click at [1155, 454] on div at bounding box center [1156, 457] width 19 height 16
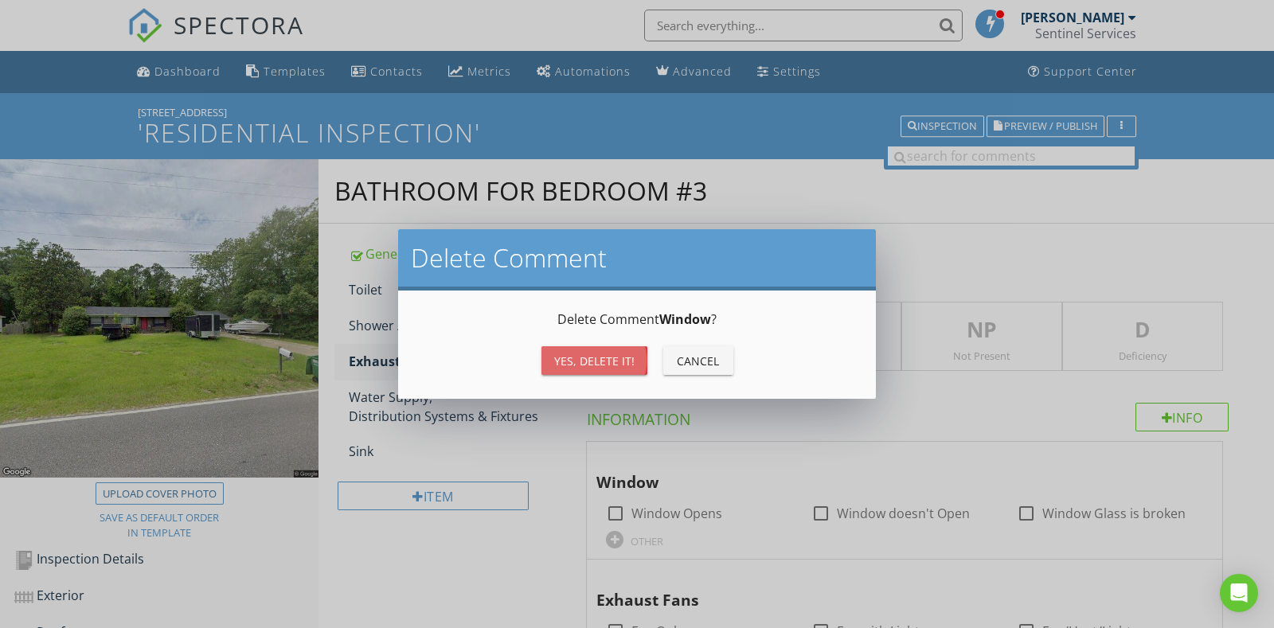
click at [604, 353] on div "Yes, Delete it!" at bounding box center [594, 361] width 80 height 17
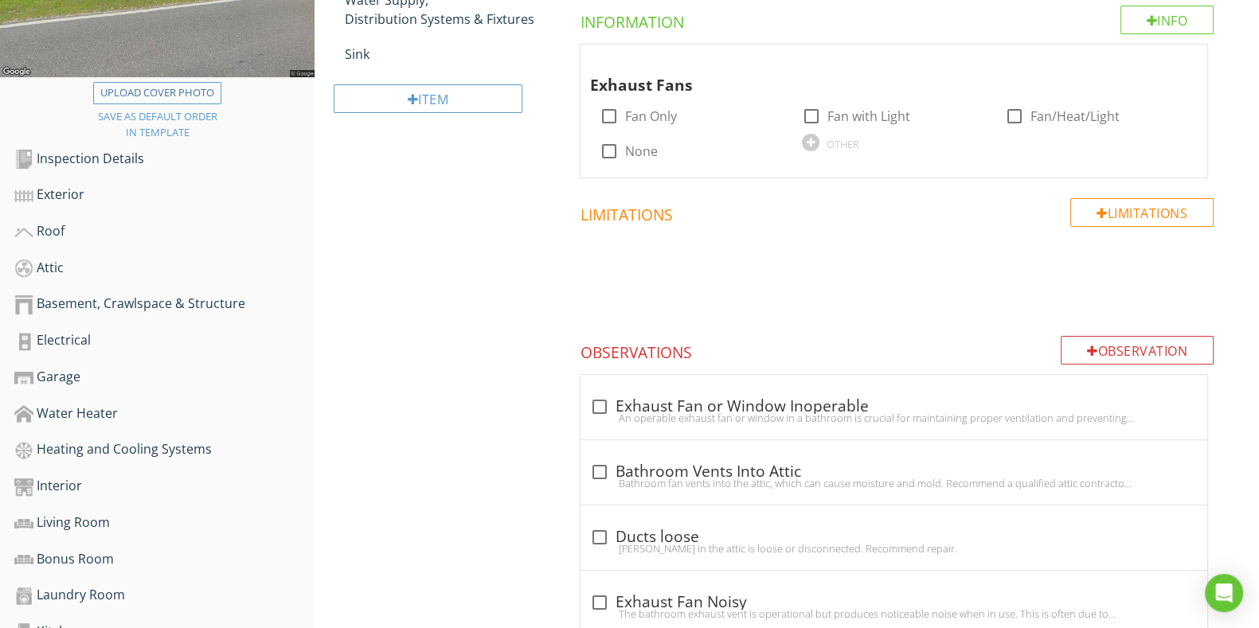
scroll to position [745, 0]
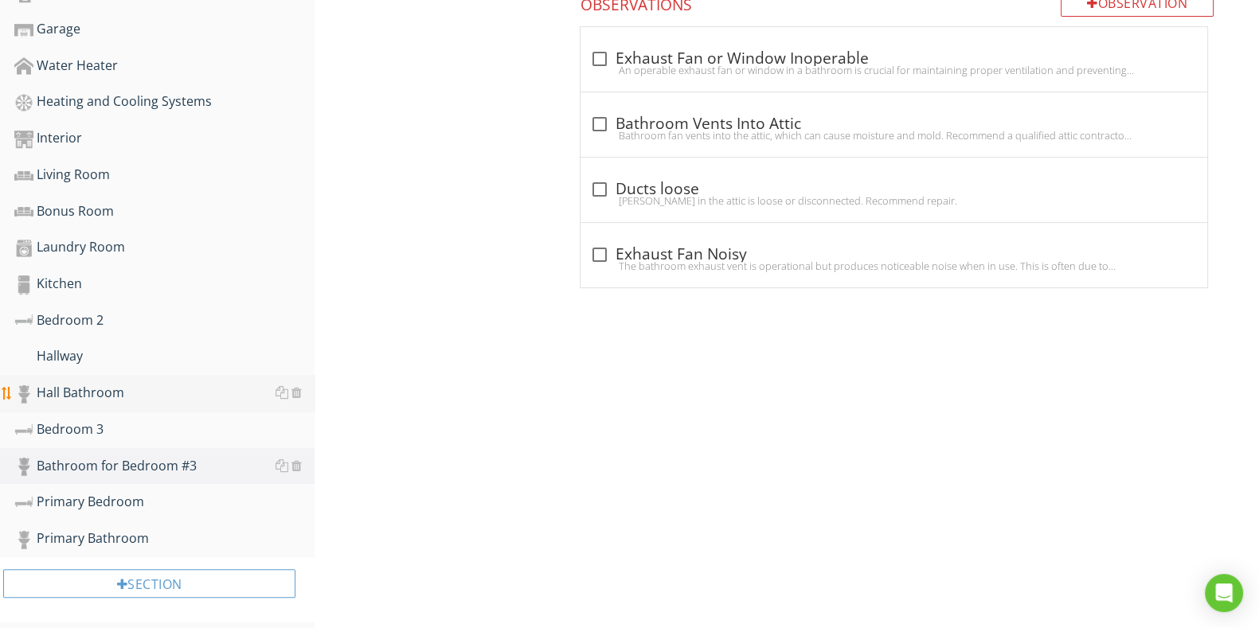
click at [88, 375] on link "Hall Bathroom" at bounding box center [164, 393] width 300 height 37
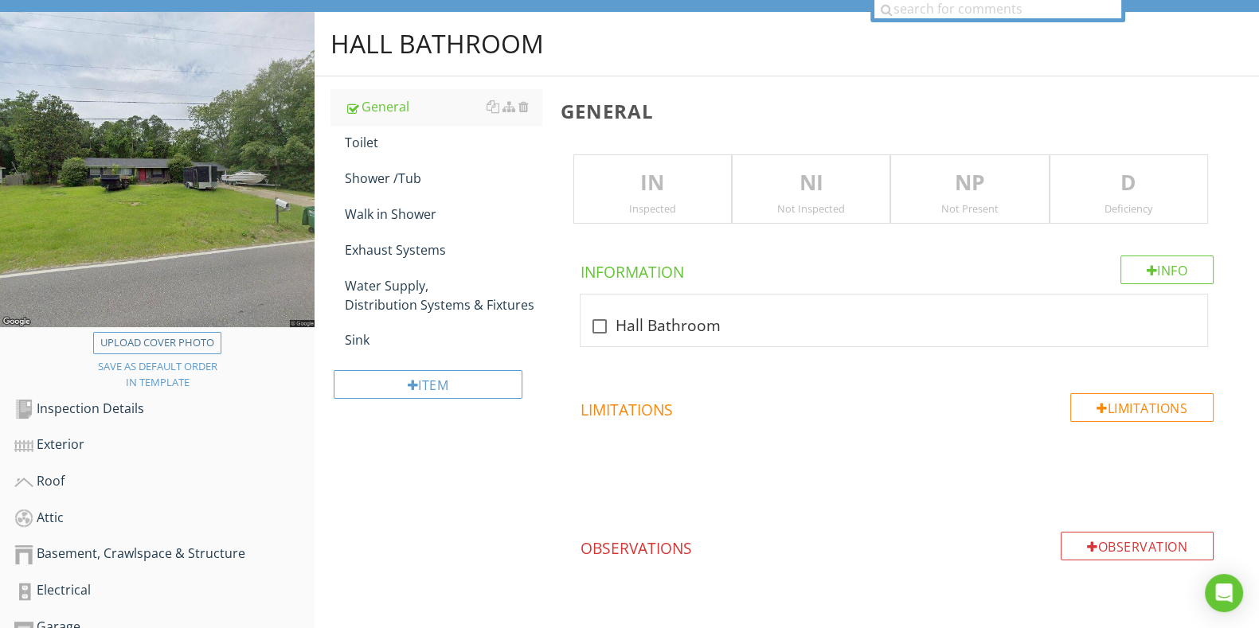
scroll to position [49, 0]
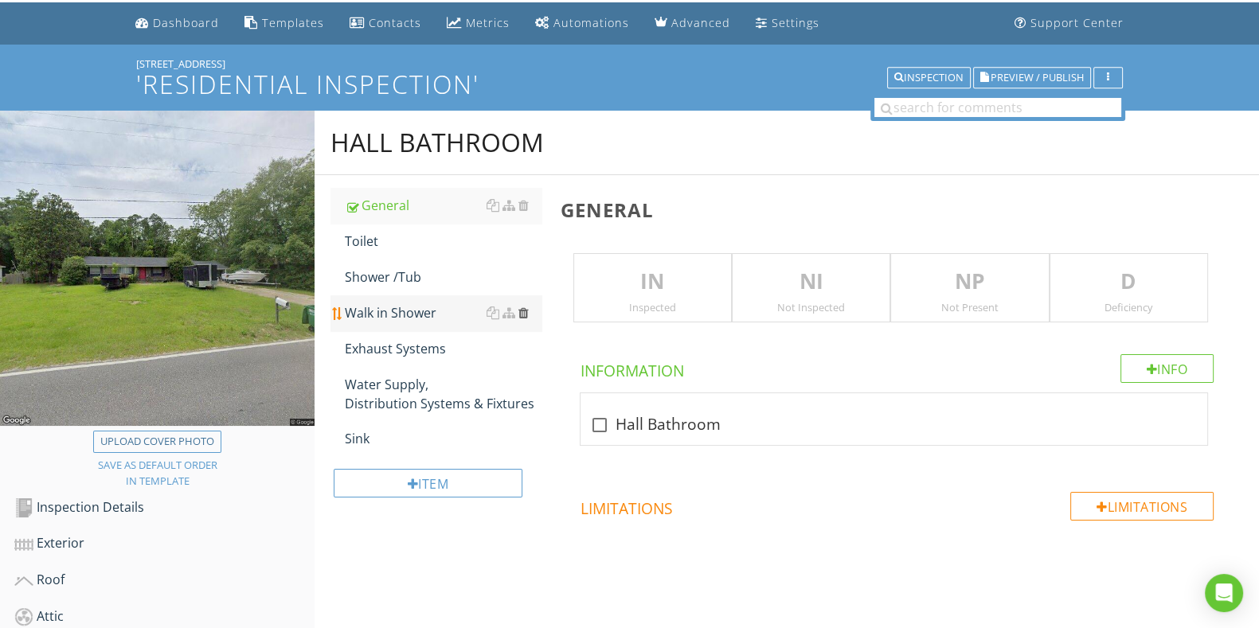
click at [522, 312] on div at bounding box center [523, 313] width 10 height 13
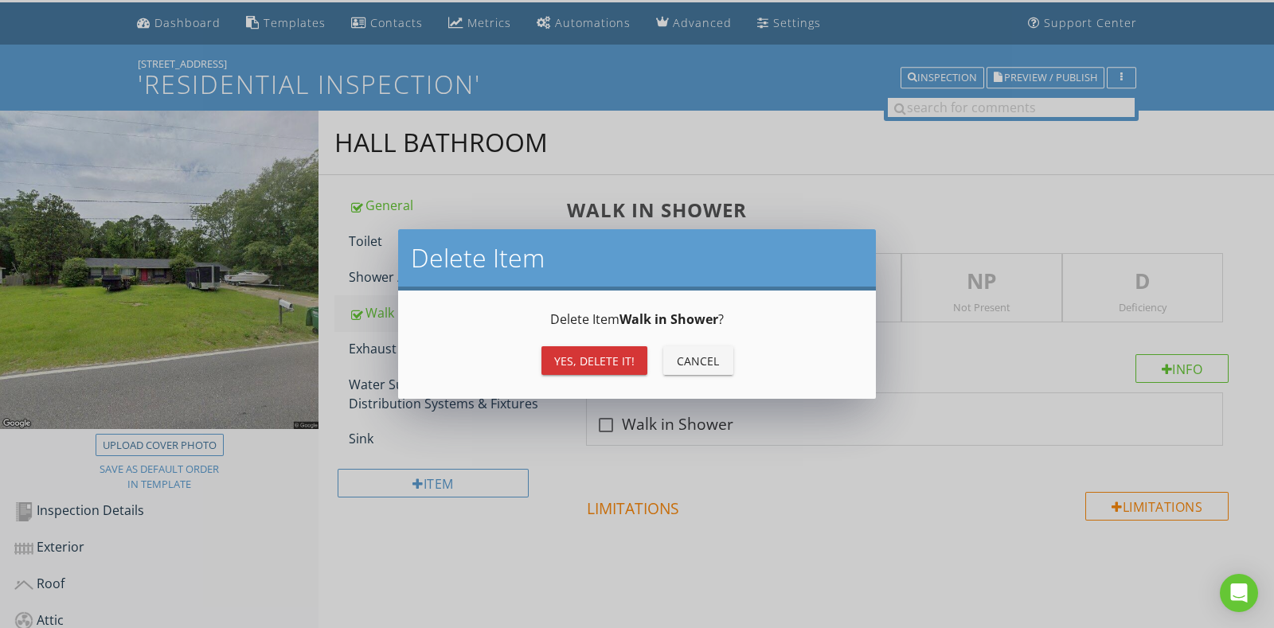
click at [600, 362] on div "Yes, Delete it!" at bounding box center [594, 361] width 80 height 17
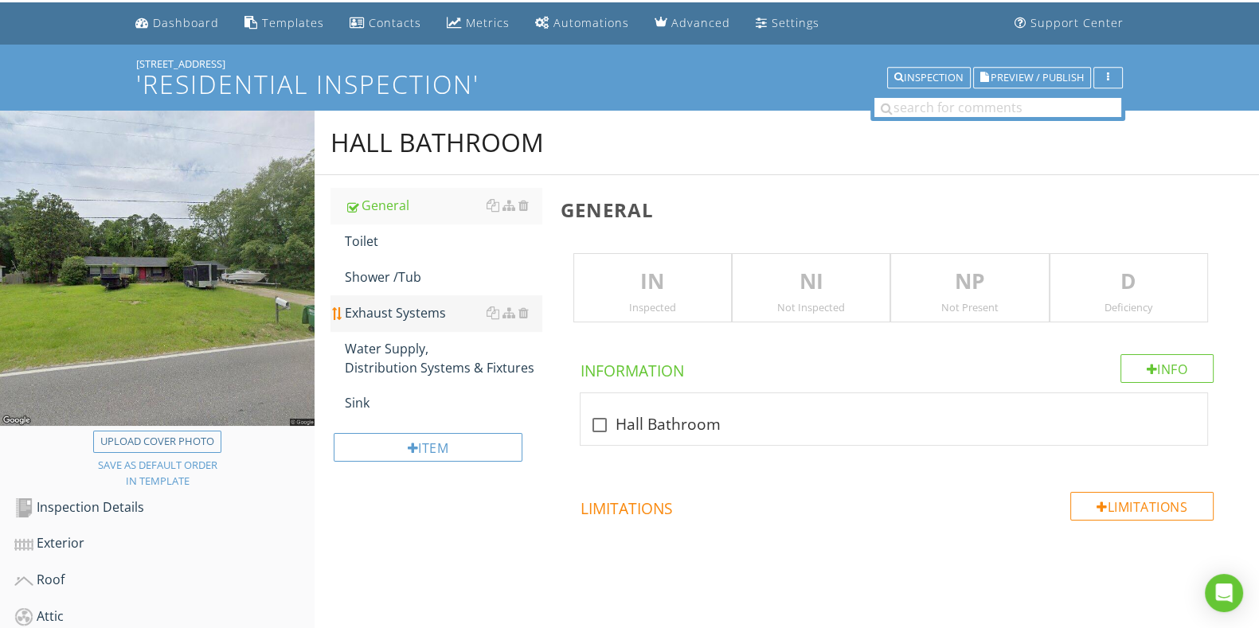
click at [417, 320] on div "Exhaust Systems" at bounding box center [443, 312] width 196 height 19
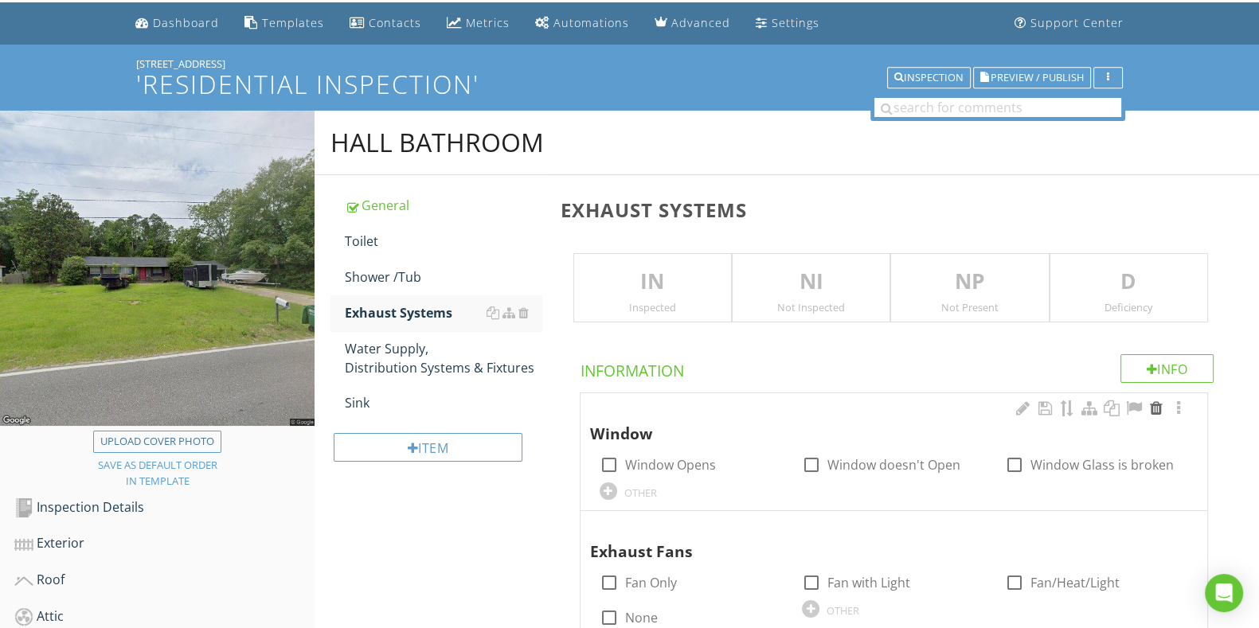
click at [1152, 408] on div at bounding box center [1156, 409] width 19 height 16
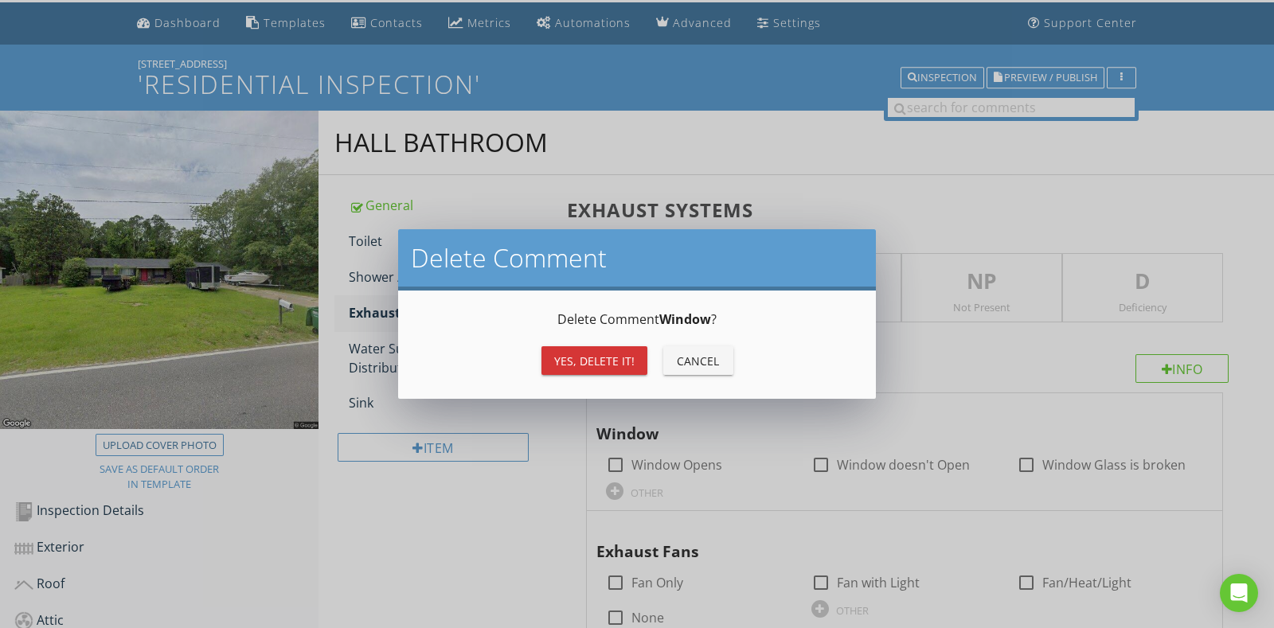
click at [596, 364] on div "Yes, Delete it!" at bounding box center [594, 361] width 80 height 17
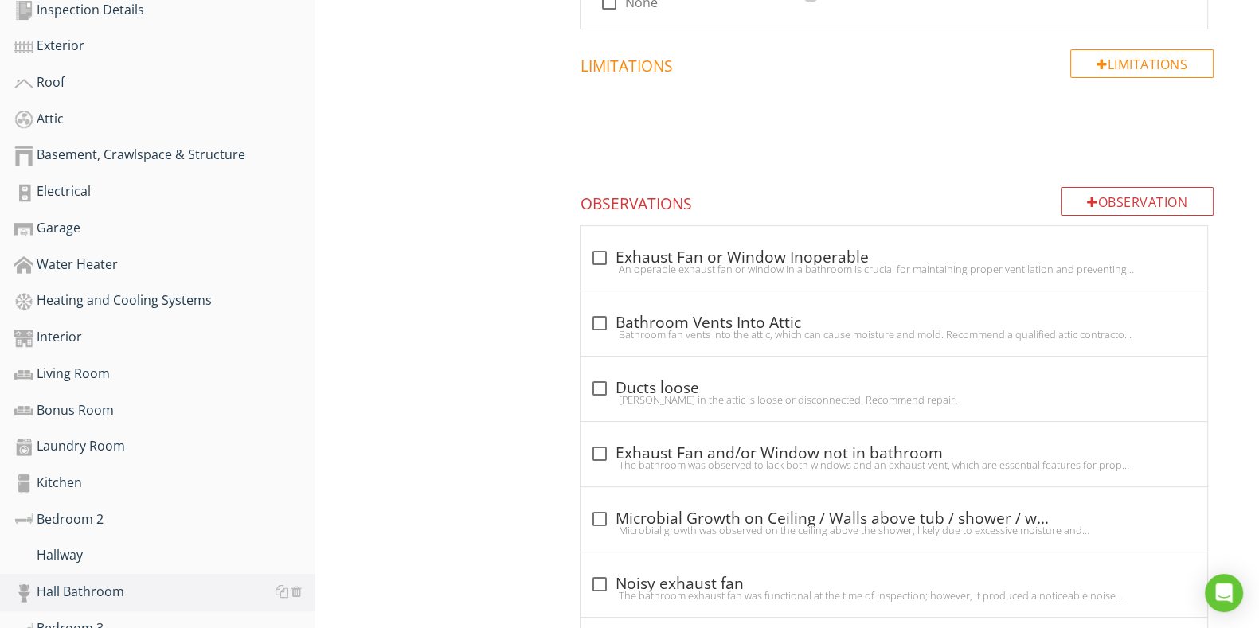
scroll to position [646, 0]
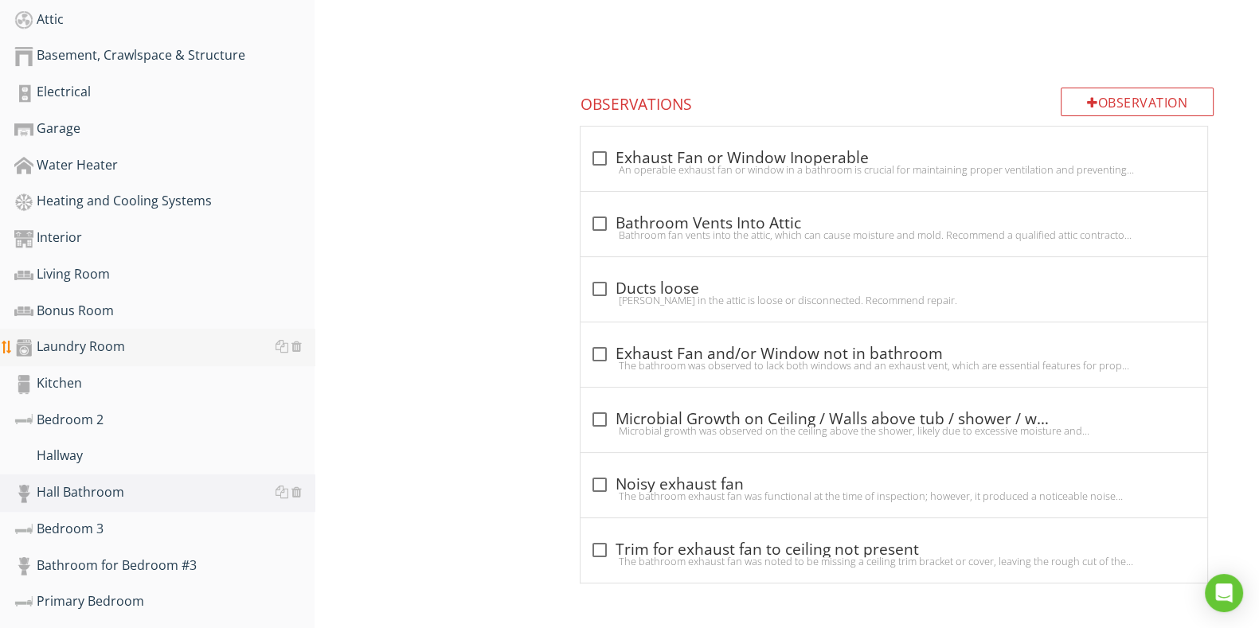
click at [137, 337] on div "Laundry Room" at bounding box center [164, 347] width 300 height 21
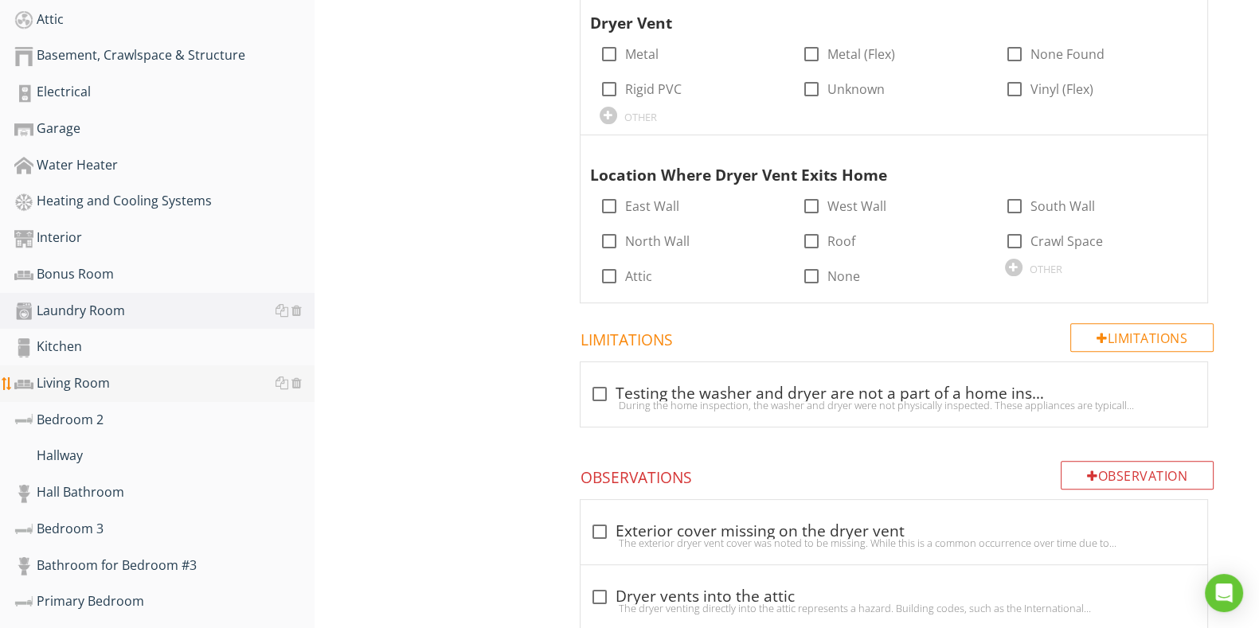
click at [130, 376] on div "Living Room" at bounding box center [164, 383] width 300 height 21
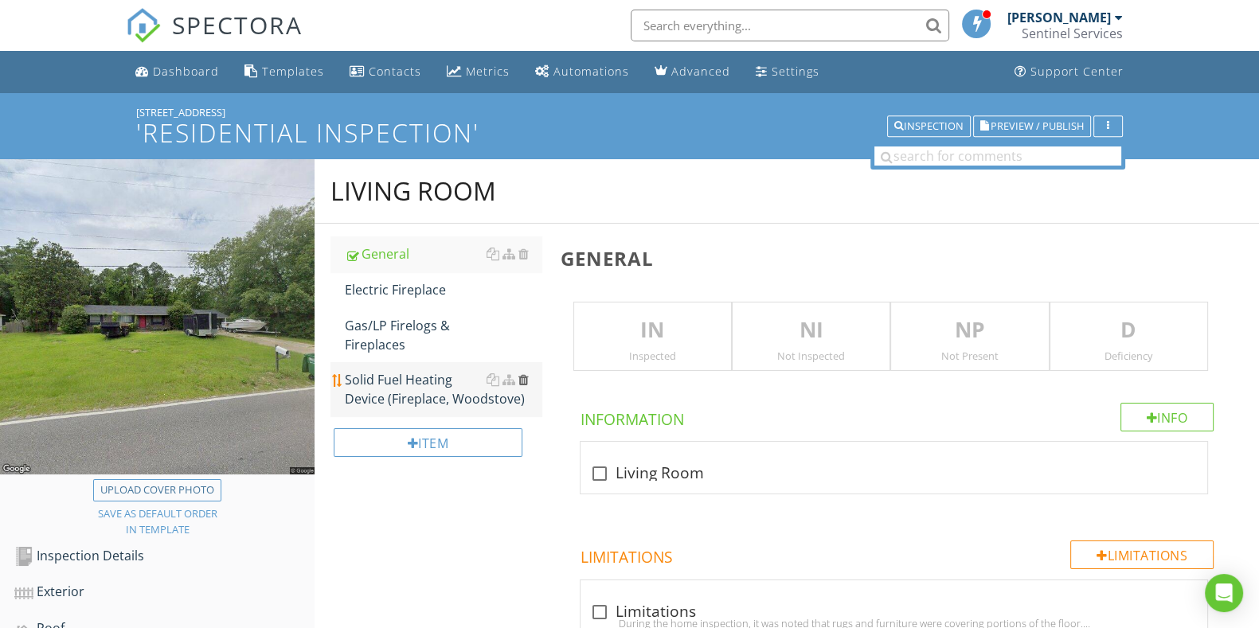
click at [519, 379] on div at bounding box center [523, 379] width 10 height 13
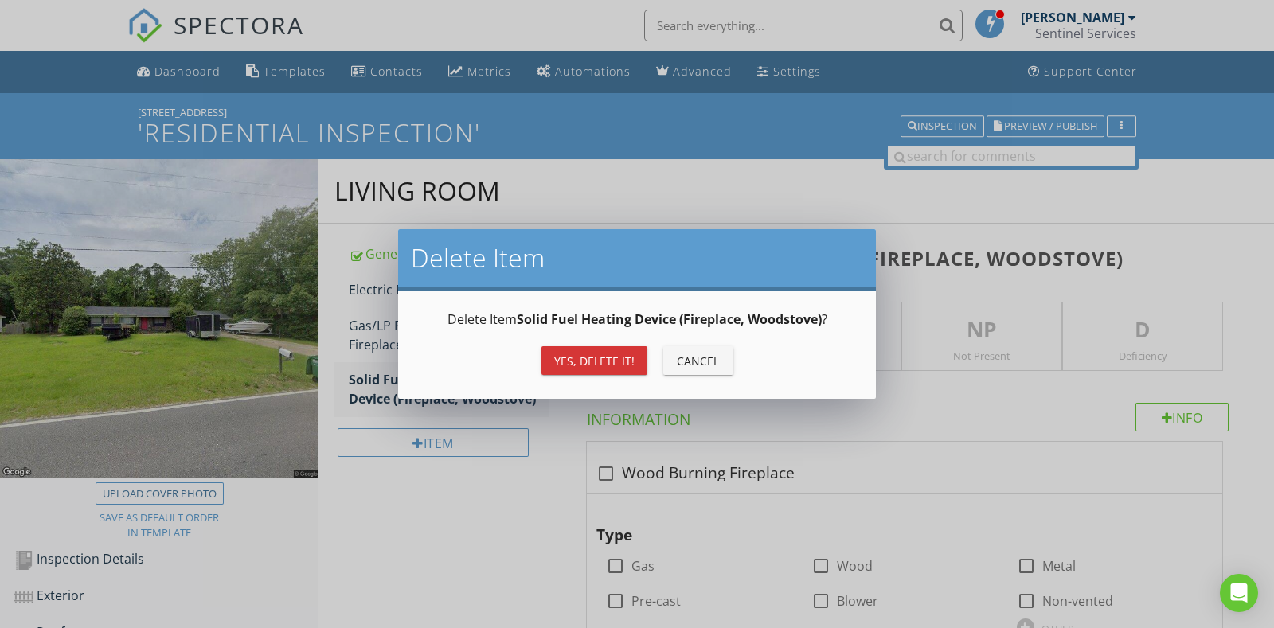
click at [609, 361] on div "Yes, Delete it!" at bounding box center [594, 361] width 80 height 17
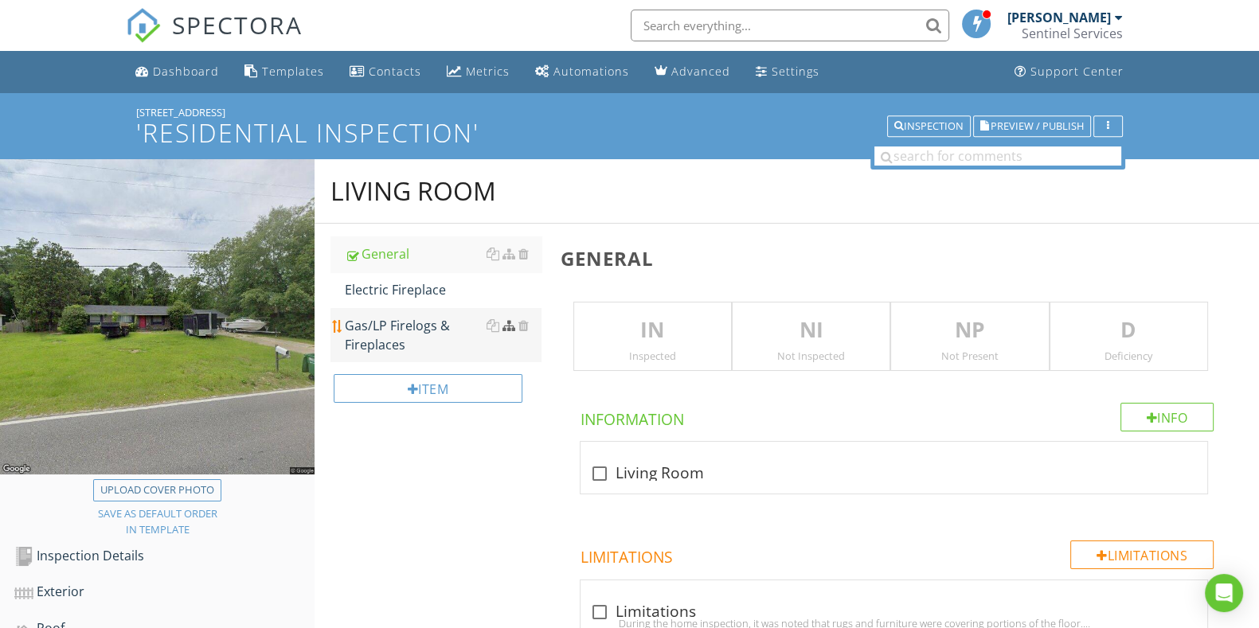
click at [510, 326] on div at bounding box center [508, 325] width 13 height 13
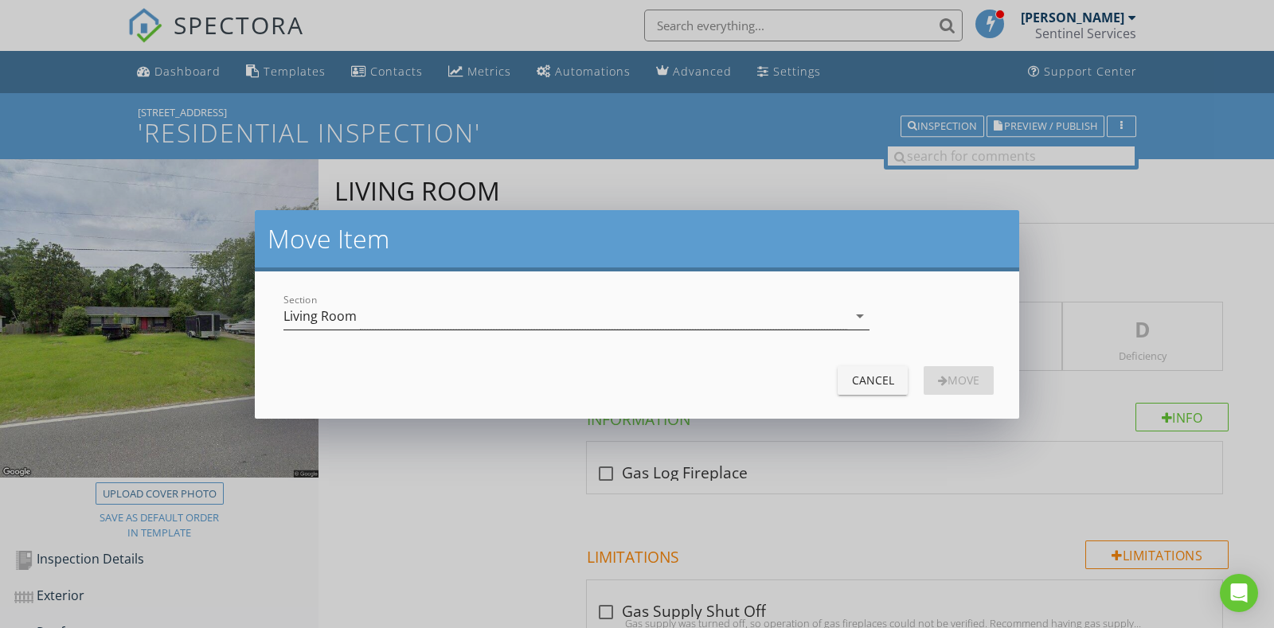
click at [506, 318] on div "Living Room" at bounding box center [565, 316] width 564 height 26
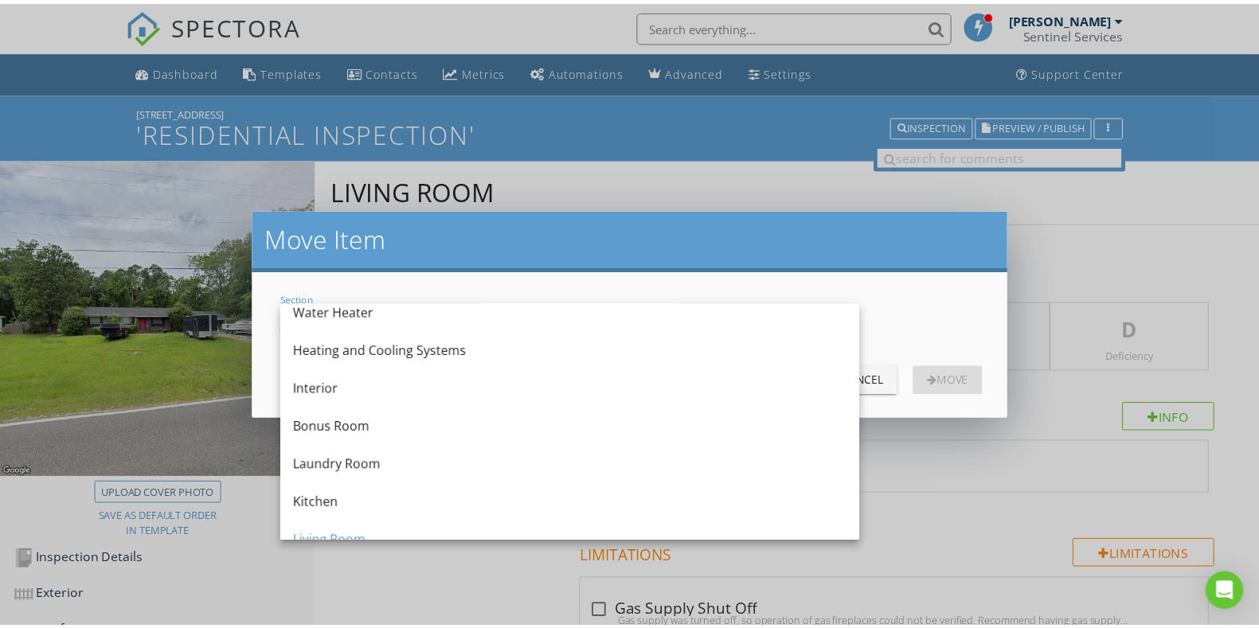
scroll to position [299, 0]
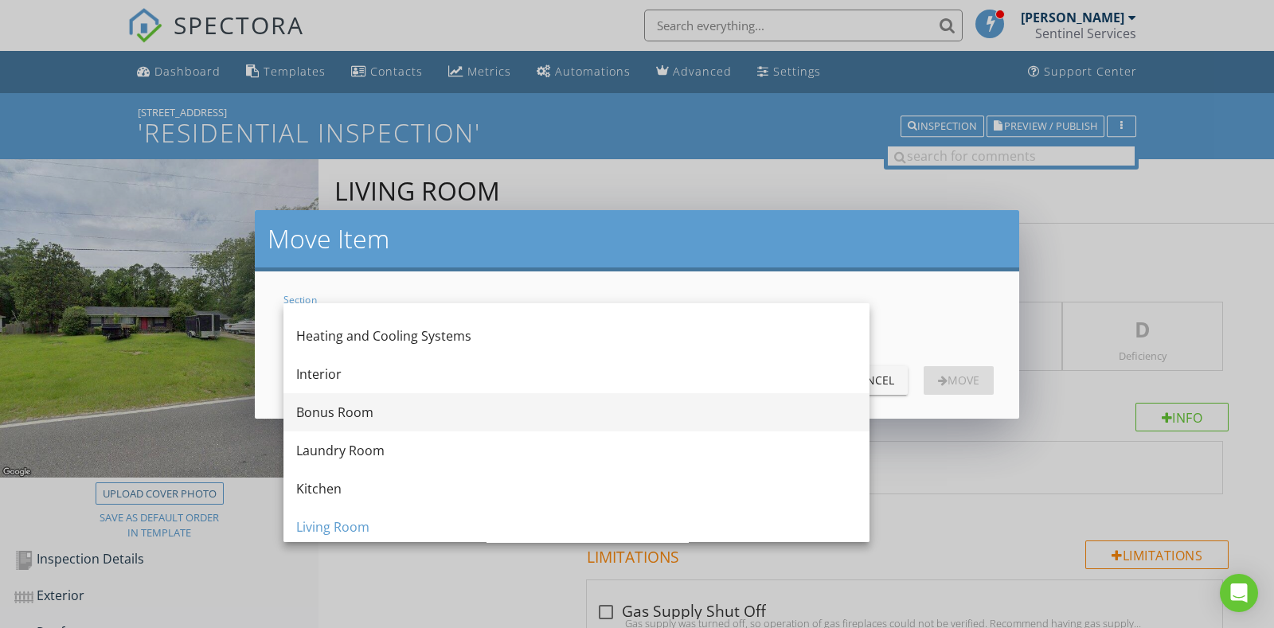
click at [347, 403] on div "Bonus Room" at bounding box center [576, 412] width 561 height 19
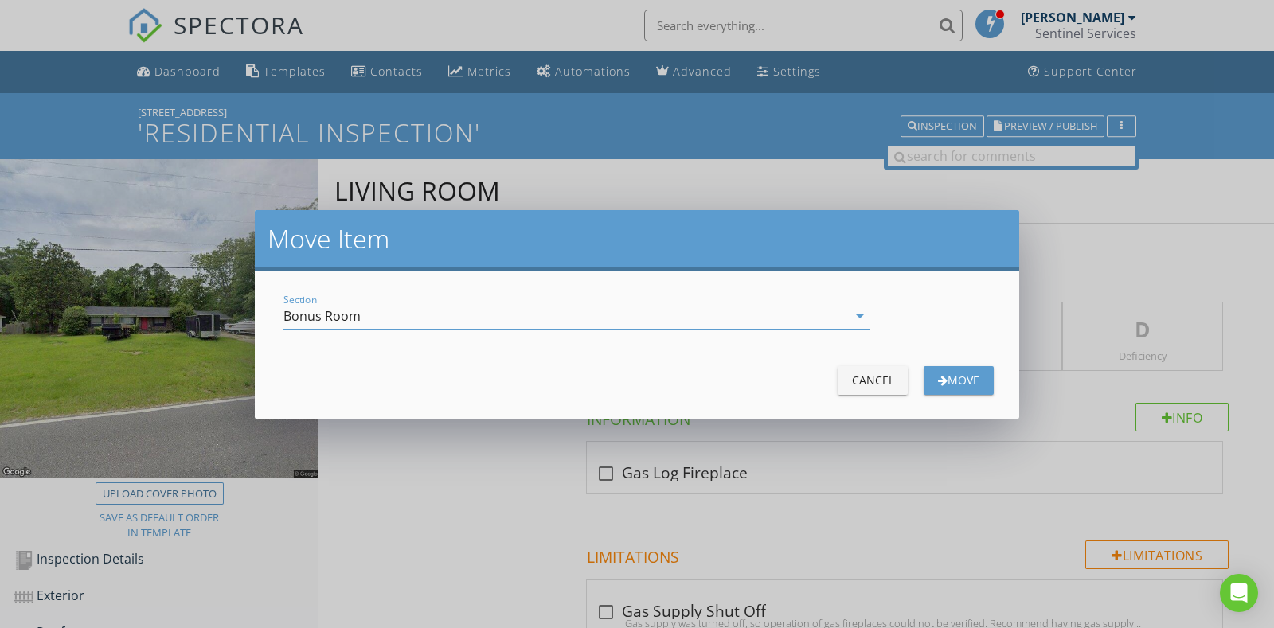
click at [983, 382] on button "Move" at bounding box center [959, 380] width 70 height 29
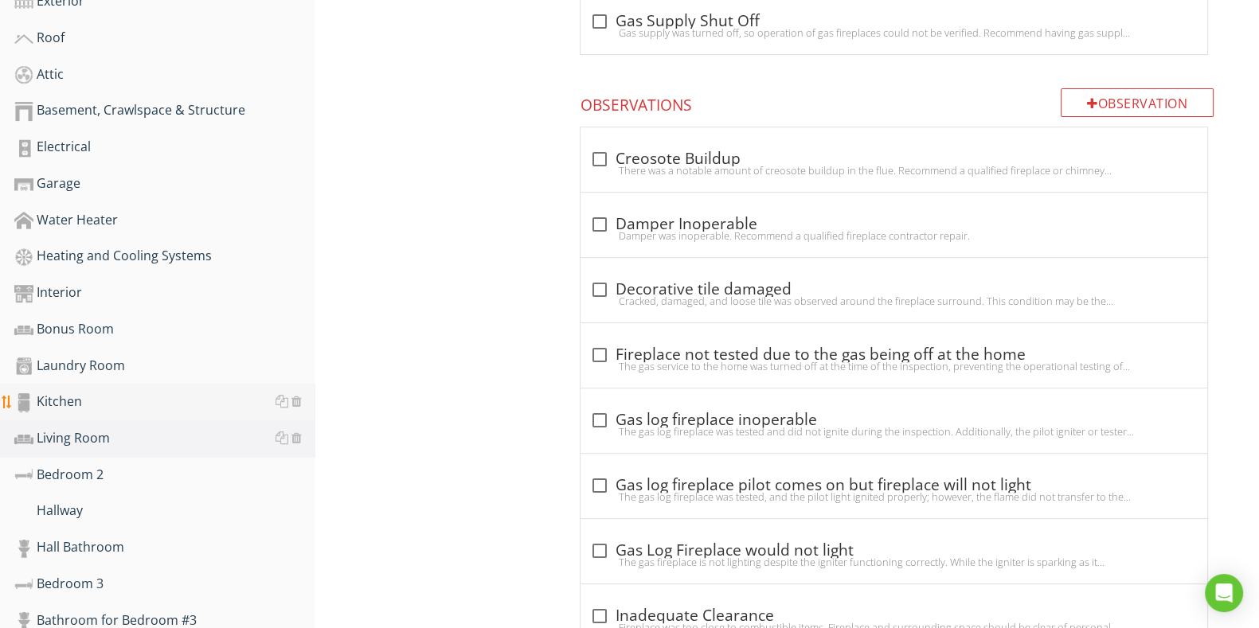
scroll to position [597, 0]
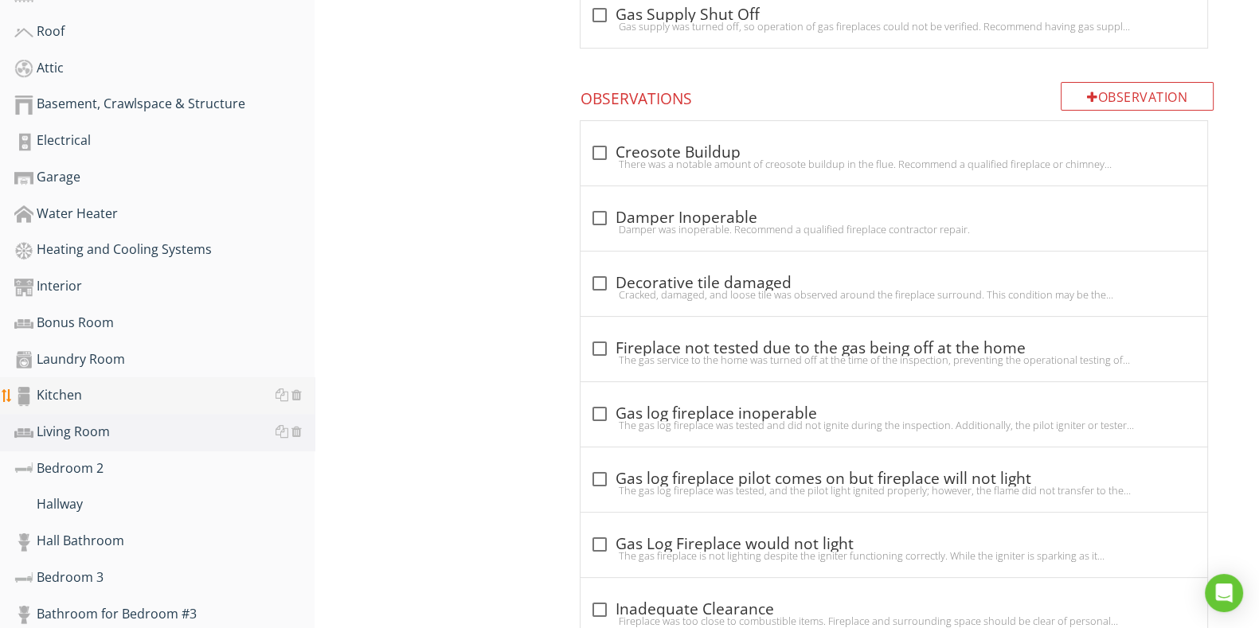
click at [119, 389] on div "Kitchen" at bounding box center [164, 395] width 300 height 21
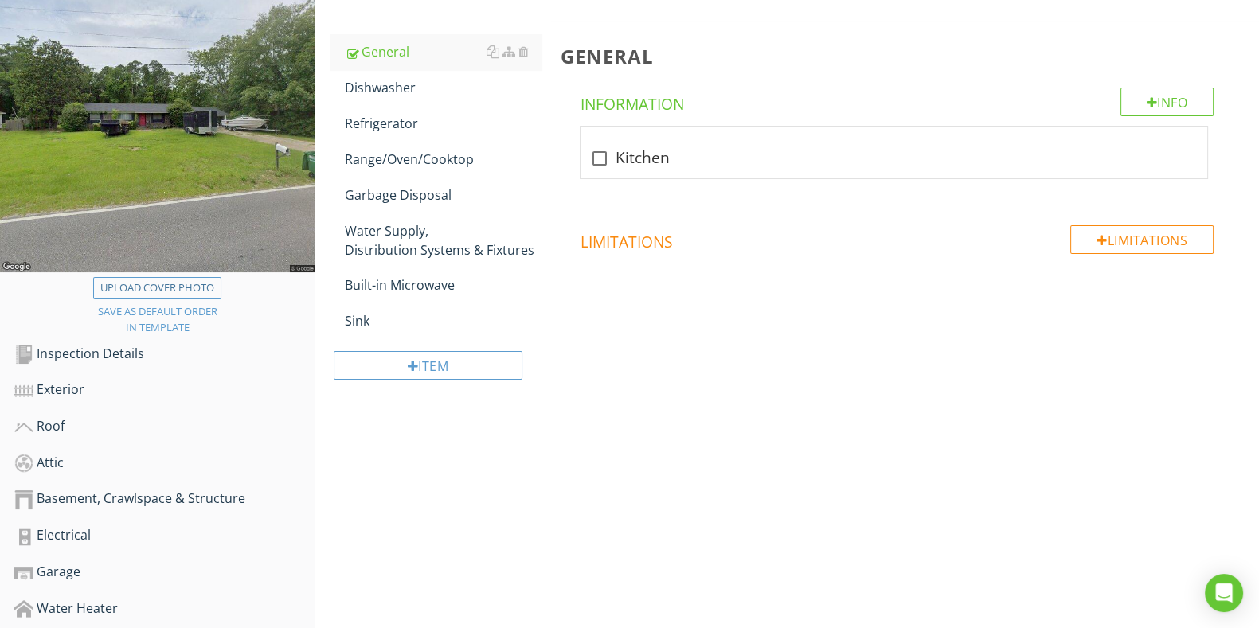
scroll to position [198, 0]
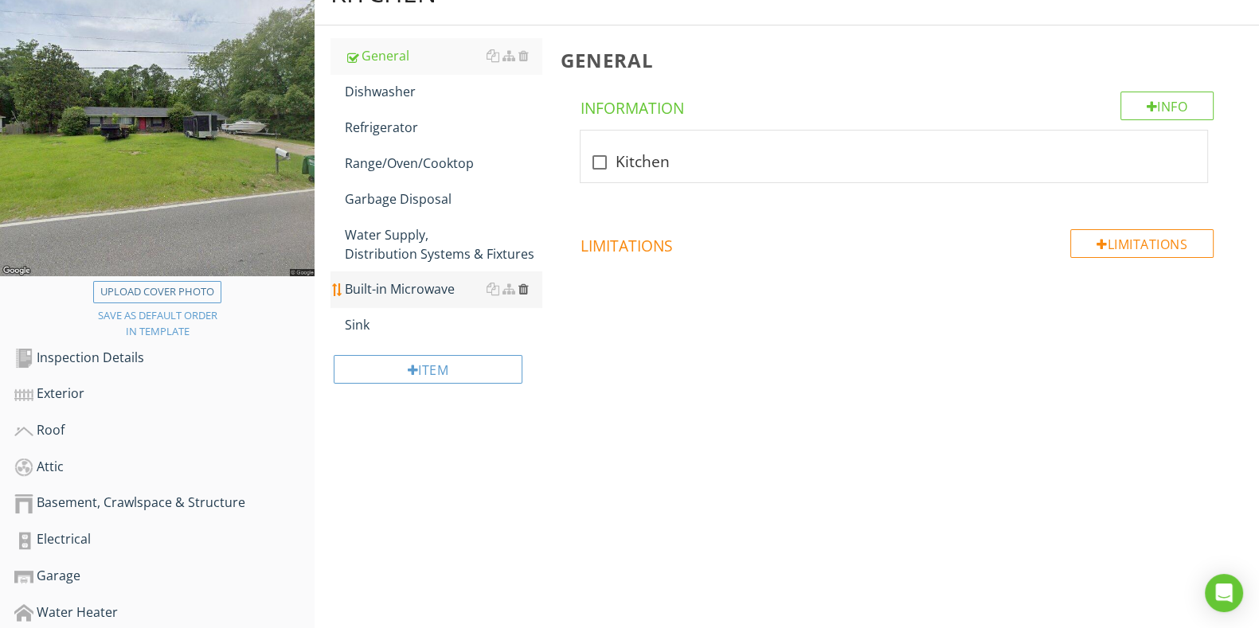
click at [522, 288] on div at bounding box center [523, 289] width 10 height 13
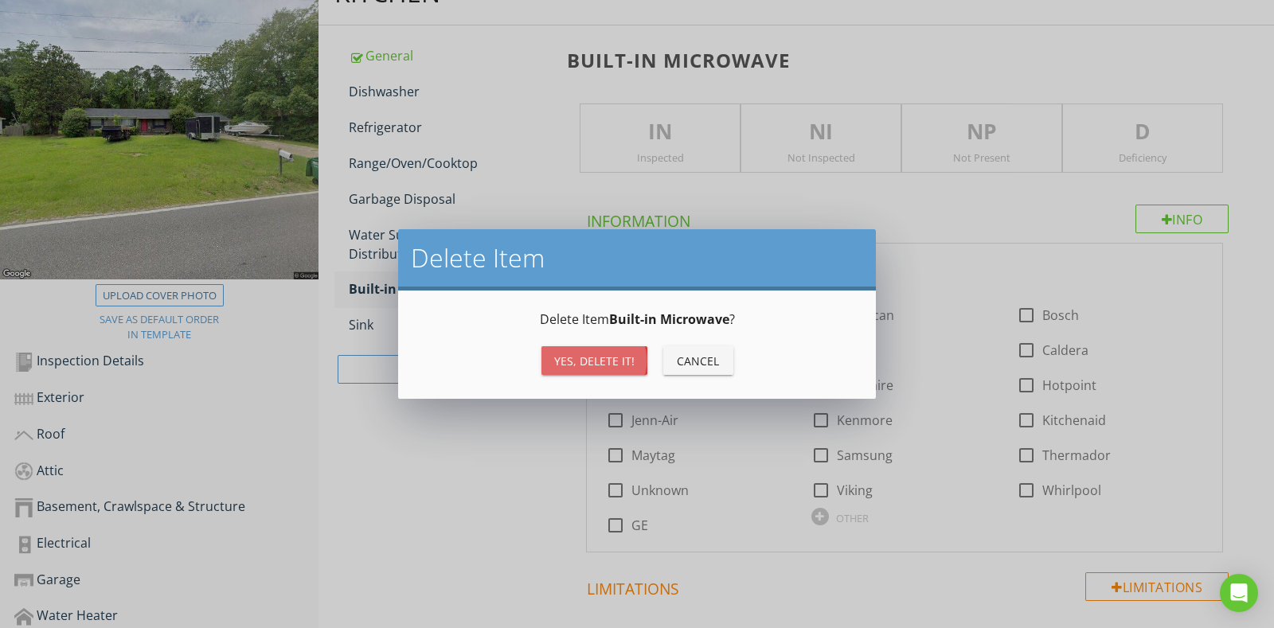
click at [575, 365] on div "Yes, Delete it!" at bounding box center [594, 361] width 80 height 17
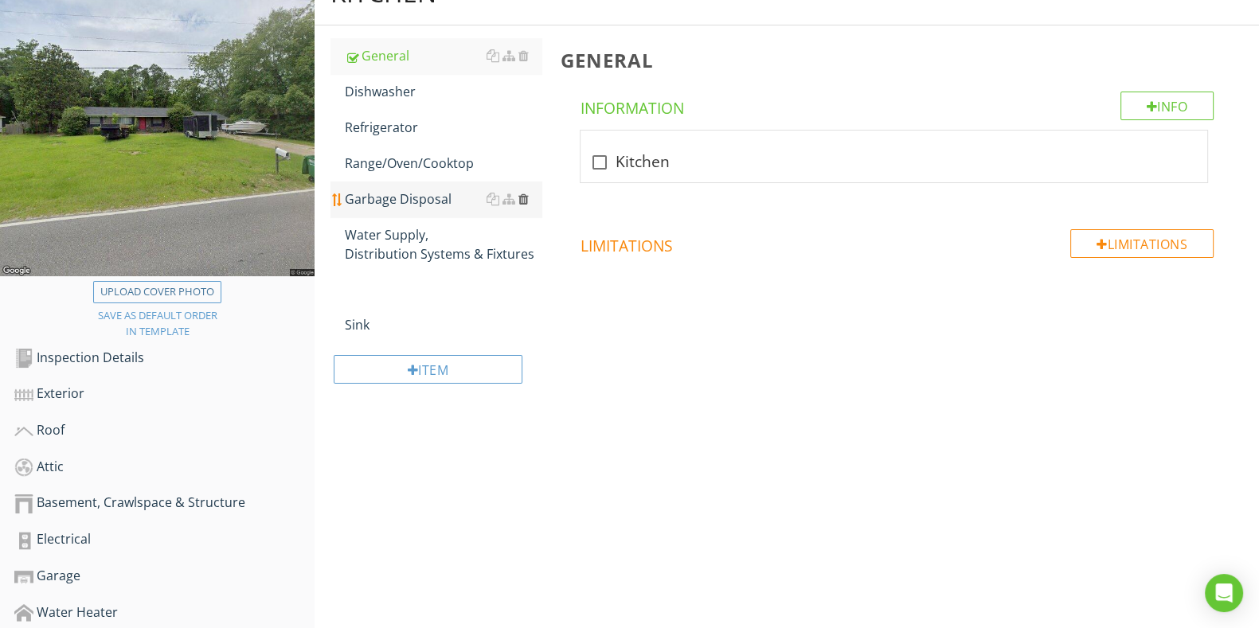
click at [524, 201] on div at bounding box center [523, 199] width 10 height 13
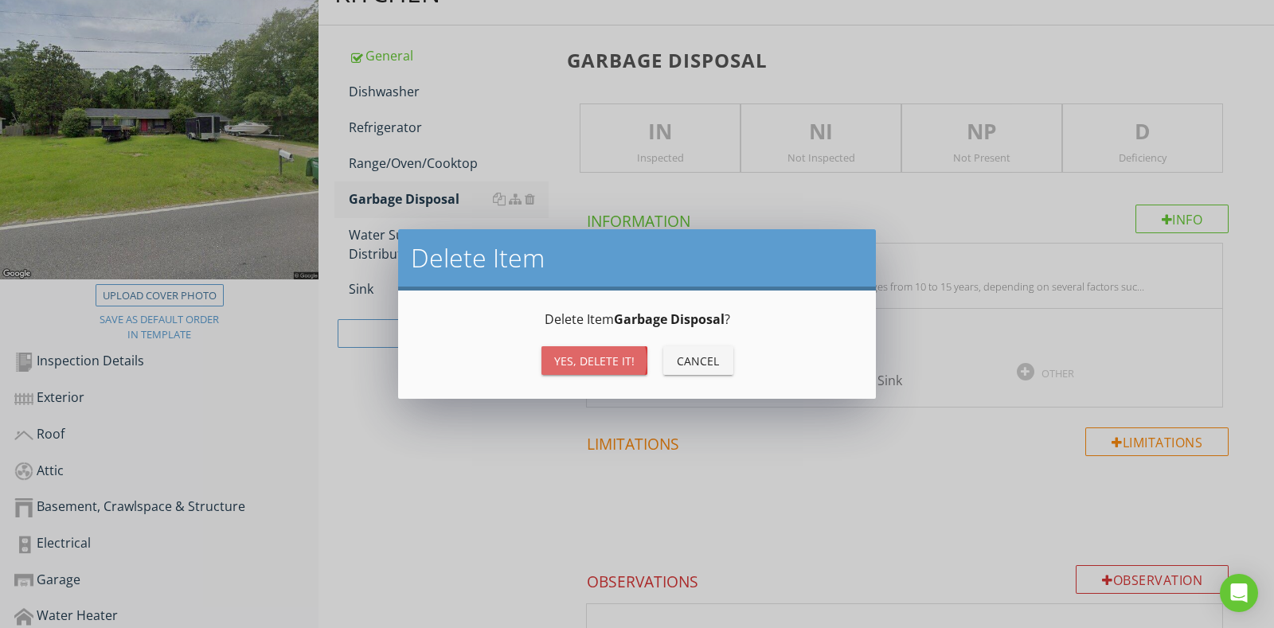
click at [600, 358] on div "Yes, Delete it!" at bounding box center [594, 361] width 80 height 17
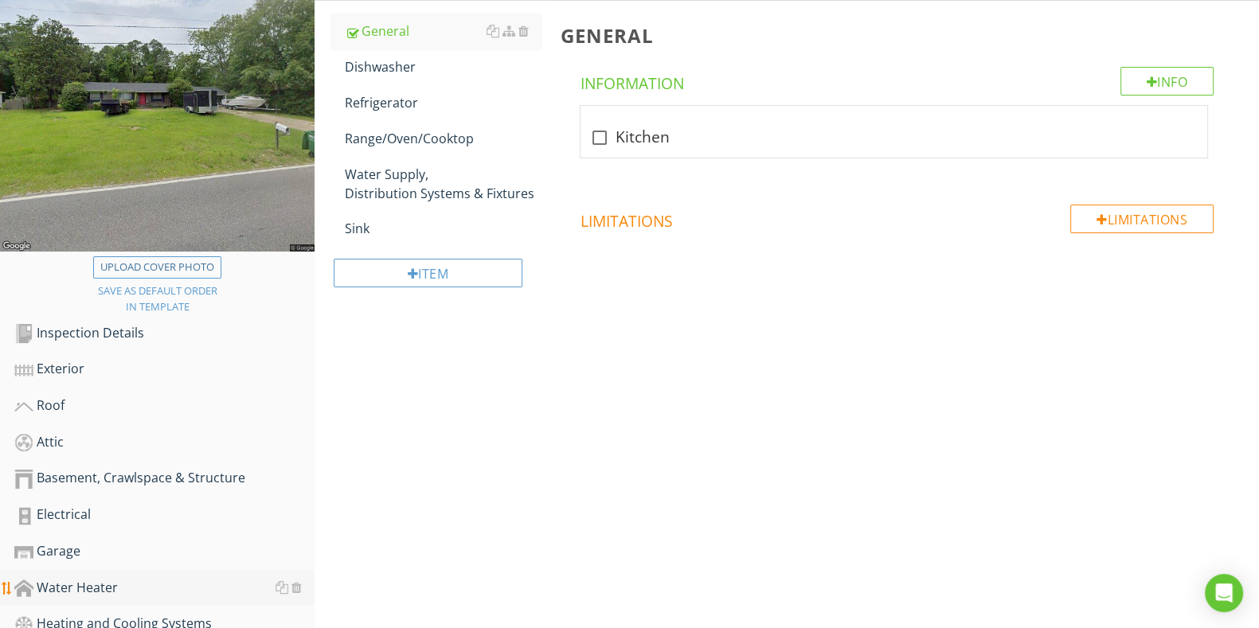
scroll to position [347, 0]
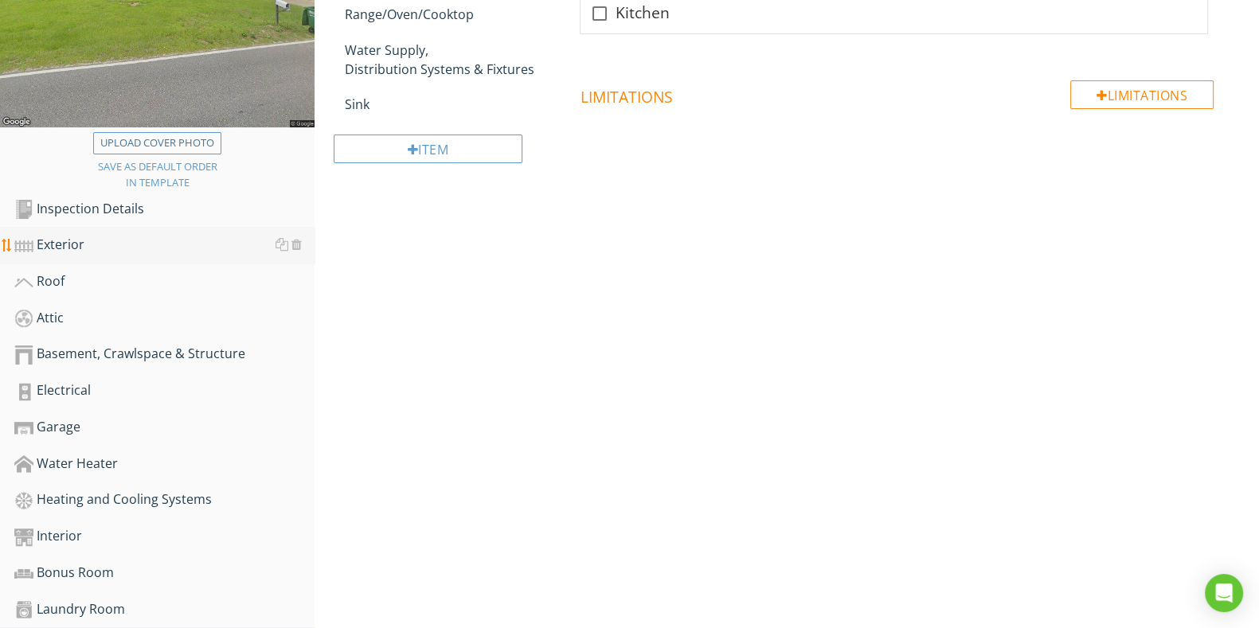
click at [87, 244] on div "Exterior" at bounding box center [164, 245] width 300 height 21
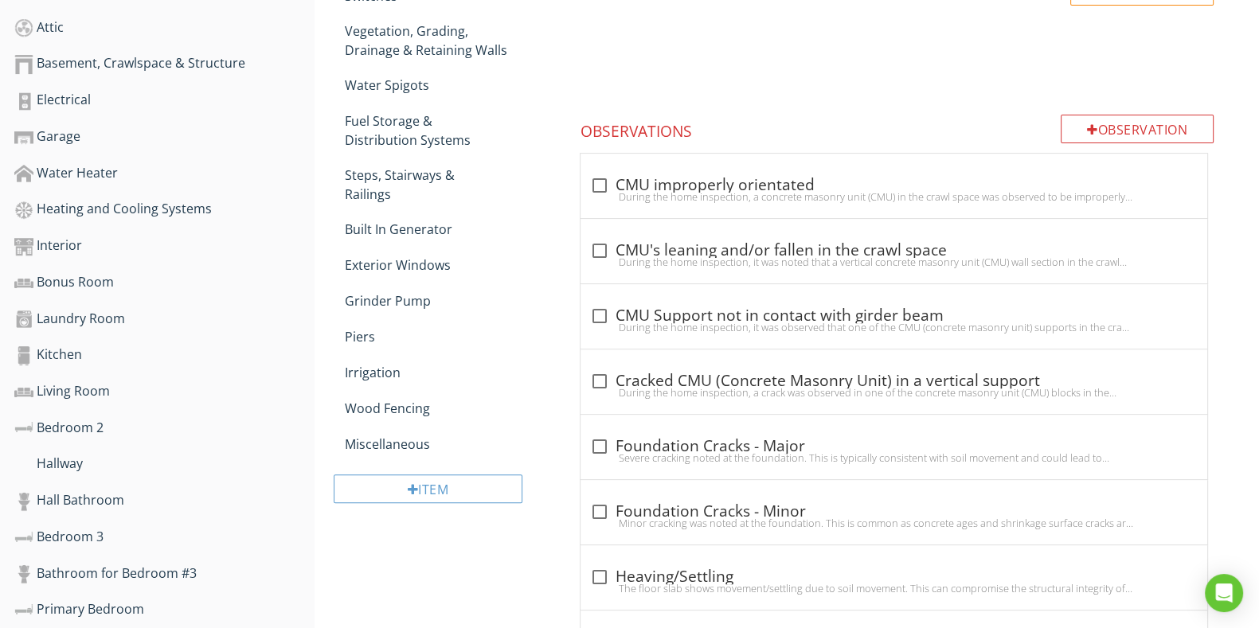
scroll to position [646, 0]
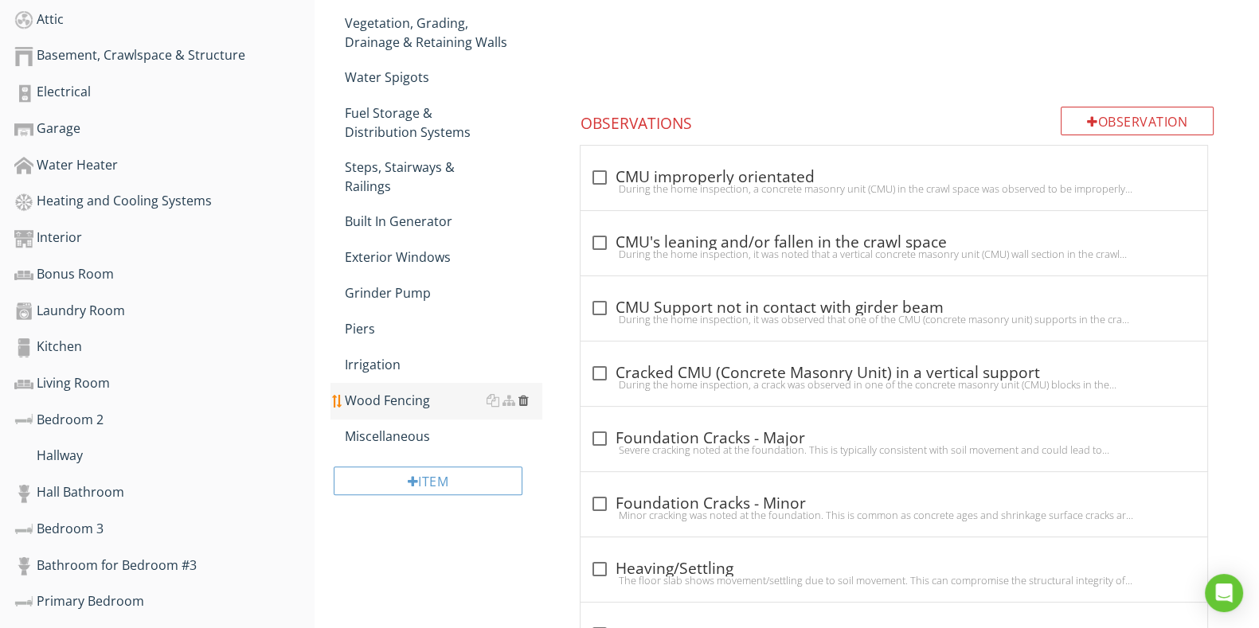
click at [523, 394] on div at bounding box center [523, 400] width 10 height 13
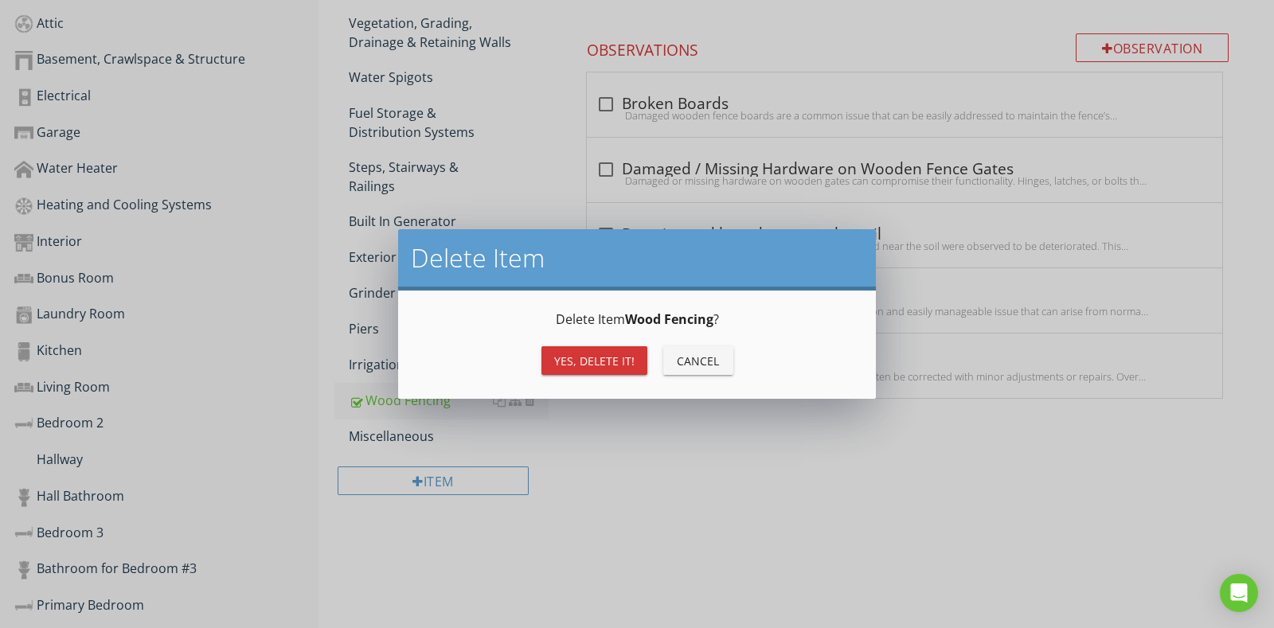
click at [597, 344] on div "Yes, Delete it! Cancel" at bounding box center [637, 361] width 440 height 38
drag, startPoint x: 587, startPoint y: 358, endPoint x: 514, endPoint y: 355, distance: 72.5
click at [588, 358] on div "Yes, Delete it!" at bounding box center [594, 361] width 80 height 17
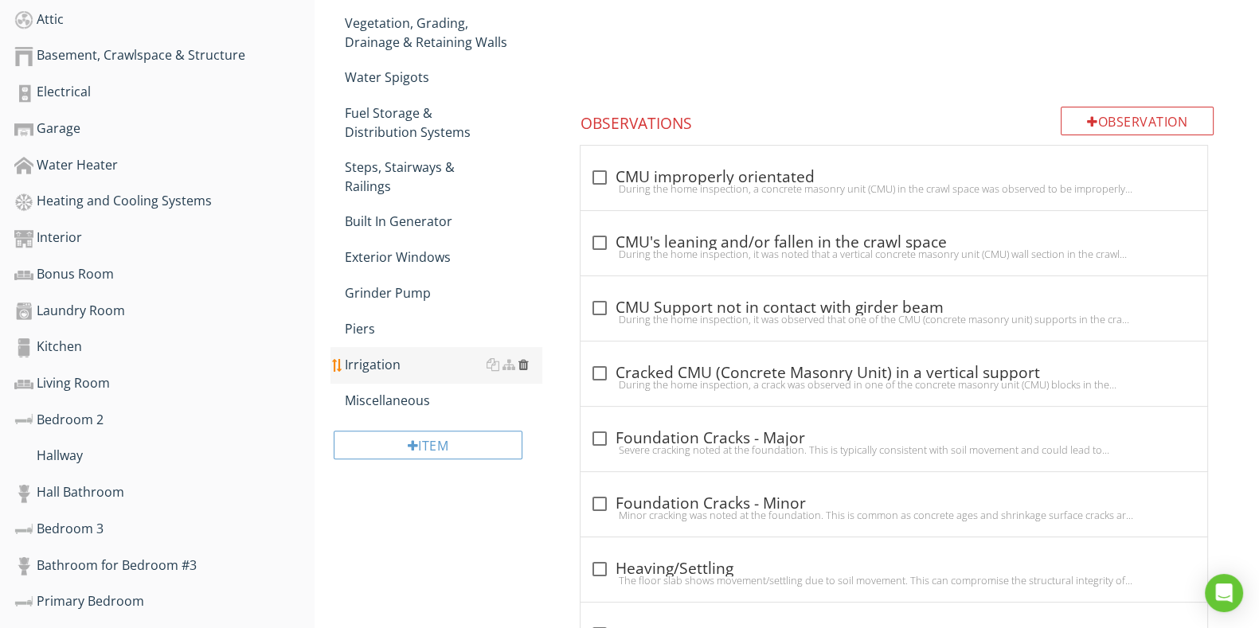
click at [526, 358] on div at bounding box center [523, 364] width 10 height 13
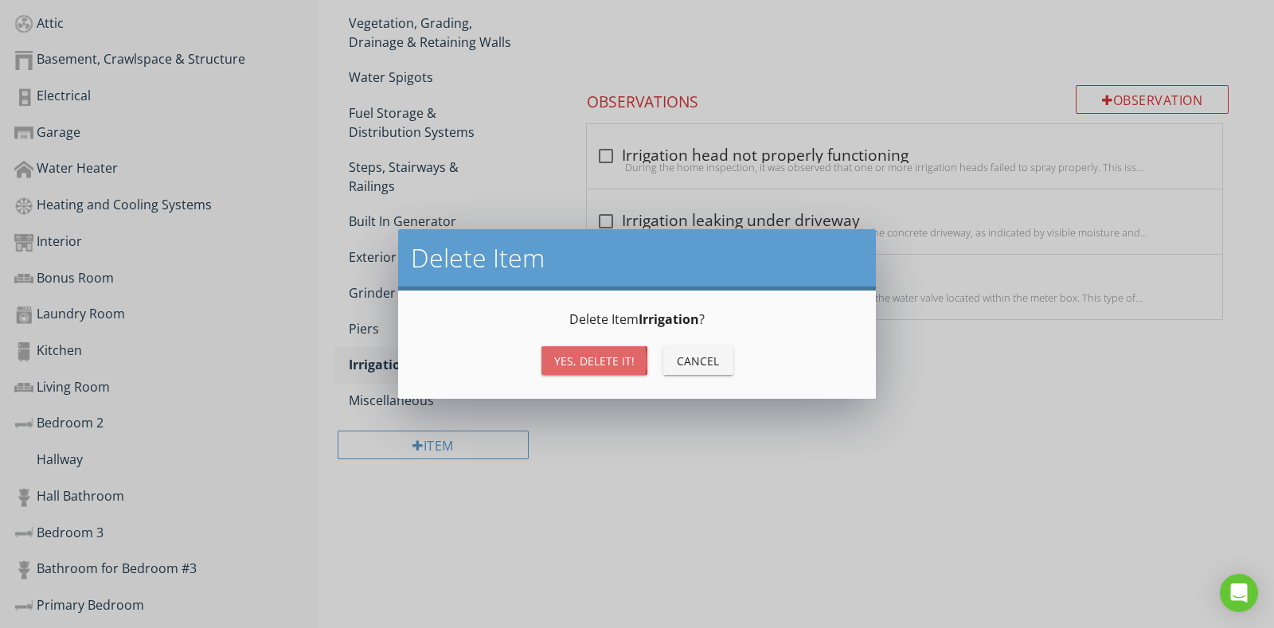
drag, startPoint x: 601, startPoint y: 364, endPoint x: 555, endPoint y: 346, distance: 49.4
click at [600, 363] on div "Yes, Delete it!" at bounding box center [594, 361] width 80 height 17
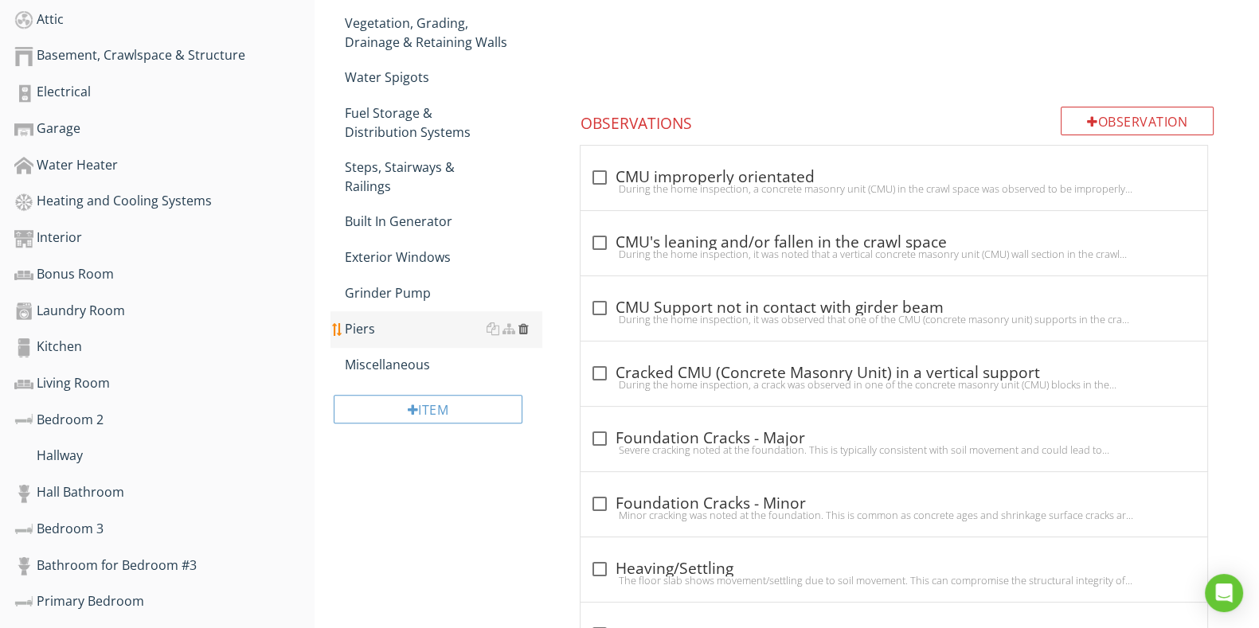
click at [521, 322] on div at bounding box center [523, 328] width 10 height 13
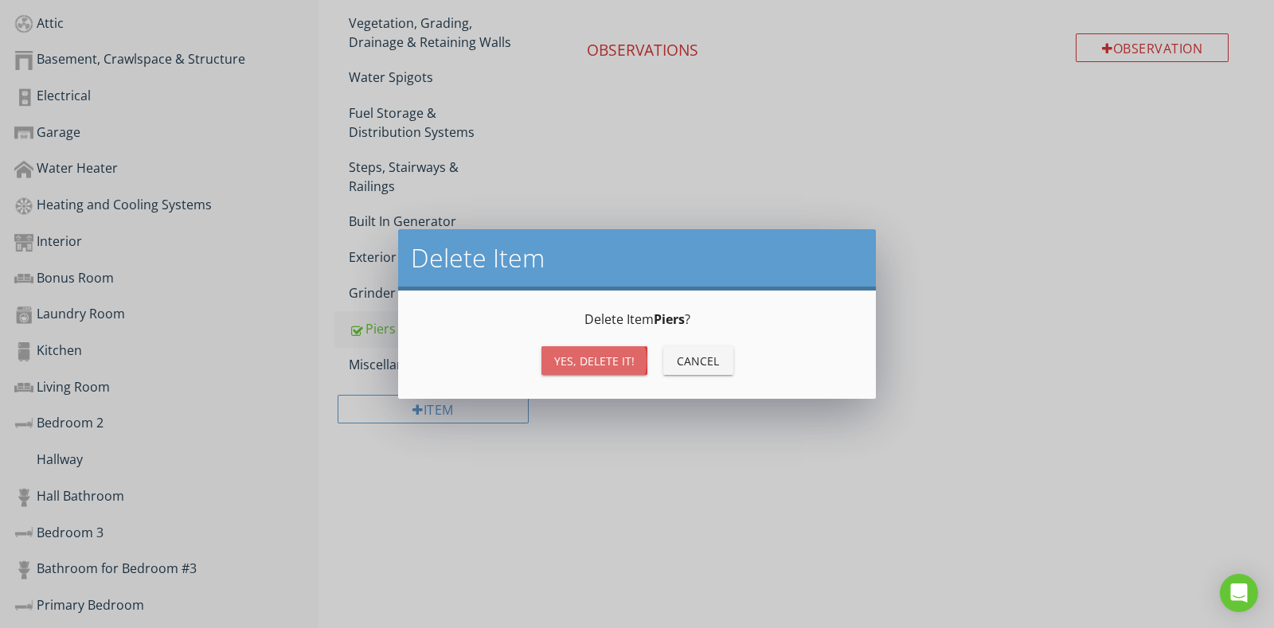
click at [609, 359] on div "Yes, Delete it!" at bounding box center [594, 361] width 80 height 17
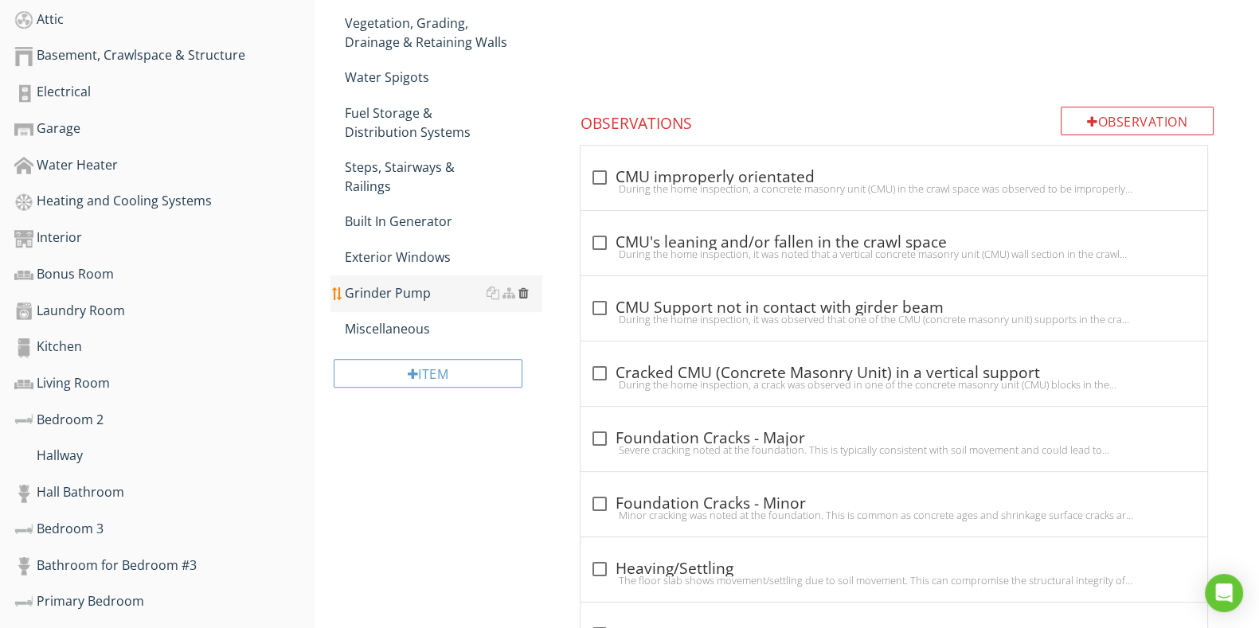
click at [528, 287] on div at bounding box center [523, 293] width 10 height 13
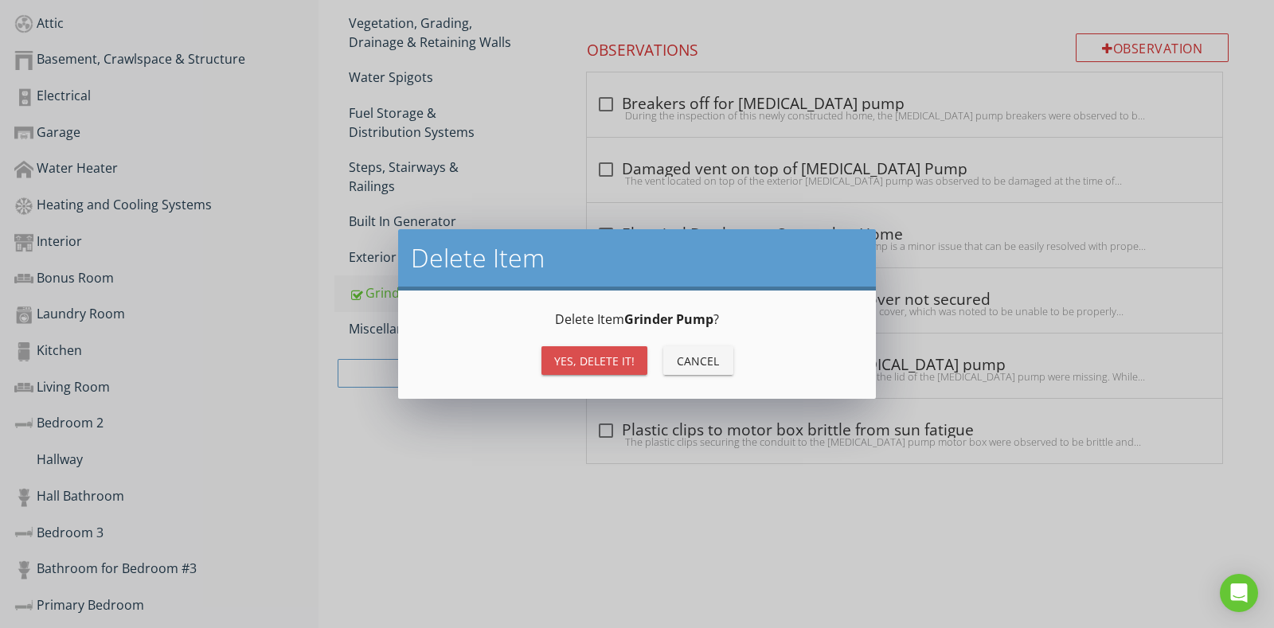
click at [597, 358] on div "Yes, Delete it!" at bounding box center [594, 361] width 80 height 17
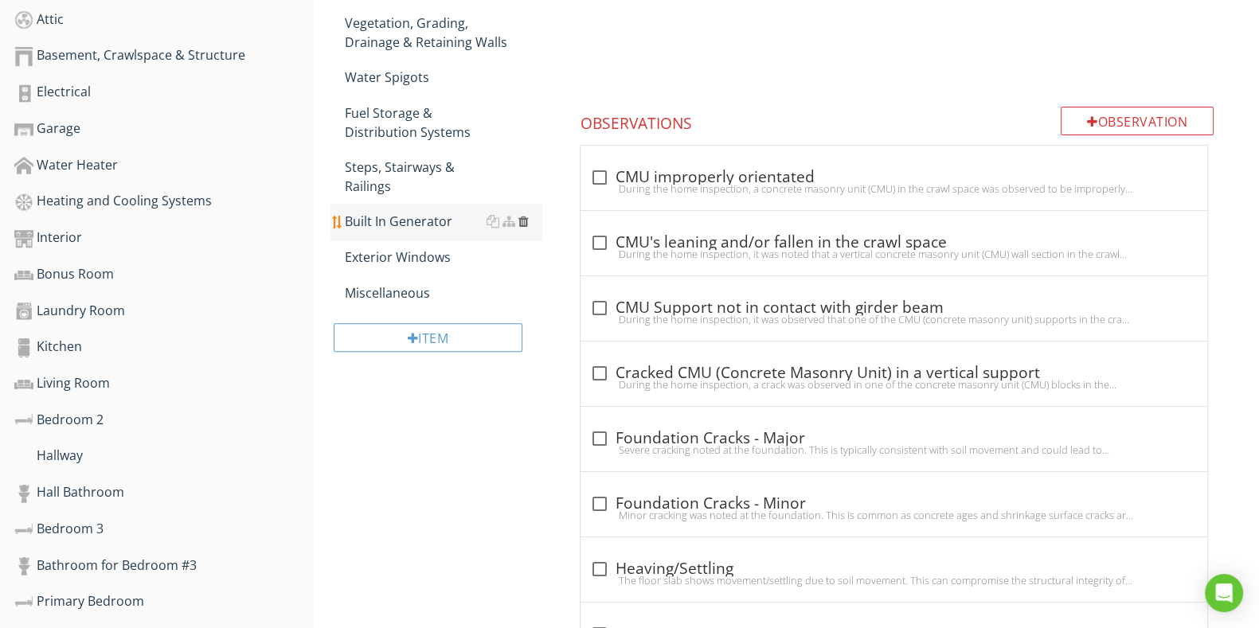
click at [526, 215] on div at bounding box center [523, 221] width 10 height 13
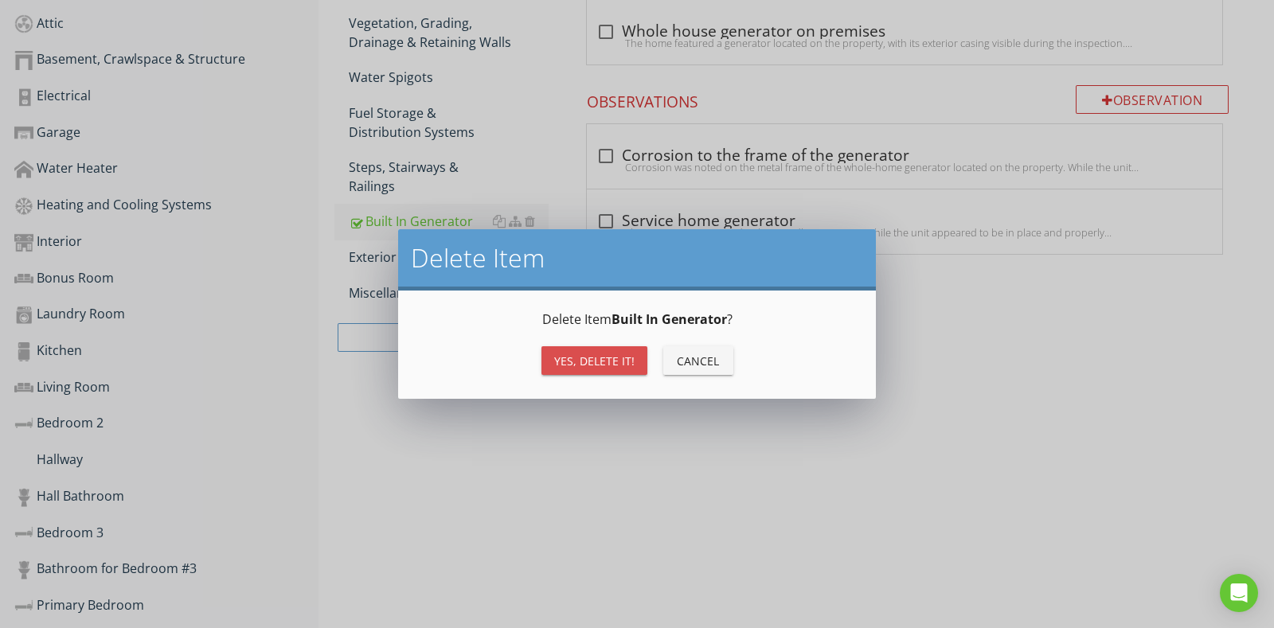
click at [598, 358] on div "Yes, Delete it!" at bounding box center [594, 361] width 80 height 17
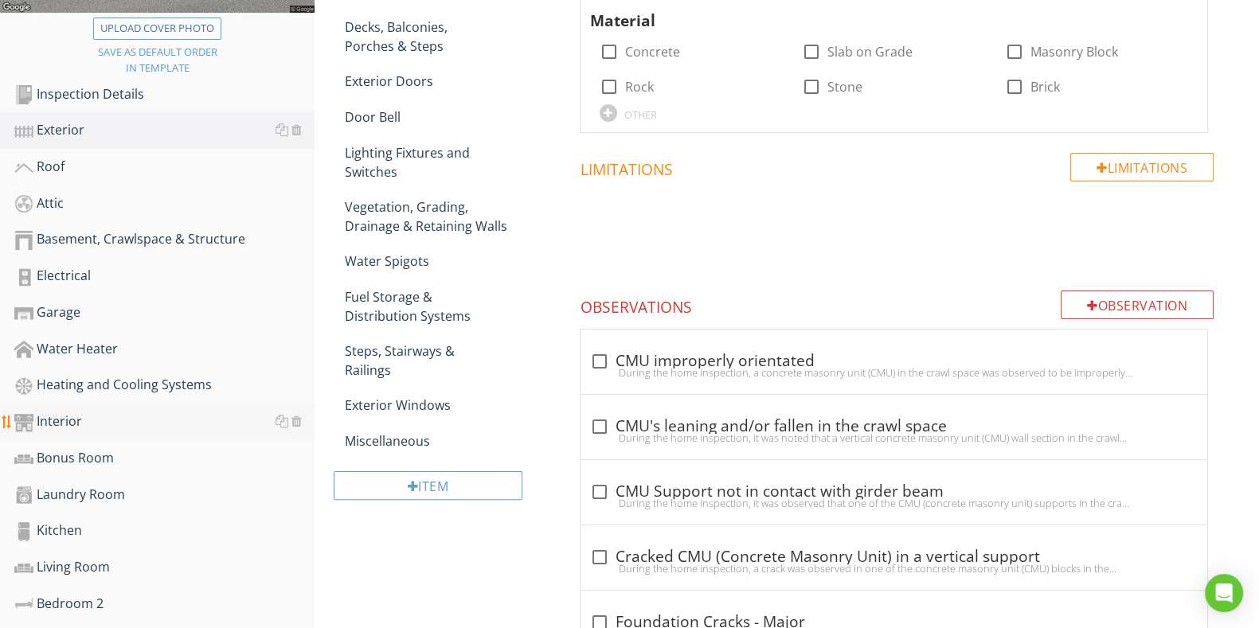
scroll to position [447, 0]
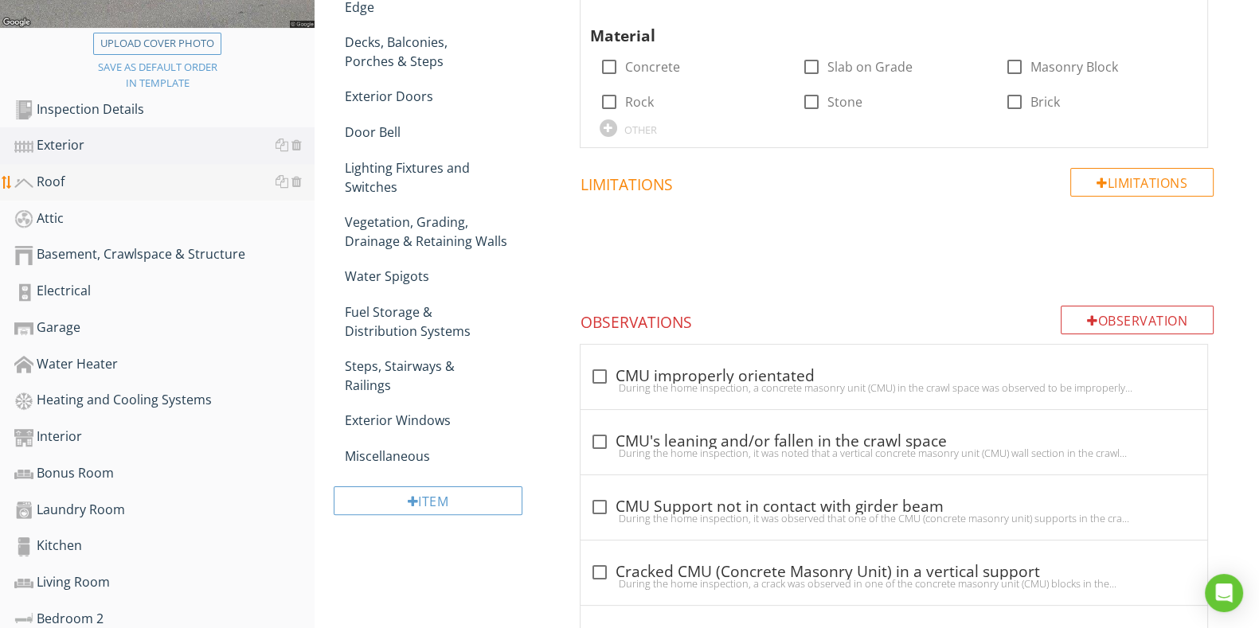
click at [84, 169] on link "Roof" at bounding box center [164, 182] width 300 height 37
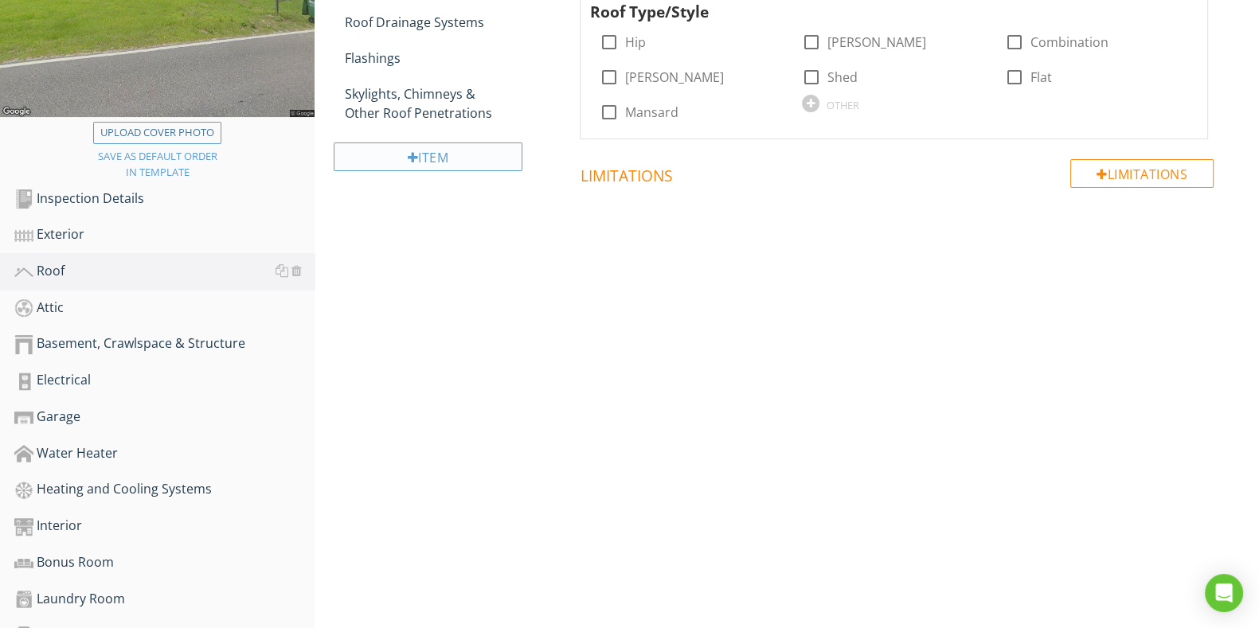
scroll to position [248, 0]
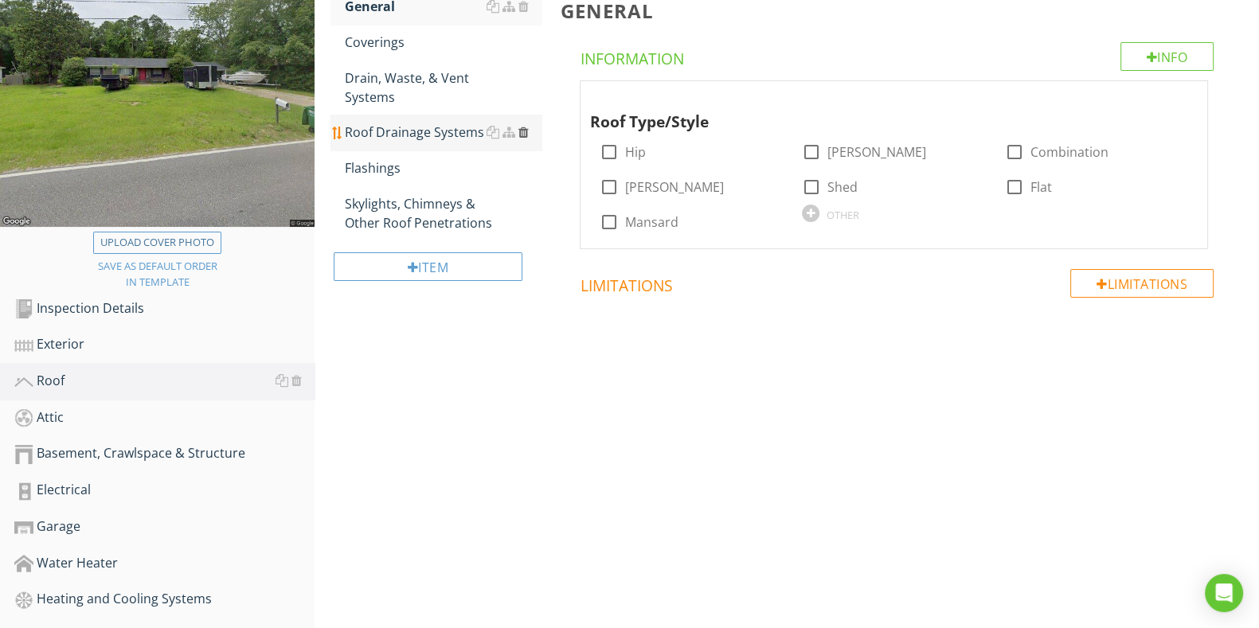
click at [522, 131] on div at bounding box center [523, 132] width 10 height 13
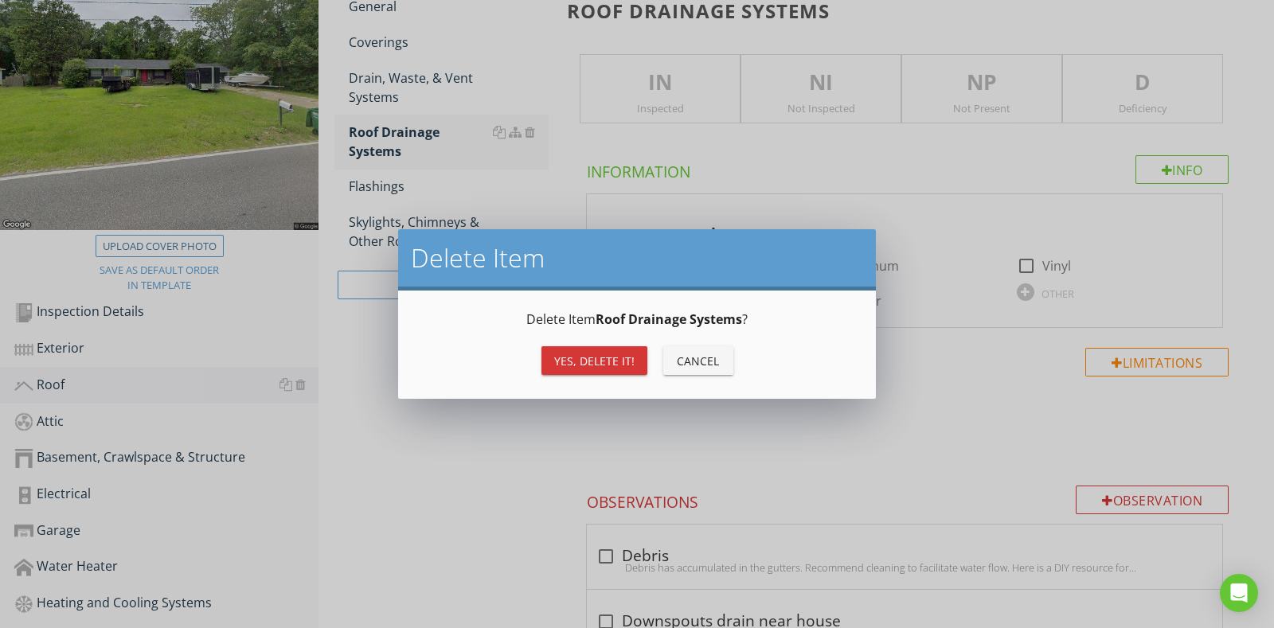
click at [600, 366] on div "Yes, Delete it!" at bounding box center [594, 361] width 80 height 17
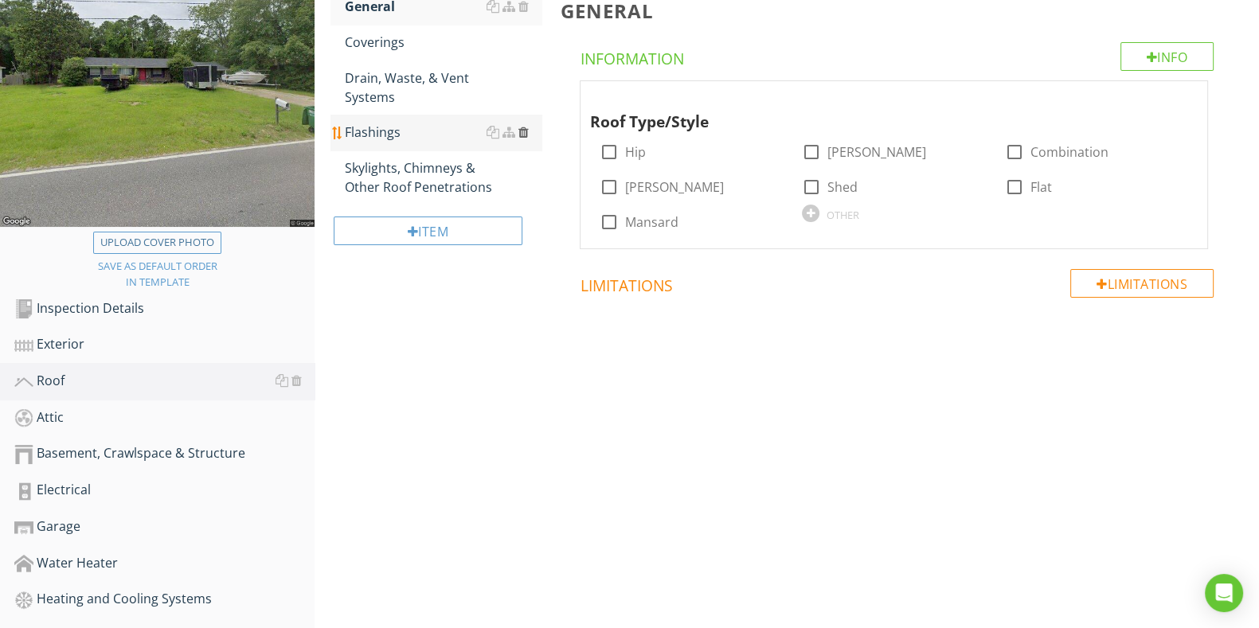
click at [522, 132] on div at bounding box center [523, 132] width 10 height 13
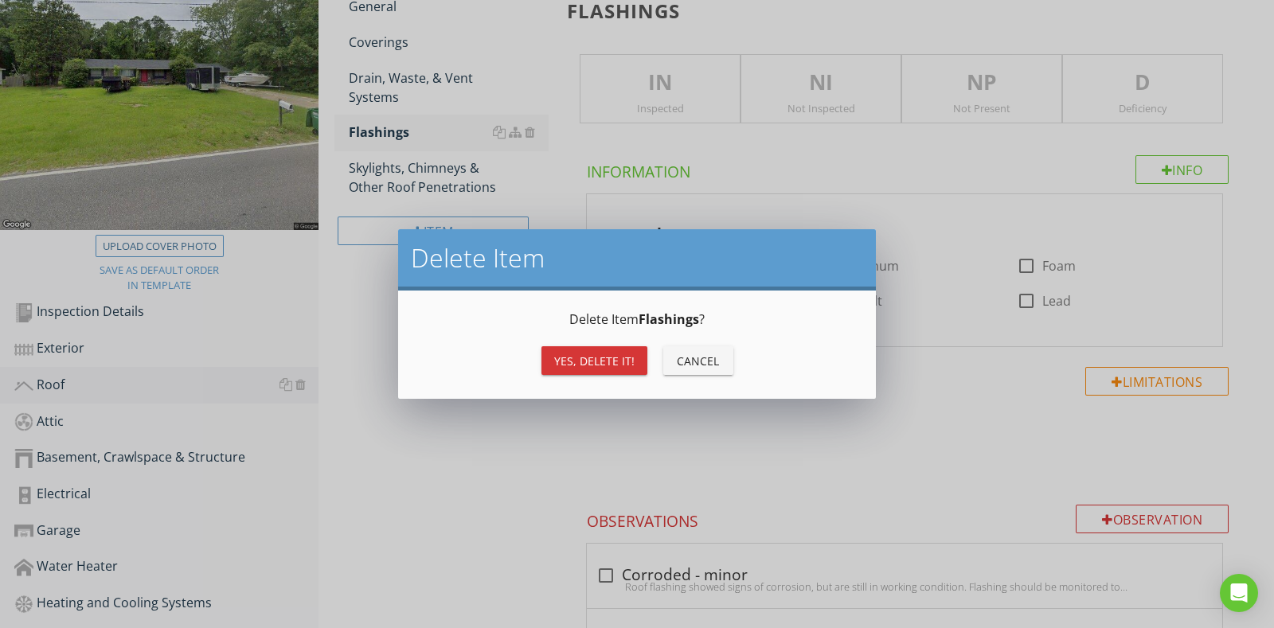
click at [619, 363] on div "Yes, Delete it!" at bounding box center [594, 361] width 80 height 17
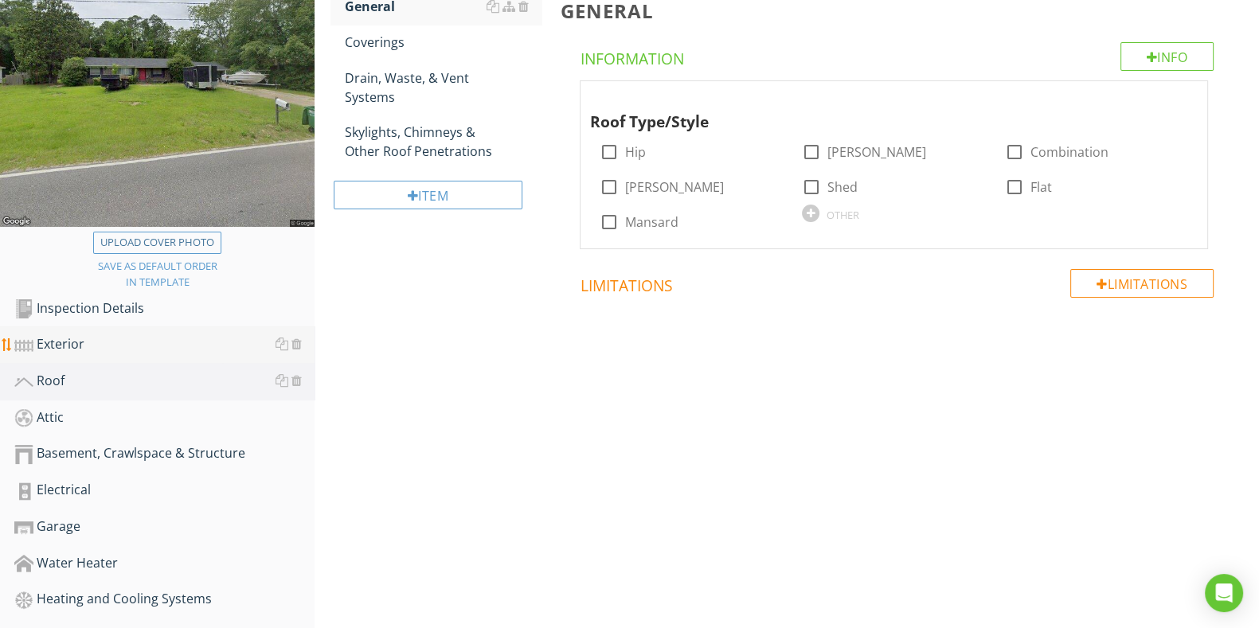
scroll to position [347, 0]
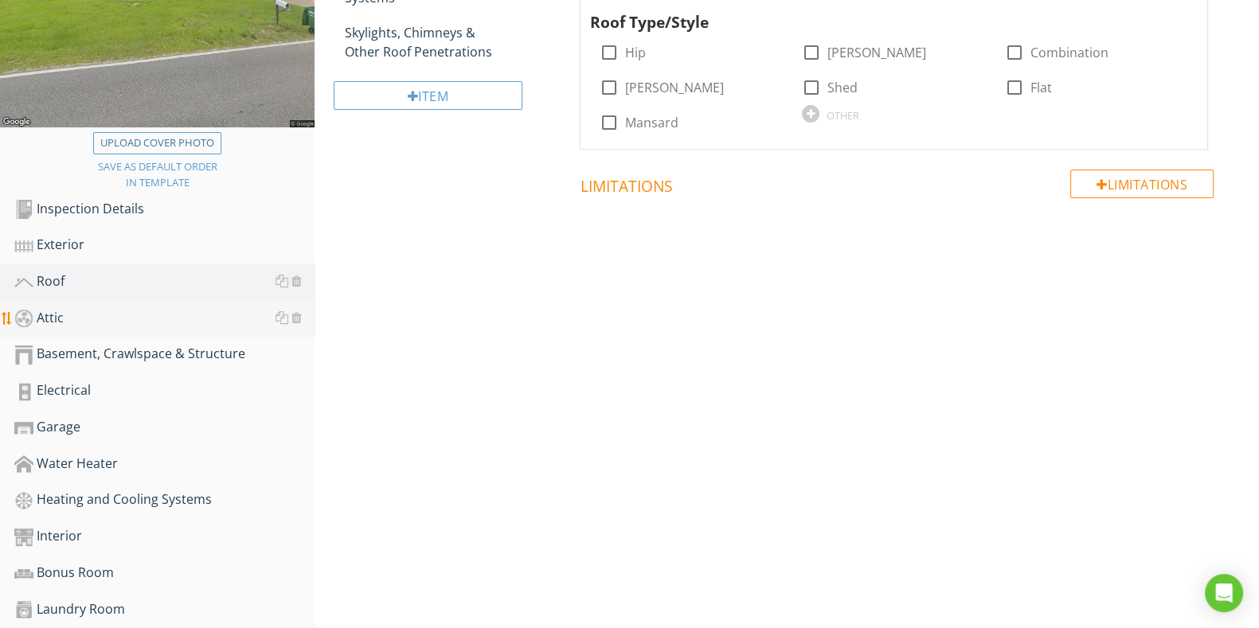
click at [151, 322] on div "Attic" at bounding box center [164, 318] width 300 height 21
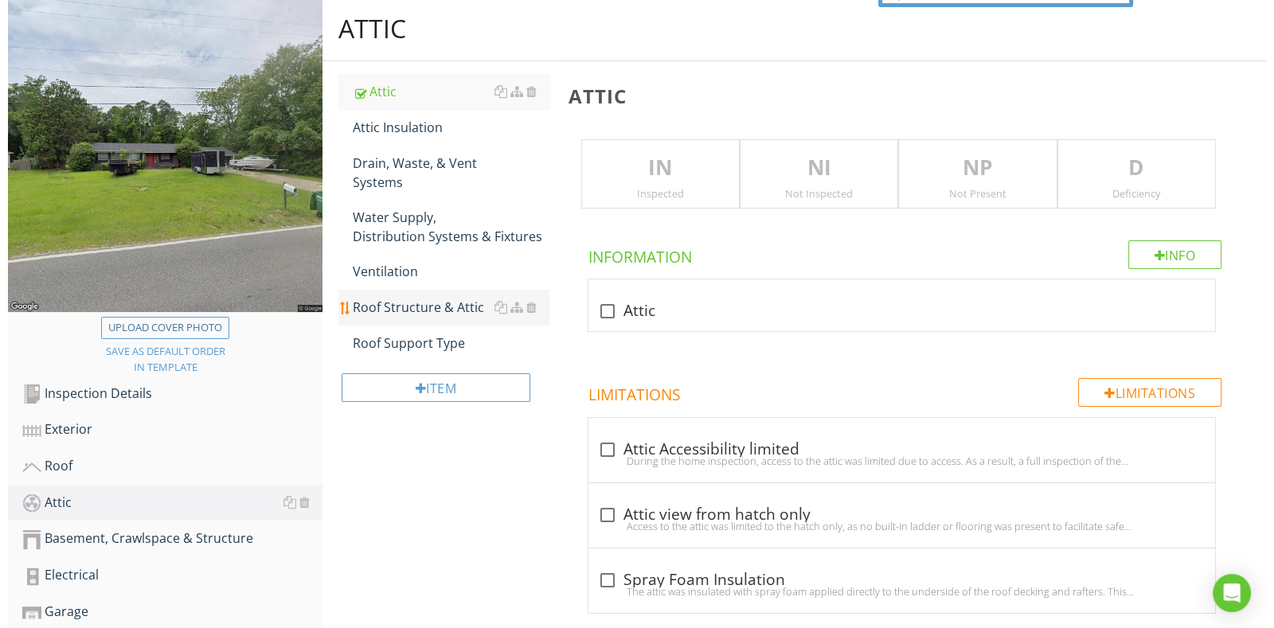
scroll to position [148, 0]
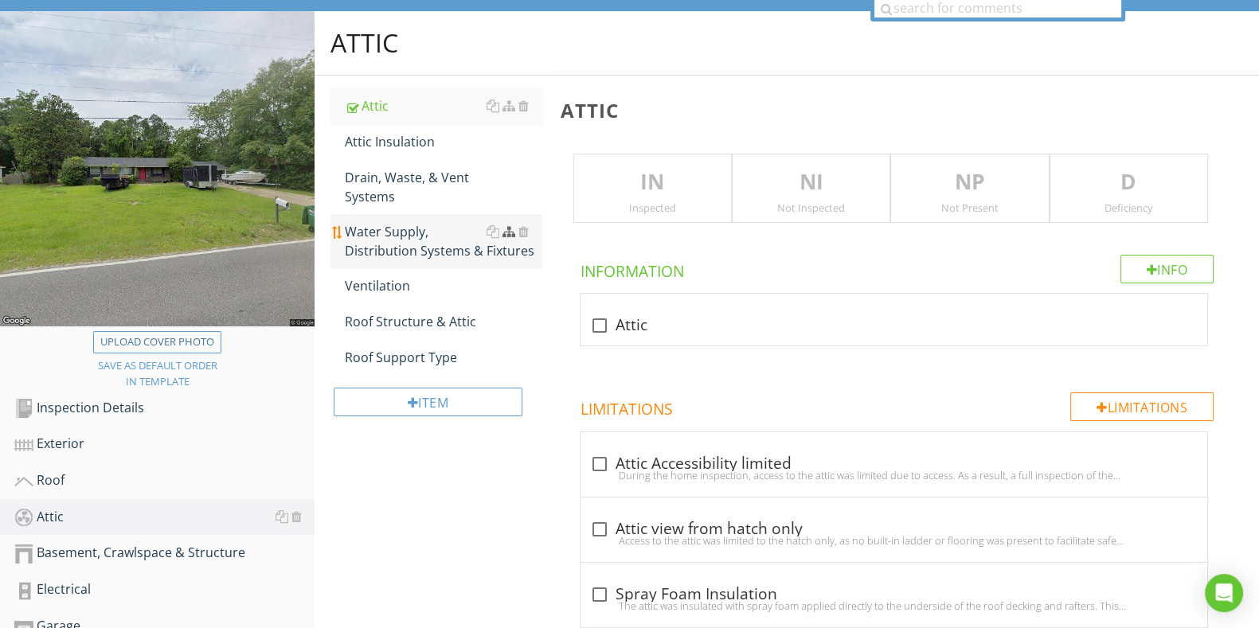
click at [511, 236] on div at bounding box center [508, 231] width 13 height 13
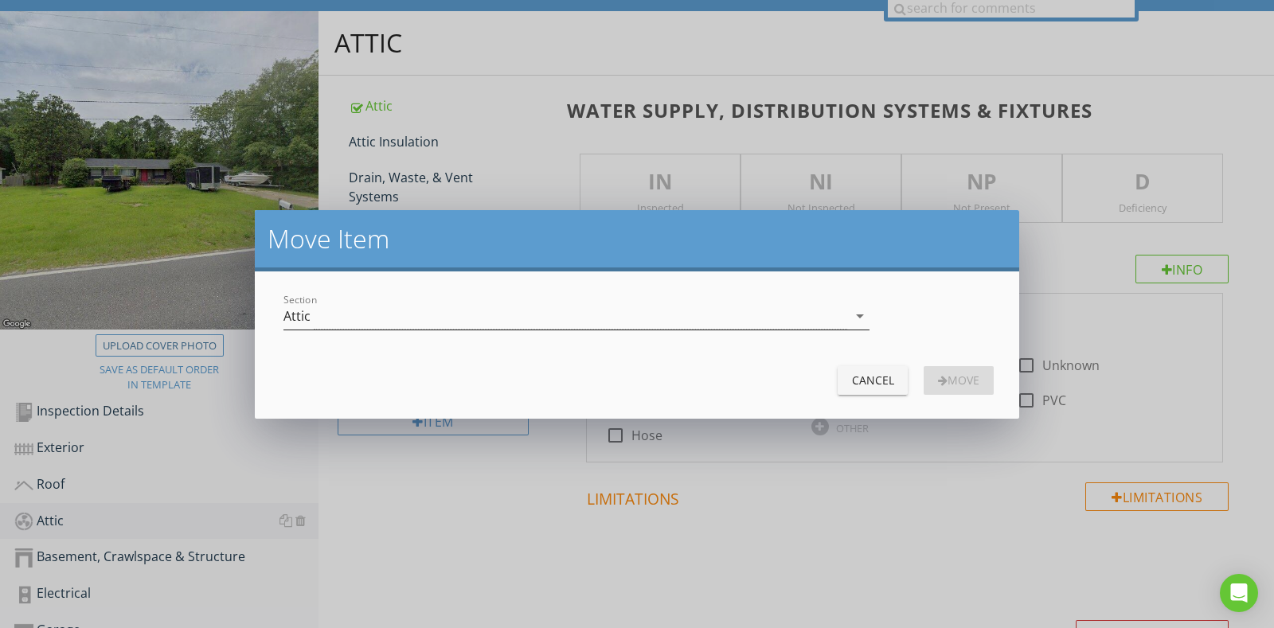
click at [405, 315] on div "Attic" at bounding box center [565, 316] width 564 height 26
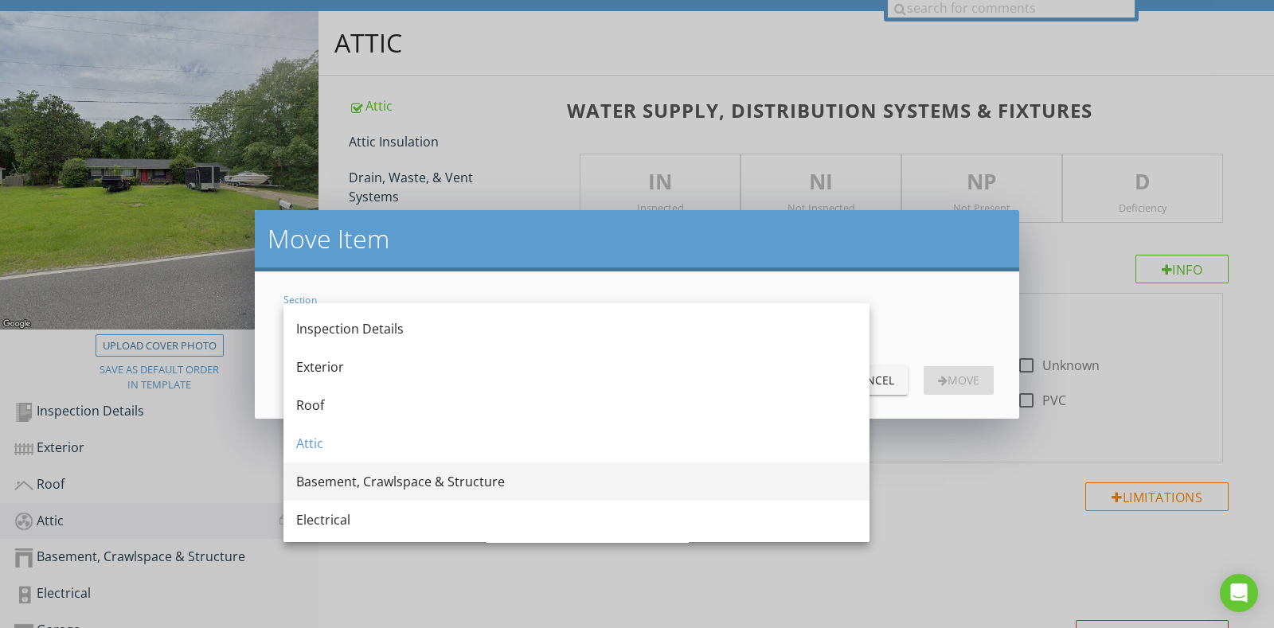
click at [423, 480] on div "Basement, Crawlspace & Structure" at bounding box center [576, 481] width 561 height 19
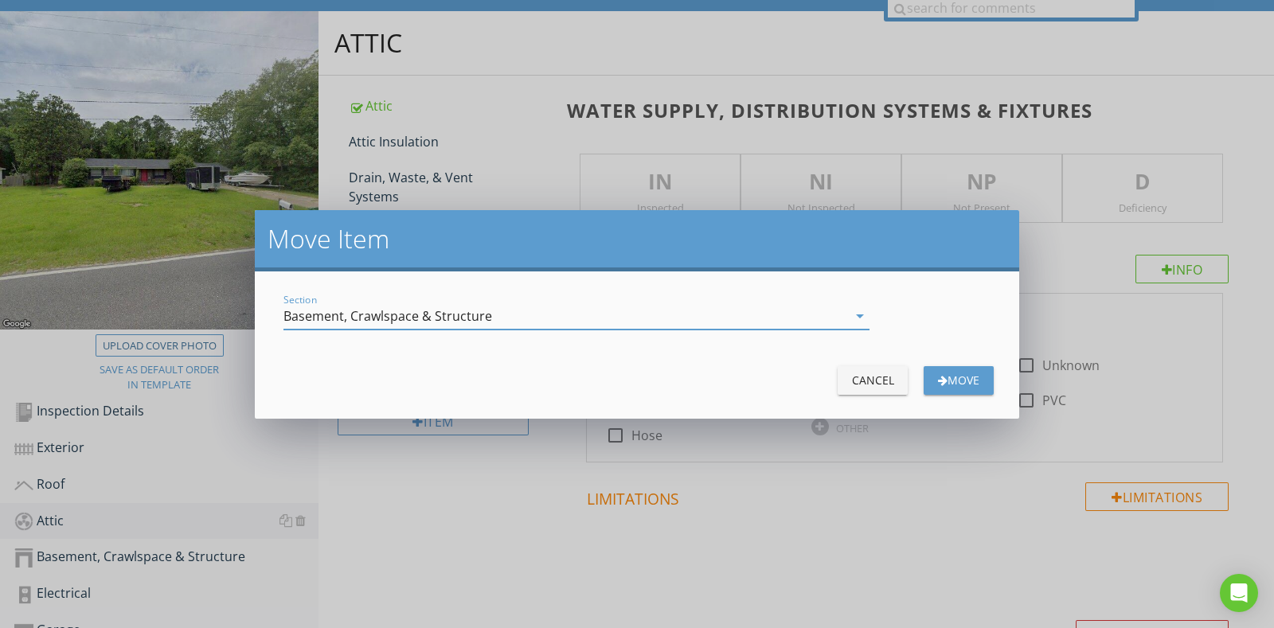
click at [939, 384] on div "button" at bounding box center [943, 380] width 10 height 11
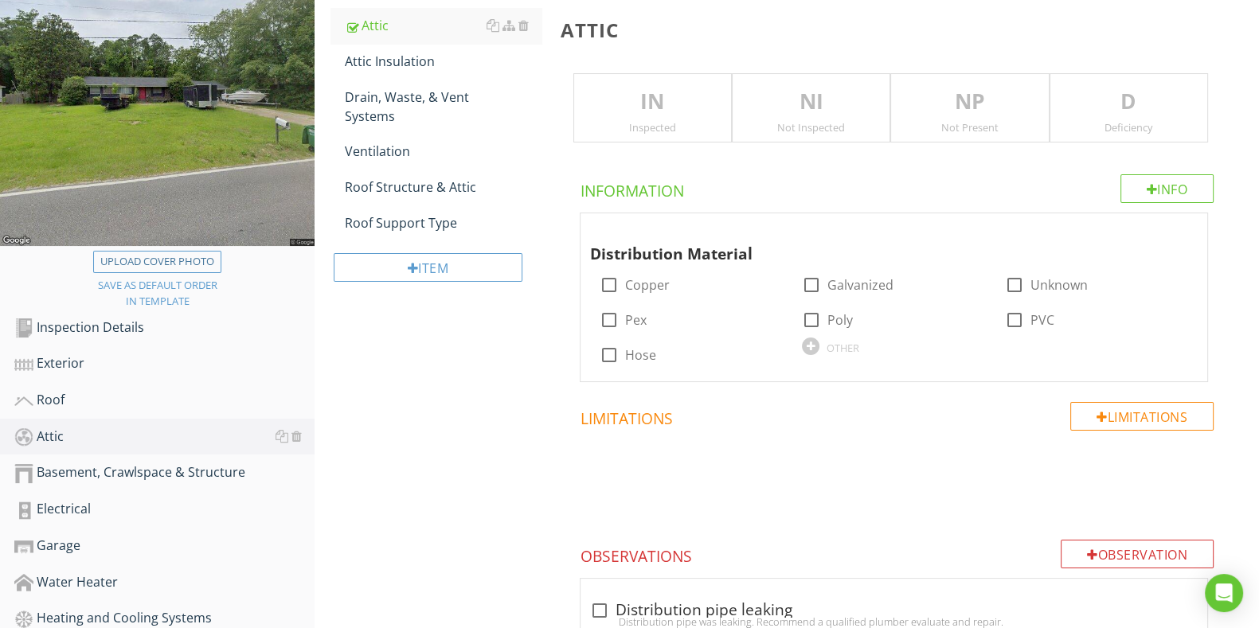
scroll to position [347, 0]
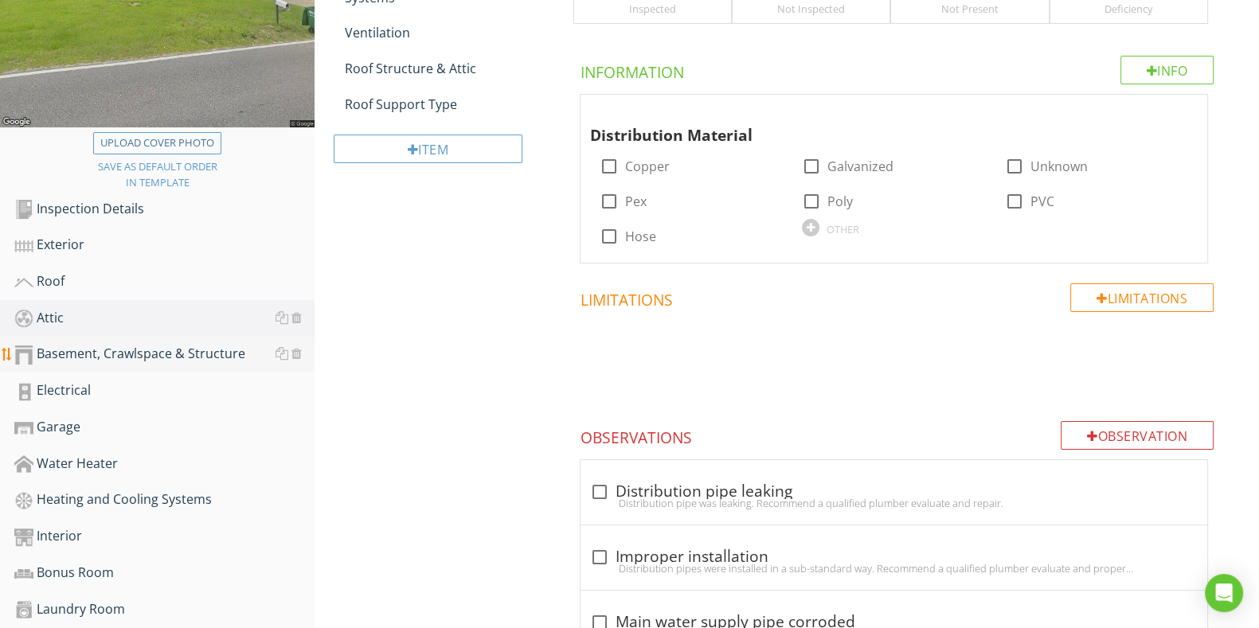
click at [183, 354] on div "Basement, Crawlspace & Structure" at bounding box center [164, 354] width 300 height 21
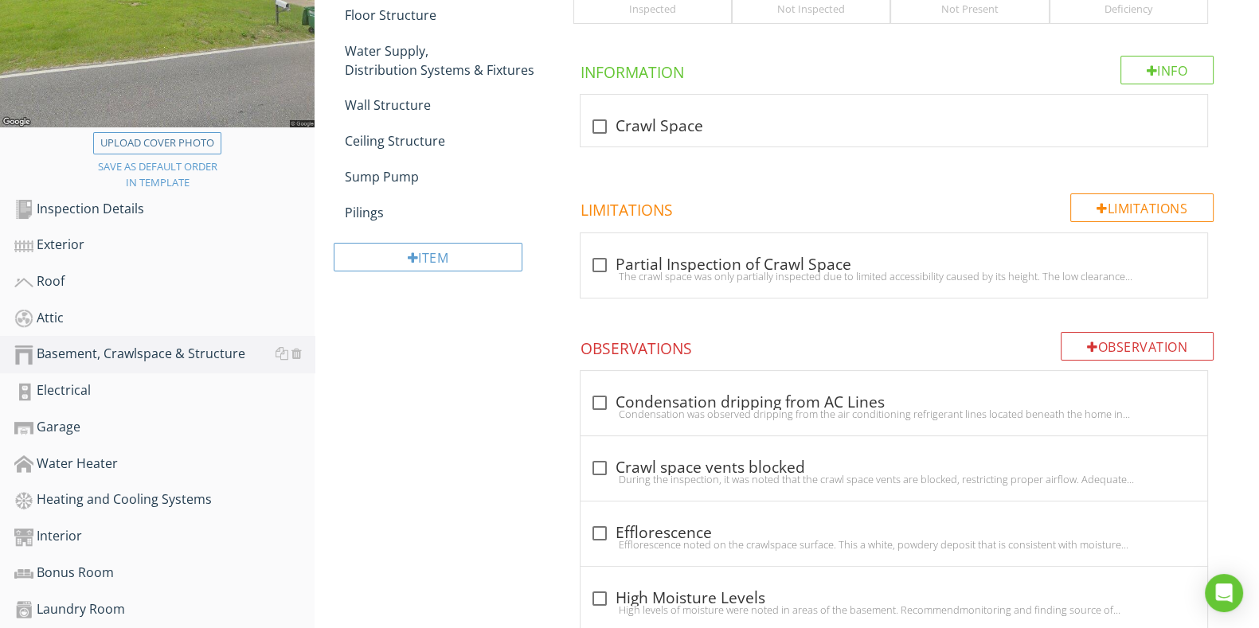
scroll to position [248, 0]
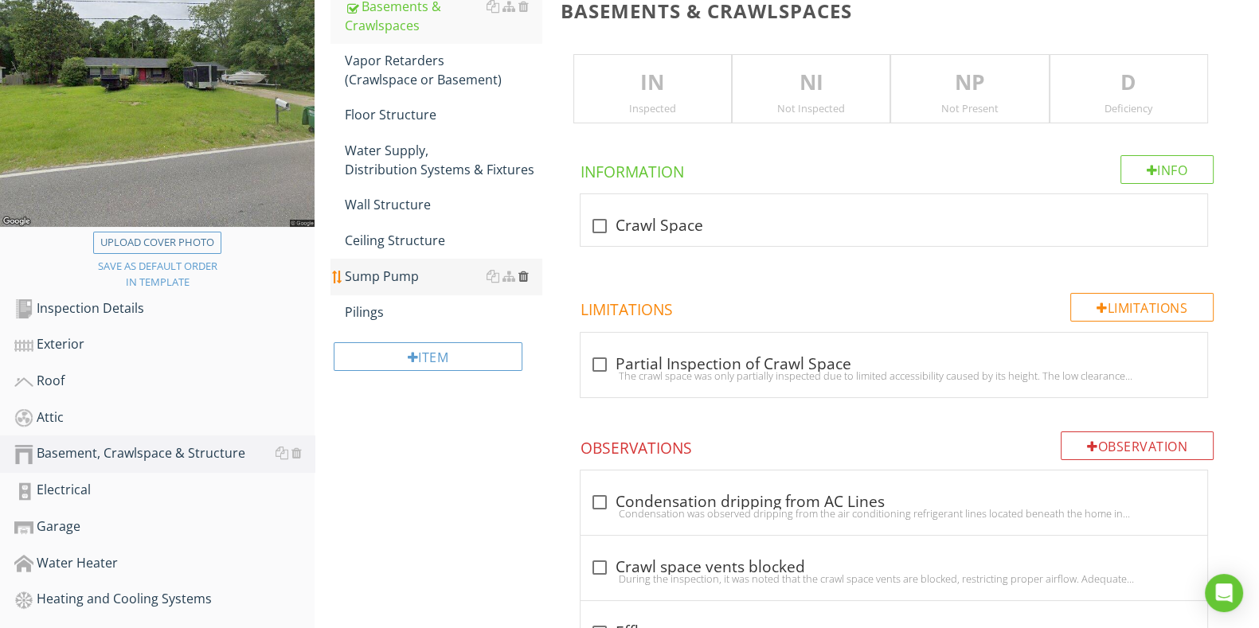
click at [528, 275] on div at bounding box center [523, 276] width 10 height 13
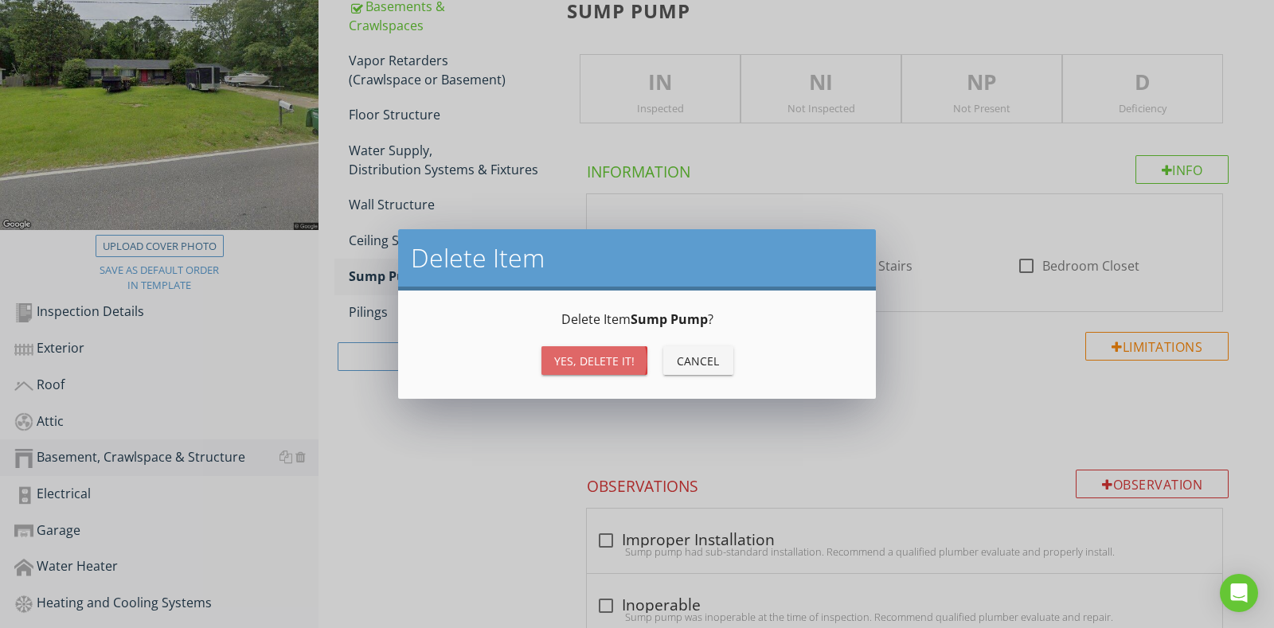
click at [595, 350] on button "Yes, Delete it!" at bounding box center [594, 360] width 106 height 29
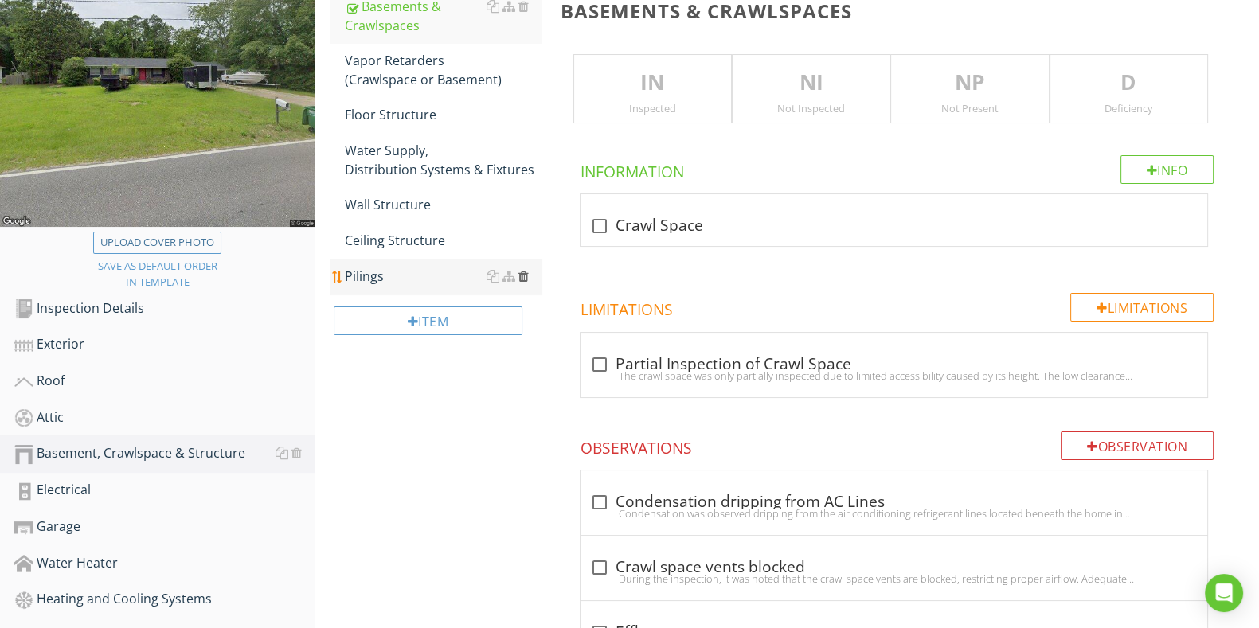
click at [523, 270] on div at bounding box center [523, 276] width 10 height 13
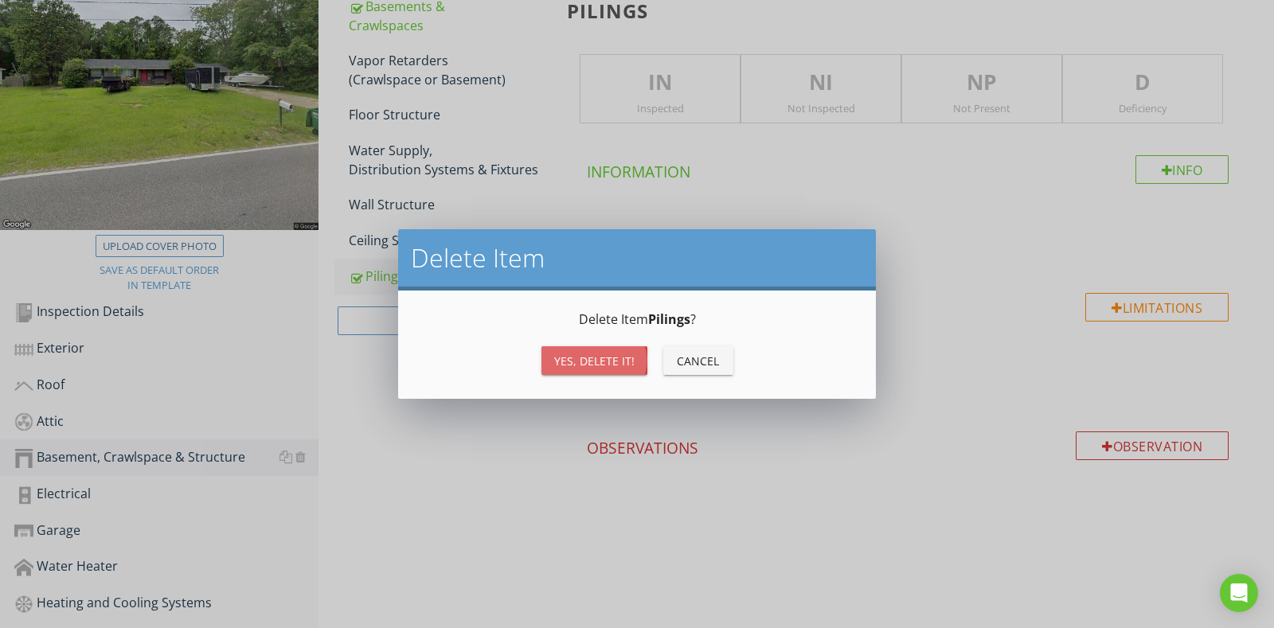
drag, startPoint x: 609, startPoint y: 354, endPoint x: 601, endPoint y: 348, distance: 9.7
click at [613, 362] on div "Yes, Delete it!" at bounding box center [594, 361] width 80 height 17
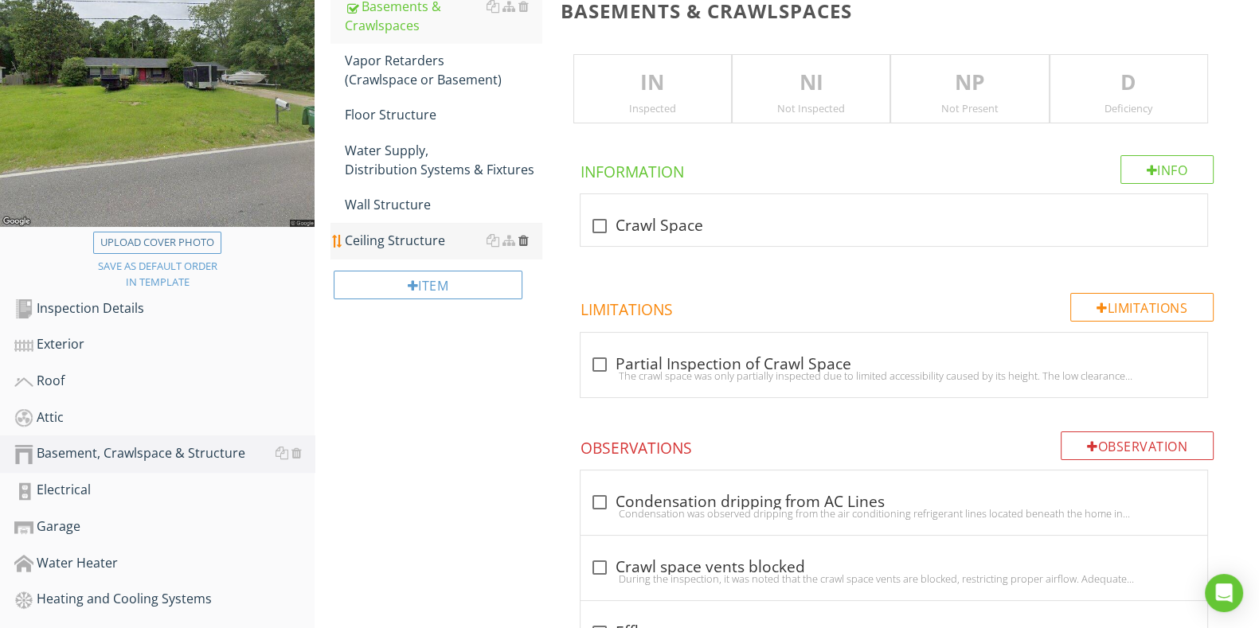
click at [523, 244] on div at bounding box center [523, 240] width 10 height 13
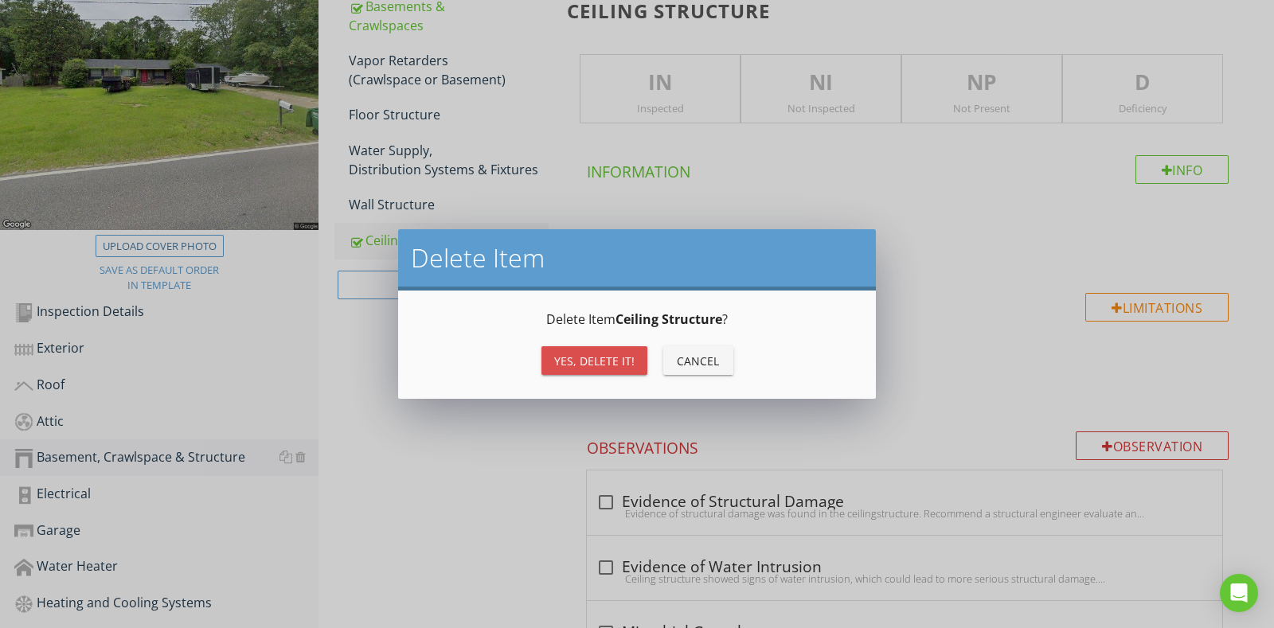
drag, startPoint x: 600, startPoint y: 367, endPoint x: 589, endPoint y: 339, distance: 30.0
click at [597, 360] on div "Yes, Delete it!" at bounding box center [594, 361] width 80 height 17
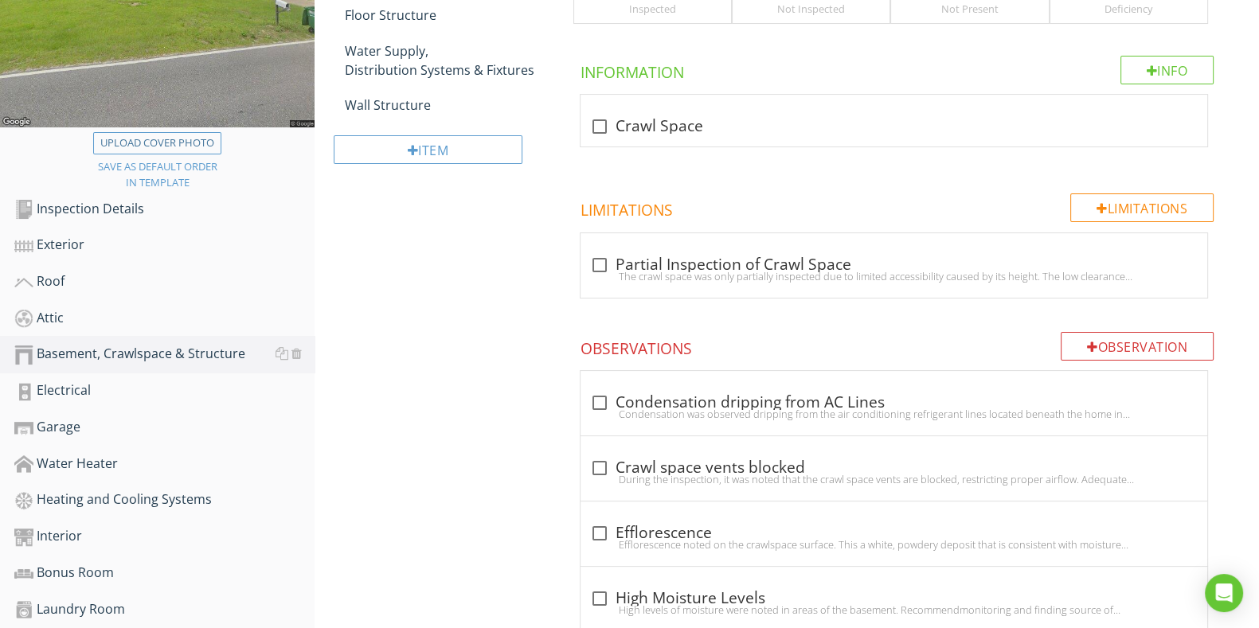
scroll to position [447, 0]
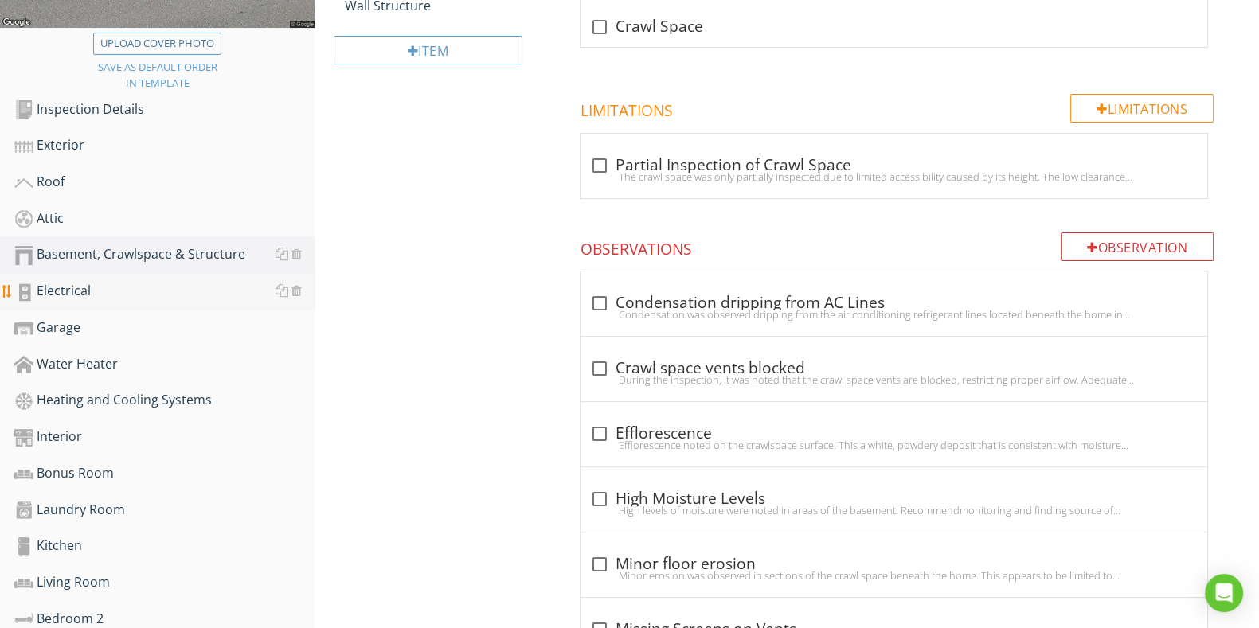
click at [157, 289] on div "Electrical" at bounding box center [164, 291] width 300 height 21
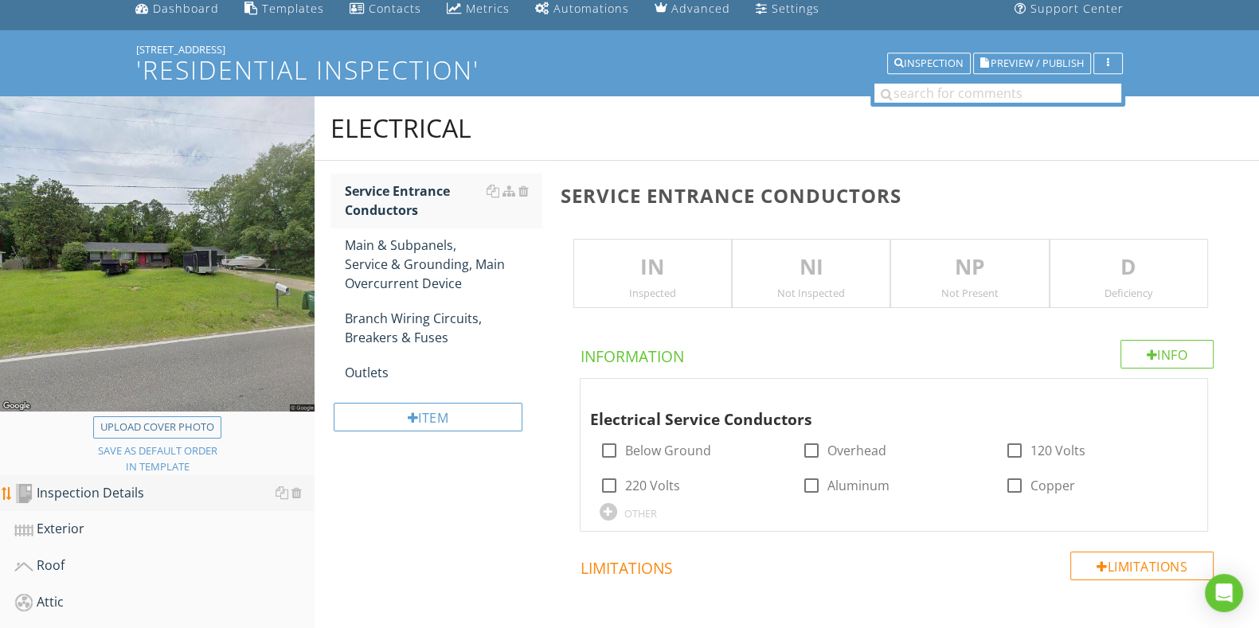
scroll to position [49, 0]
